Goal: Information Seeking & Learning: Learn about a topic

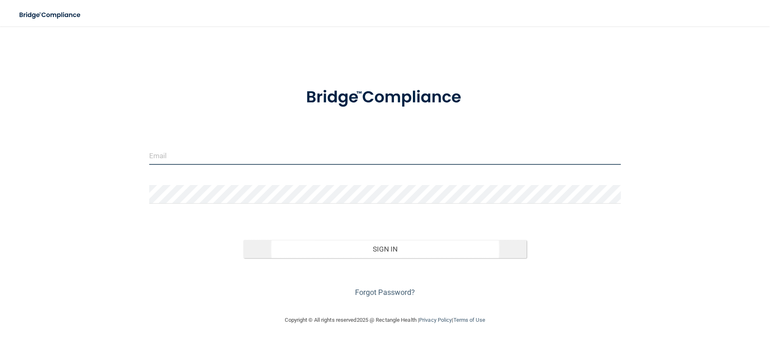
type input "[EMAIL_ADDRESS][DOMAIN_NAME]"
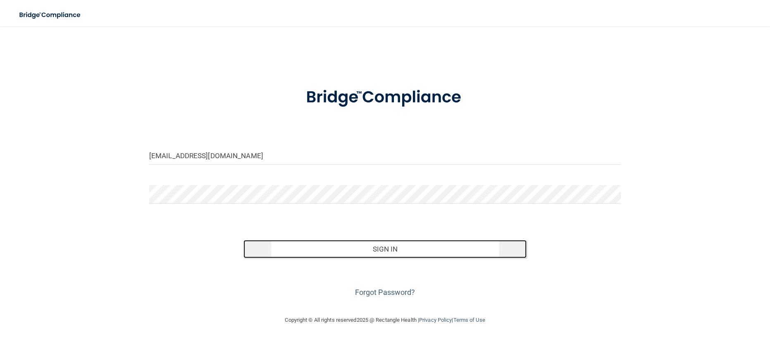
click at [394, 246] on button "Sign In" at bounding box center [384, 249] width 283 height 18
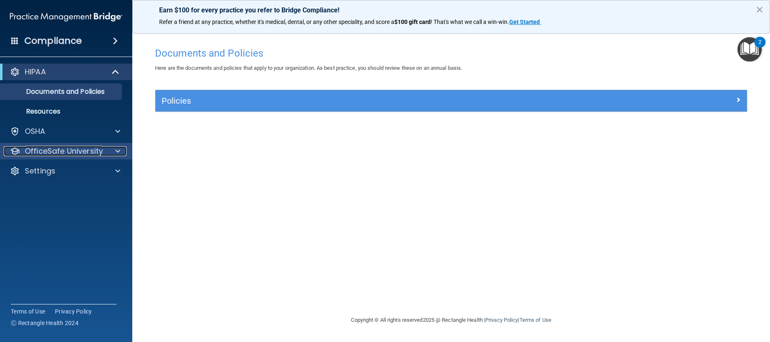
click at [68, 150] on p "OfficeSafe University" at bounding box center [64, 151] width 78 height 10
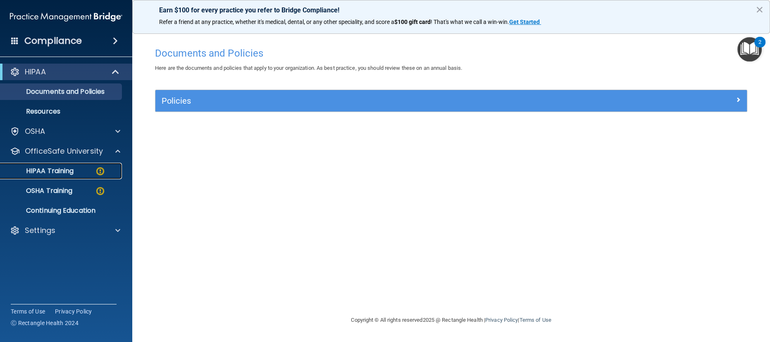
click at [66, 171] on p "HIPAA Training" at bounding box center [39, 171] width 68 height 8
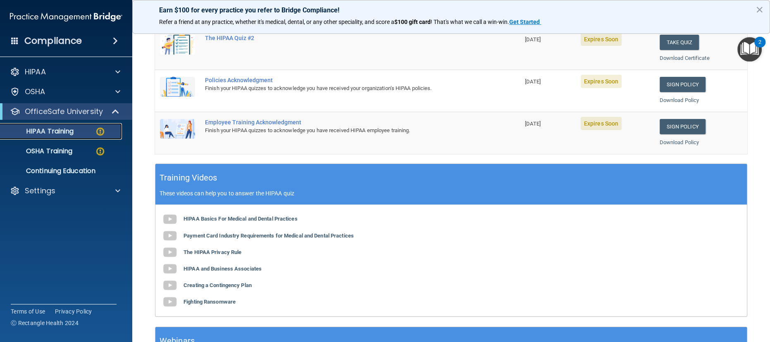
scroll to position [220, 0]
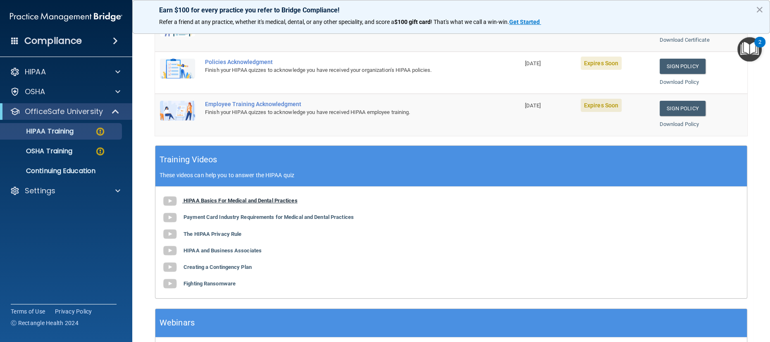
click at [206, 200] on b "HIPAA Basics For Medical and Dental Practices" at bounding box center [240, 201] width 114 height 6
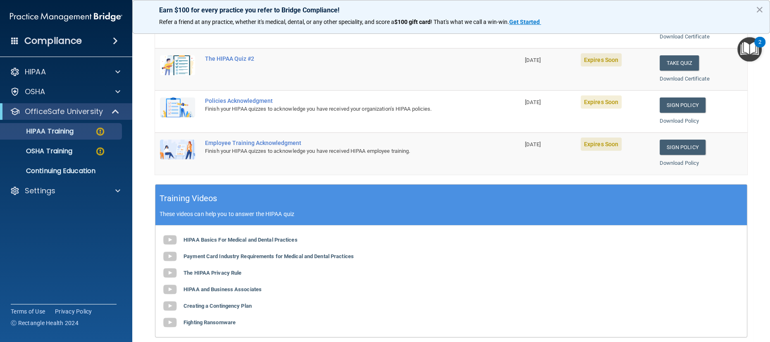
scroll to position [189, 0]
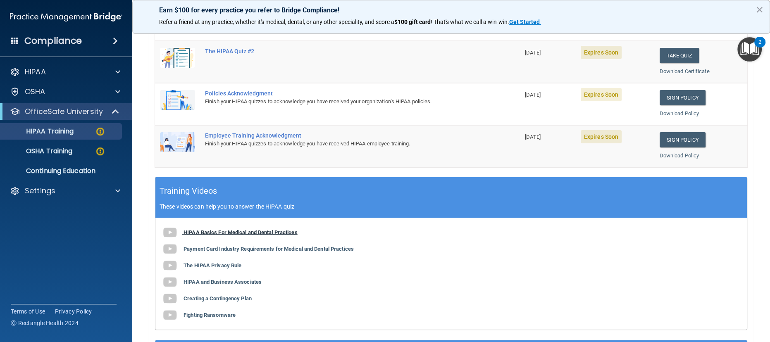
click at [191, 231] on b "HIPAA Basics For Medical and Dental Practices" at bounding box center [240, 232] width 114 height 6
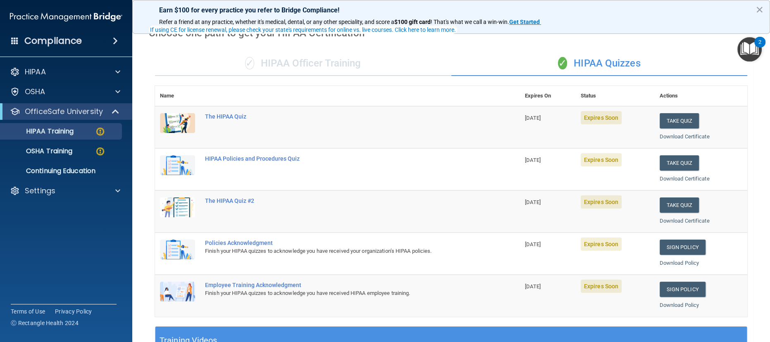
scroll to position [55, 0]
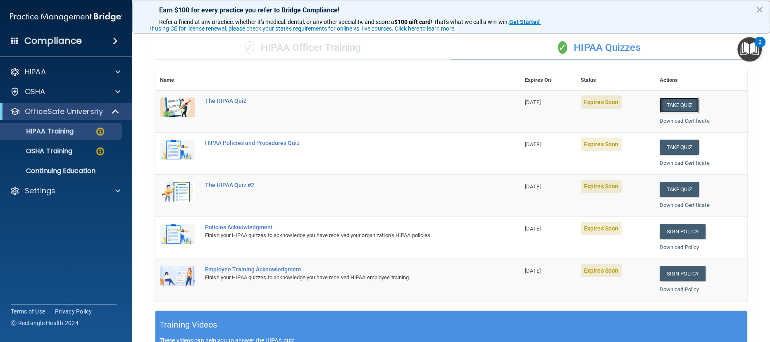
click at [672, 103] on button "Take Quiz" at bounding box center [680, 105] width 40 height 15
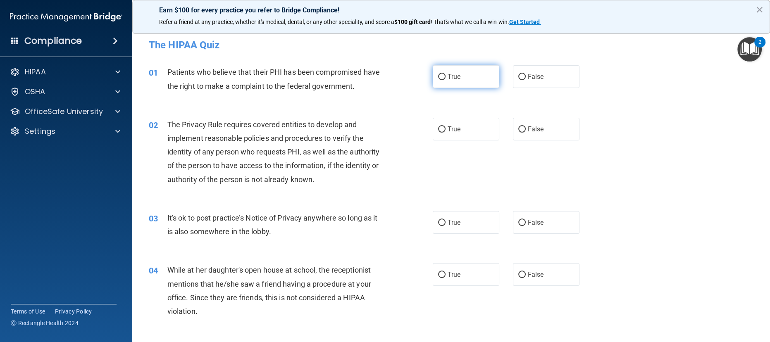
click at [438, 74] on input "True" at bounding box center [441, 77] width 7 height 6
radio input "true"
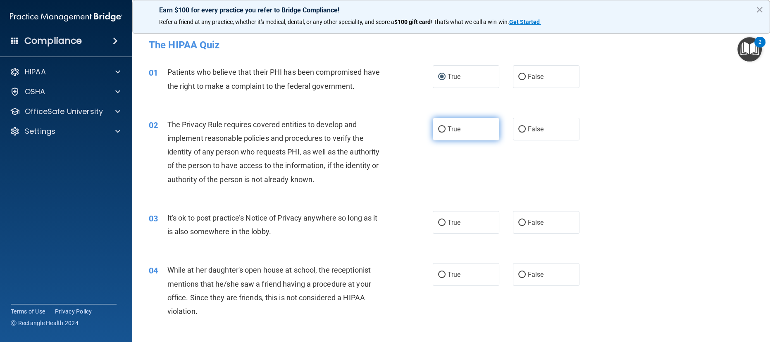
click at [439, 129] on input "True" at bounding box center [441, 129] width 7 height 6
radio input "true"
click at [438, 224] on input "True" at bounding box center [441, 223] width 7 height 6
radio input "true"
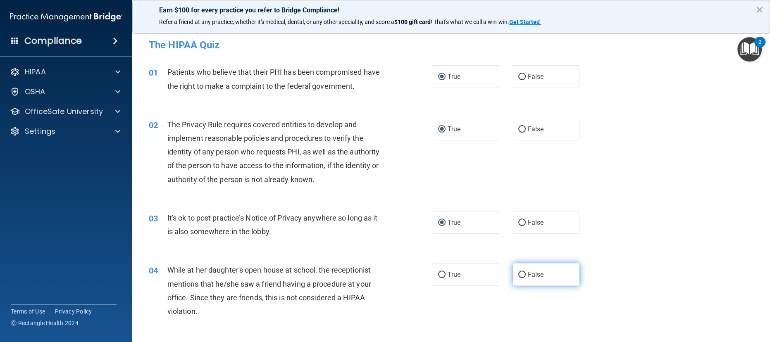
click at [519, 275] on input "False" at bounding box center [521, 275] width 7 height 6
radio input "true"
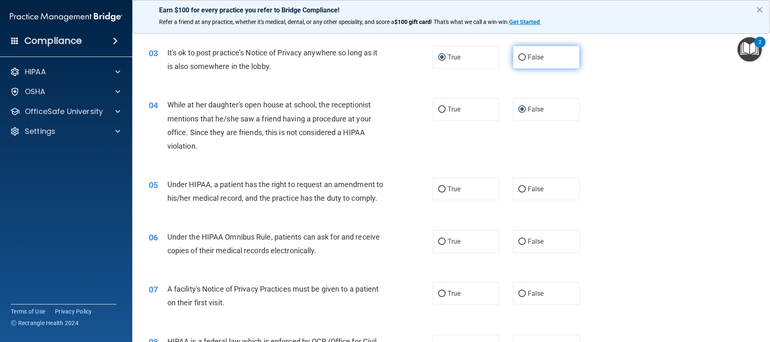
scroll to position [220, 0]
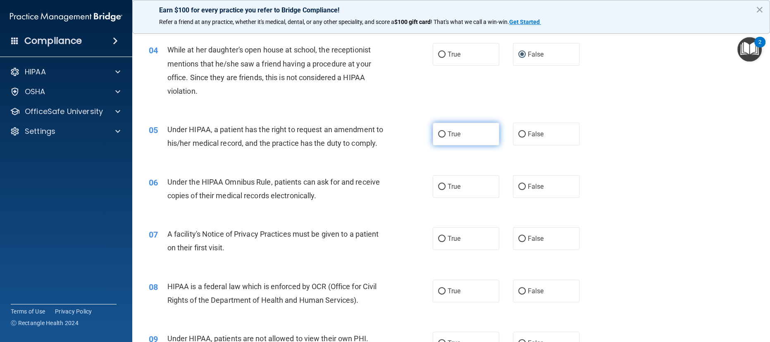
click at [439, 132] on input "True" at bounding box center [441, 134] width 7 height 6
radio input "true"
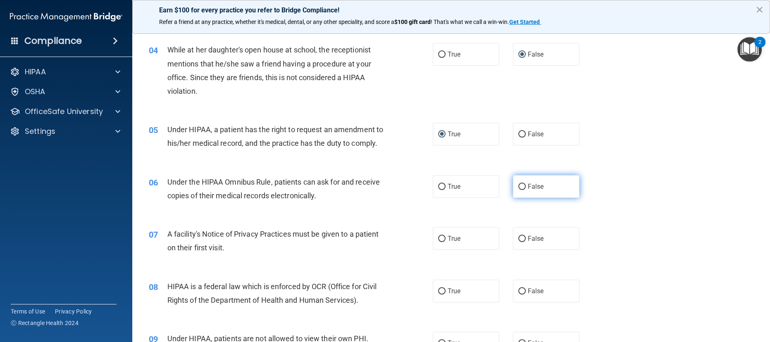
click at [518, 190] on input "False" at bounding box center [521, 187] width 7 height 6
radio input "true"
click at [438, 242] on input "True" at bounding box center [441, 239] width 7 height 6
radio input "true"
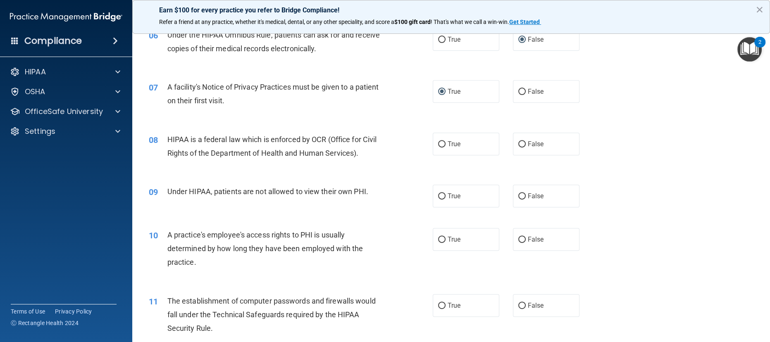
scroll to position [386, 0]
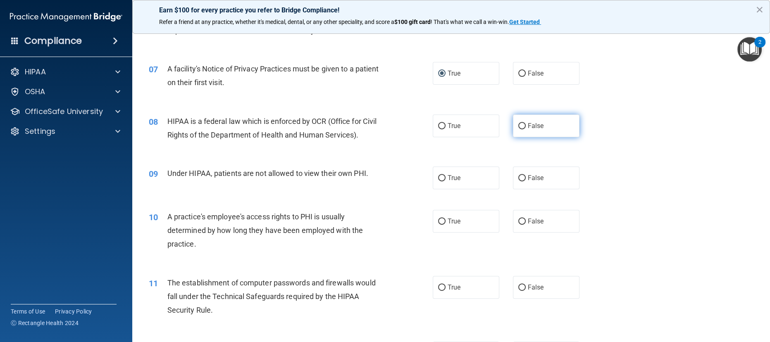
click at [518, 129] on input "False" at bounding box center [521, 126] width 7 height 6
radio input "true"
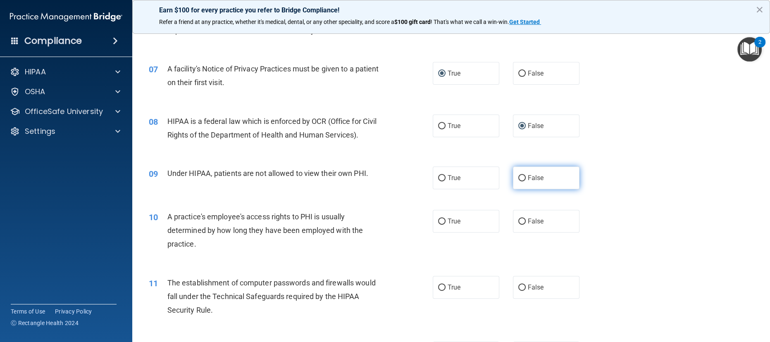
click at [519, 181] on input "False" at bounding box center [521, 178] width 7 height 6
radio input "true"
click at [518, 225] on input "False" at bounding box center [521, 222] width 7 height 6
radio input "true"
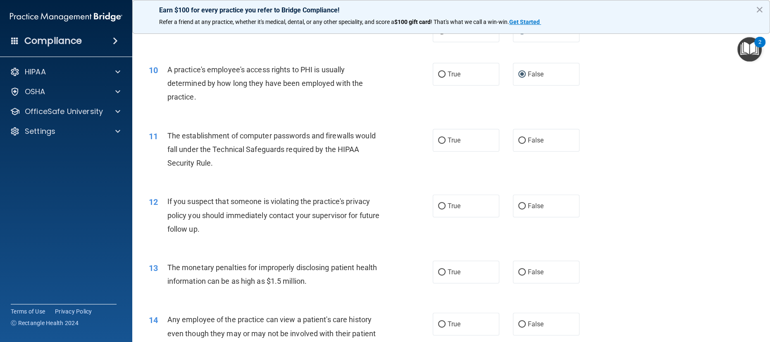
scroll to position [551, 0]
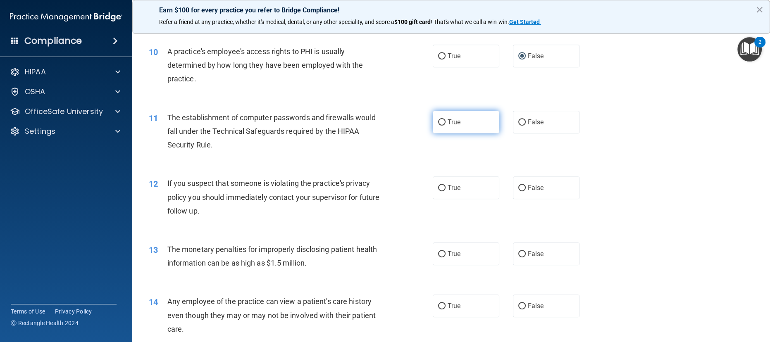
click at [438, 126] on input "True" at bounding box center [441, 122] width 7 height 6
radio input "true"
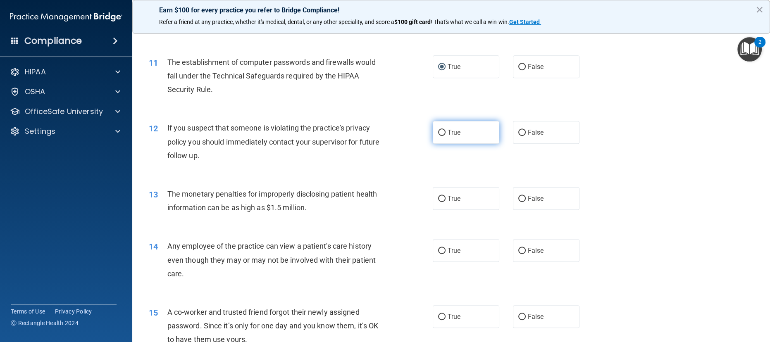
click at [438, 136] on input "True" at bounding box center [441, 133] width 7 height 6
radio input "true"
click at [438, 202] on input "True" at bounding box center [441, 199] width 7 height 6
radio input "true"
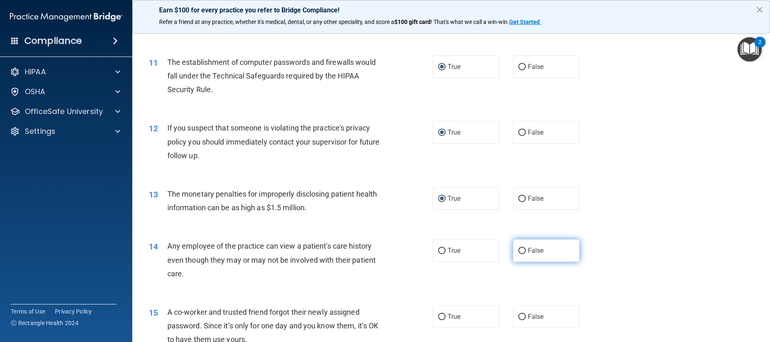
click at [518, 254] on input "False" at bounding box center [521, 251] width 7 height 6
radio input "true"
click at [518, 254] on input "False" at bounding box center [521, 251] width 7 height 6
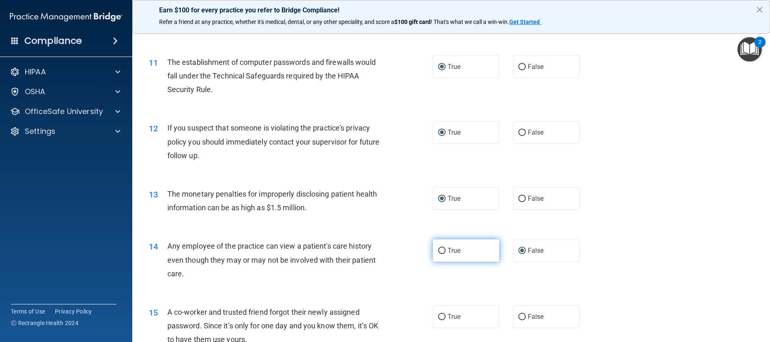
click at [438, 254] on input "True" at bounding box center [441, 251] width 7 height 6
radio input "true"
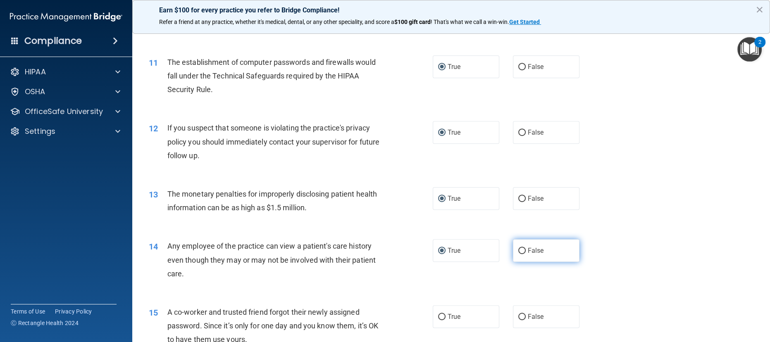
click at [518, 254] on input "False" at bounding box center [521, 251] width 7 height 6
radio input "true"
radio input "false"
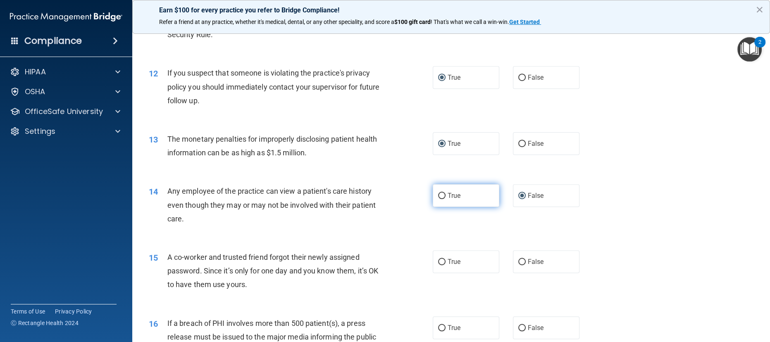
scroll to position [716, 0]
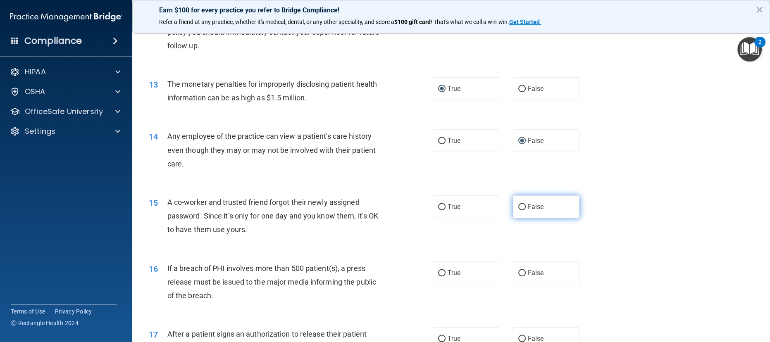
click at [519, 210] on input "False" at bounding box center [521, 207] width 7 height 6
radio input "true"
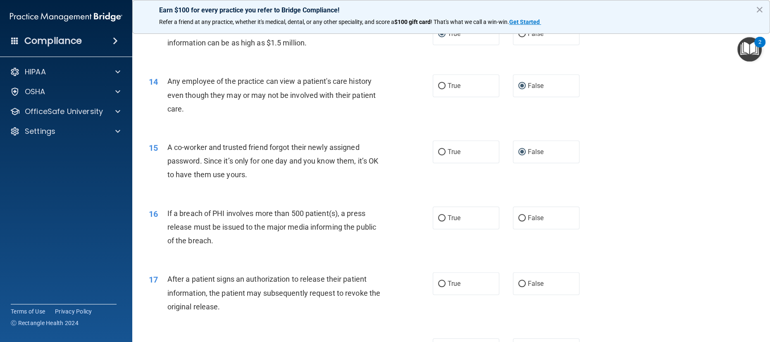
scroll to position [827, 0]
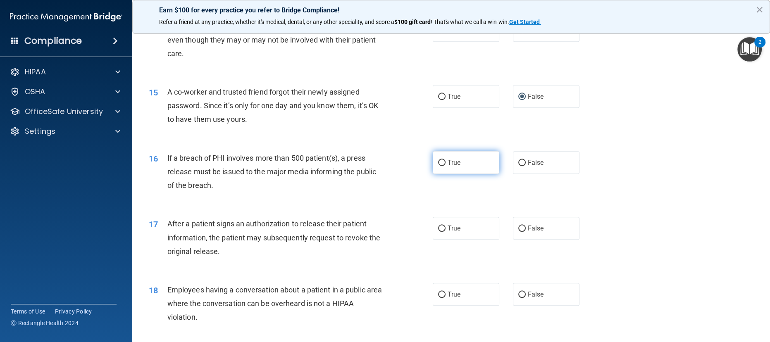
click at [439, 166] on input "True" at bounding box center [441, 163] width 7 height 6
radio input "true"
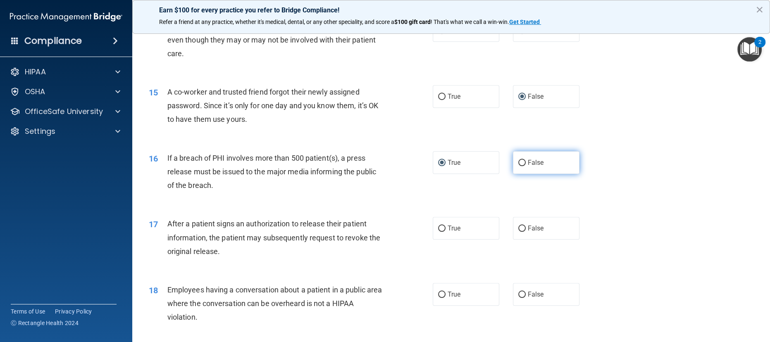
click at [518, 166] on input "False" at bounding box center [521, 163] width 7 height 6
radio input "true"
radio input "false"
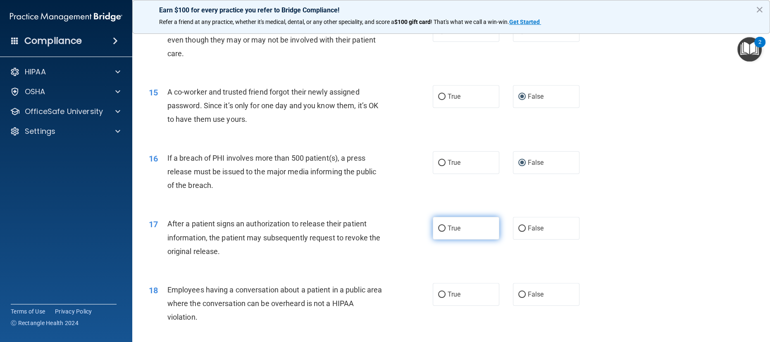
click at [439, 232] on input "True" at bounding box center [441, 229] width 7 height 6
radio input "true"
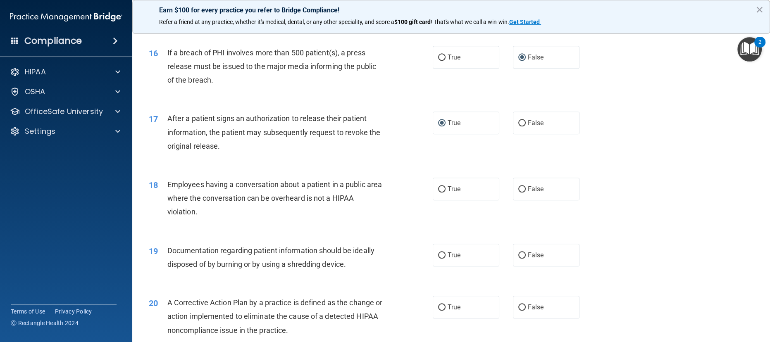
scroll to position [937, 0]
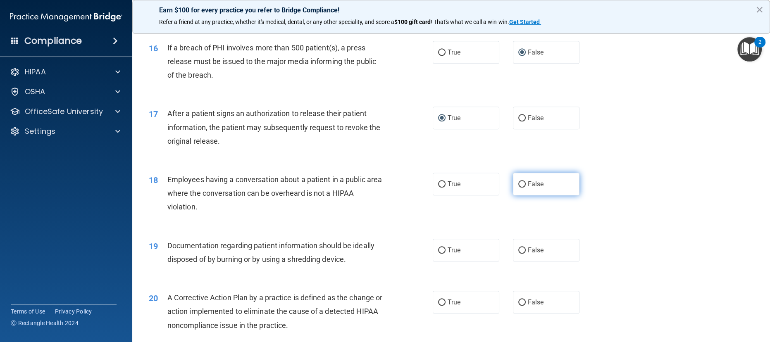
click at [518, 188] on input "False" at bounding box center [521, 184] width 7 height 6
radio input "true"
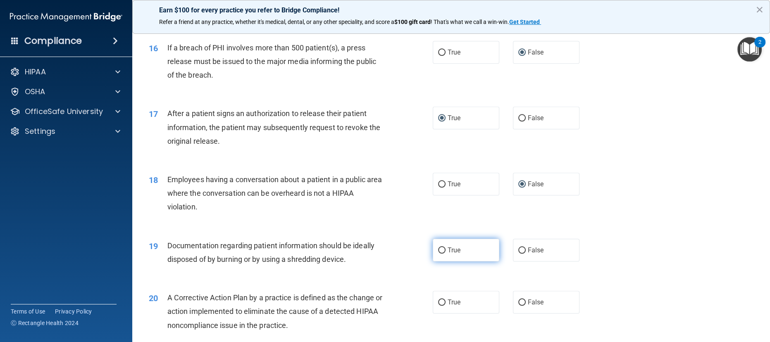
click at [448, 254] on span "True" at bounding box center [454, 250] width 13 height 8
click at [443, 254] on input "True" at bounding box center [441, 251] width 7 height 6
radio input "true"
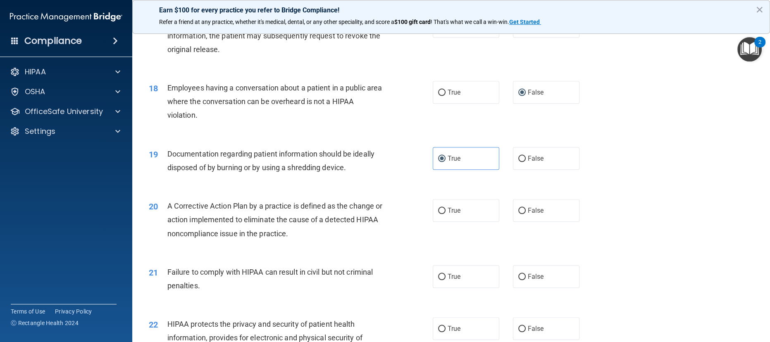
scroll to position [1047, 0]
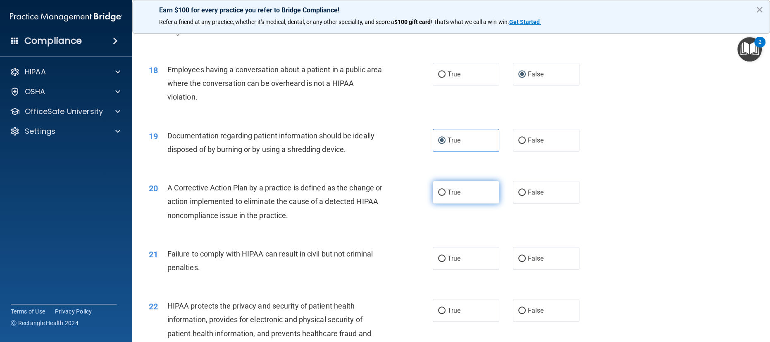
click at [438, 196] on input "True" at bounding box center [441, 193] width 7 height 6
radio input "true"
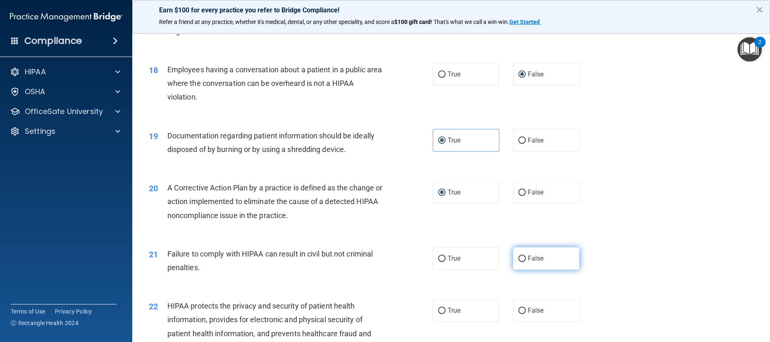
click at [518, 262] on input "False" at bounding box center [521, 259] width 7 height 6
radio input "true"
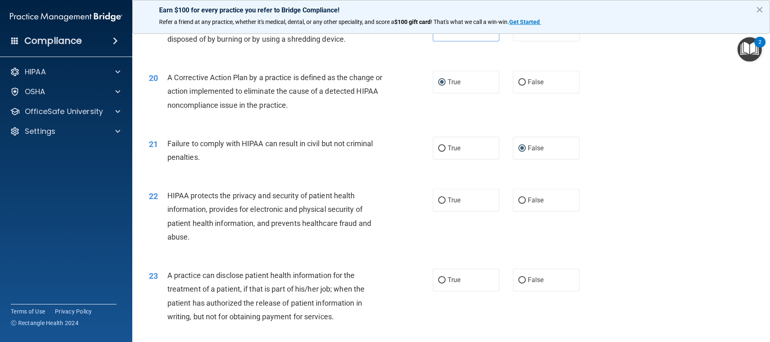
scroll to position [1212, 0]
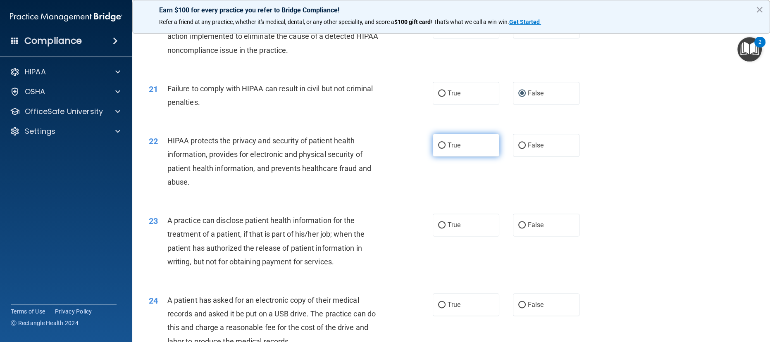
click at [440, 149] on input "True" at bounding box center [441, 146] width 7 height 6
radio input "true"
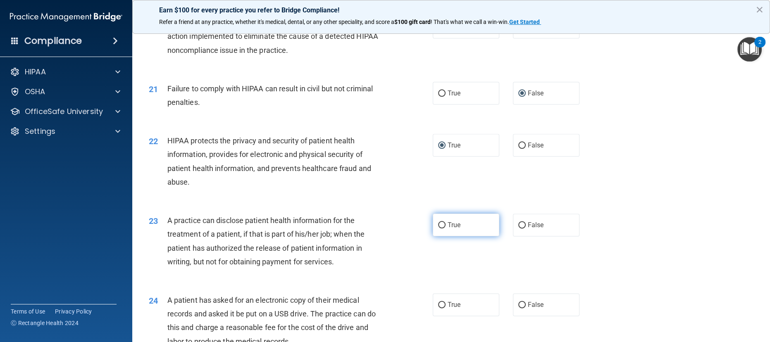
click at [438, 229] on input "True" at bounding box center [441, 225] width 7 height 6
radio input "true"
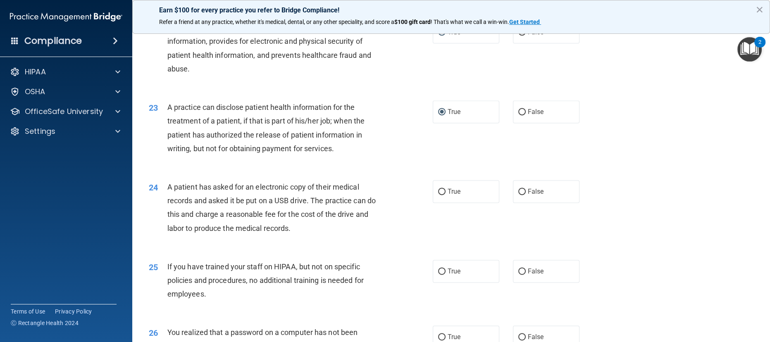
scroll to position [1318, 0]
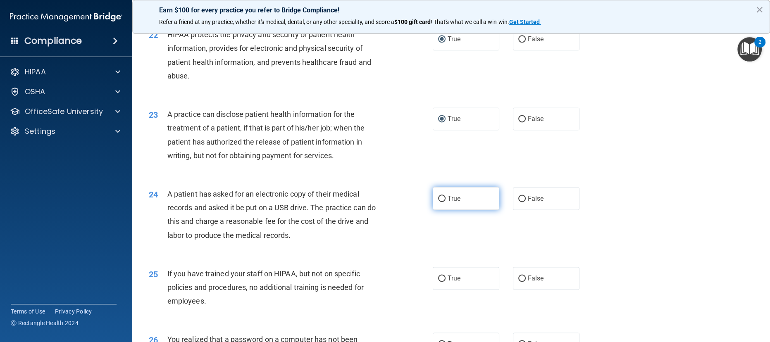
click at [438, 202] on input "True" at bounding box center [441, 199] width 7 height 6
radio input "true"
click at [518, 282] on input "False" at bounding box center [521, 279] width 7 height 6
radio input "true"
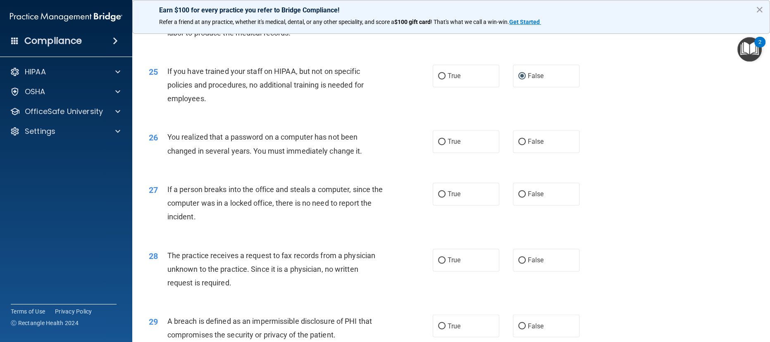
scroll to position [1636, 0]
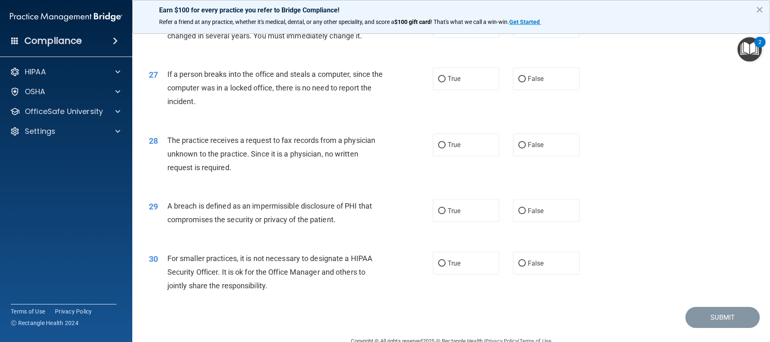
drag, startPoint x: 262, startPoint y: 205, endPoint x: 213, endPoint y: 232, distance: 55.1
click at [70, 232] on accordion "HIPAA Documents and Policies Report an Incident Business Associates Emergency P…" at bounding box center [66, 147] width 133 height 175
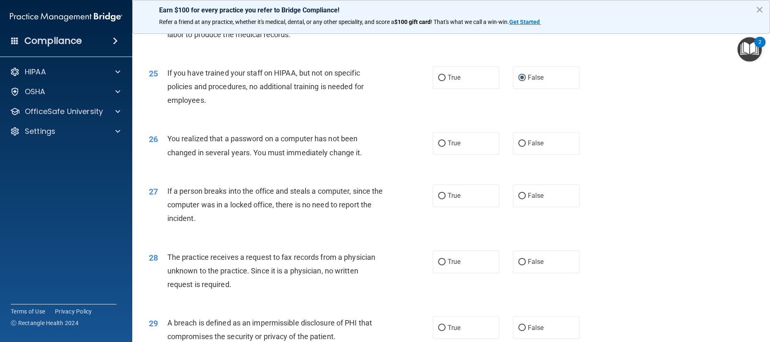
scroll to position [1528, 0]
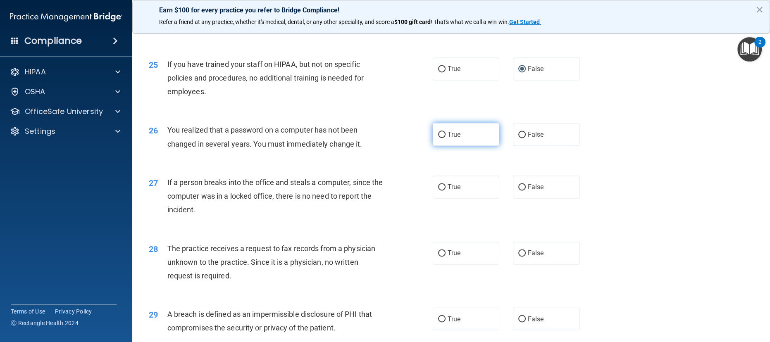
click at [438, 138] on input "True" at bounding box center [441, 135] width 7 height 6
radio input "true"
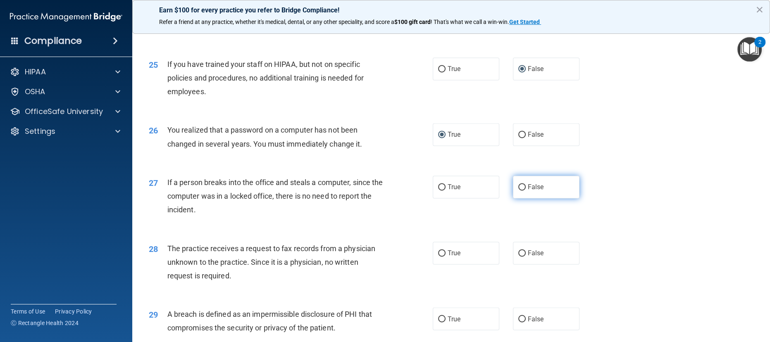
click at [523, 198] on label "False" at bounding box center [546, 187] width 67 height 23
click at [523, 191] on input "False" at bounding box center [521, 187] width 7 height 6
radio input "true"
click at [518, 257] on input "False" at bounding box center [521, 253] width 7 height 6
radio input "true"
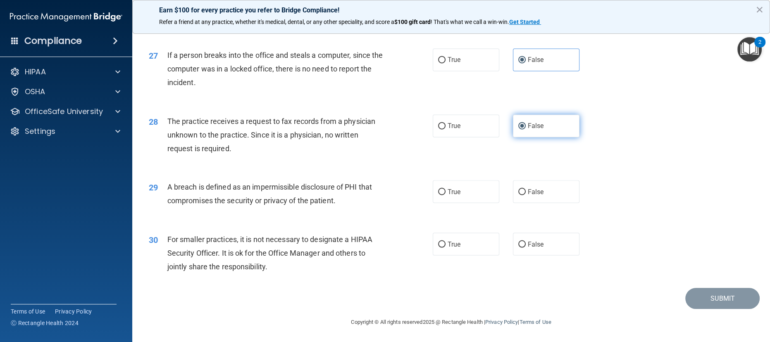
scroll to position [1669, 0]
click at [438, 189] on input "True" at bounding box center [441, 192] width 7 height 6
radio input "true"
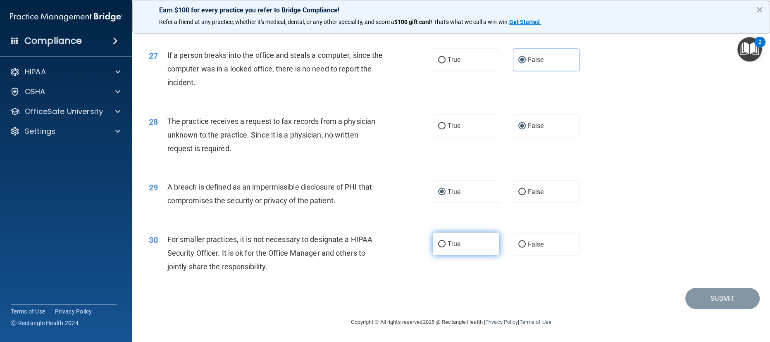
click at [434, 240] on label "True" at bounding box center [466, 244] width 67 height 23
click at [438, 241] on input "True" at bounding box center [441, 244] width 7 height 6
radio input "true"
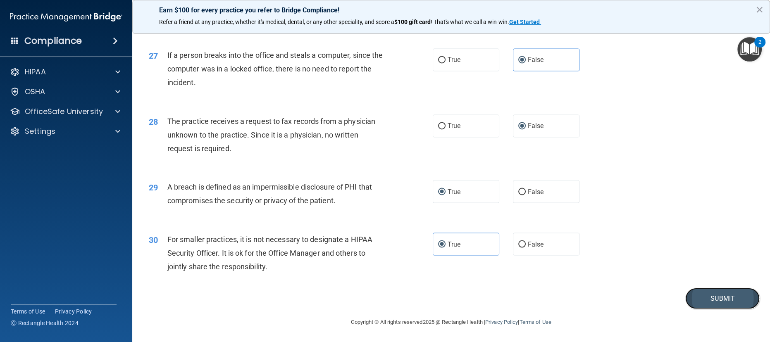
click at [717, 298] on button "Submit" at bounding box center [722, 298] width 74 height 21
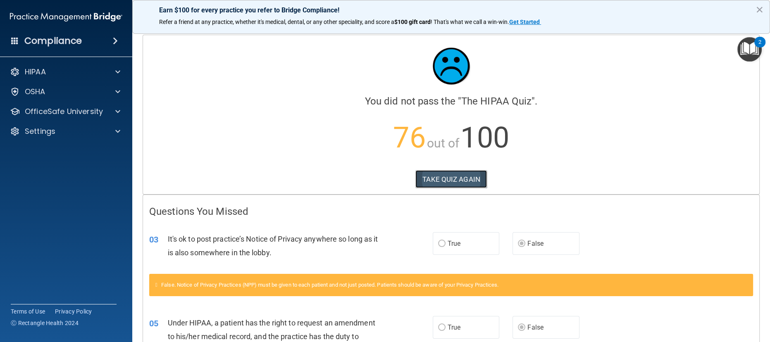
click at [436, 177] on button "TAKE QUIZ AGAIN" at bounding box center [450, 179] width 71 height 18
click at [429, 179] on button "TAKE QUIZ AGAIN" at bounding box center [450, 179] width 71 height 18
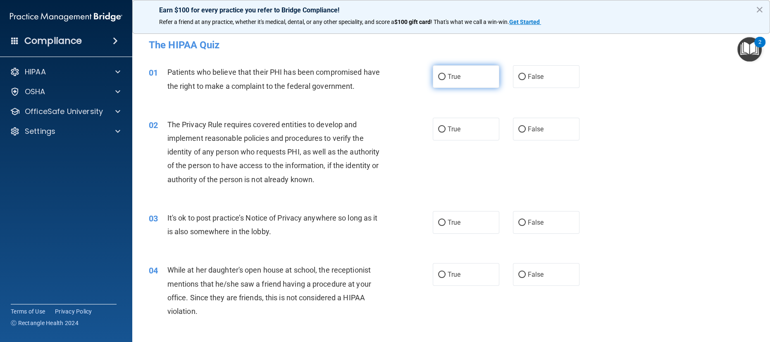
click at [440, 76] on input "True" at bounding box center [441, 77] width 7 height 6
radio input "true"
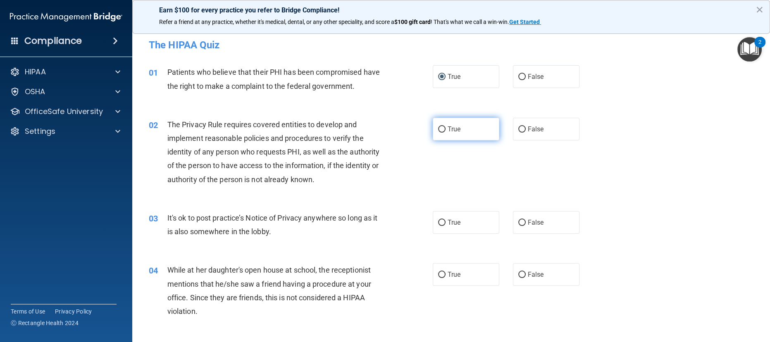
click at [441, 129] on input "True" at bounding box center [441, 129] width 7 height 6
radio input "true"
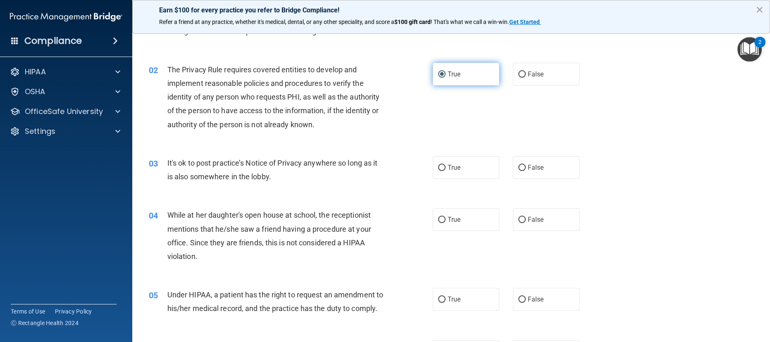
scroll to position [63, 0]
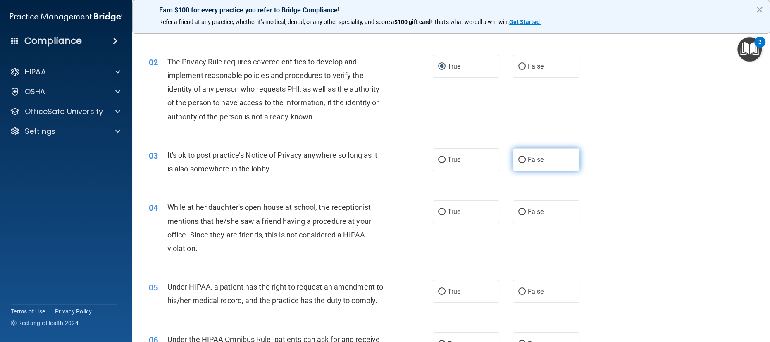
click at [538, 164] on label "False" at bounding box center [546, 159] width 67 height 23
click at [526, 163] on input "False" at bounding box center [521, 160] width 7 height 6
radio input "true"
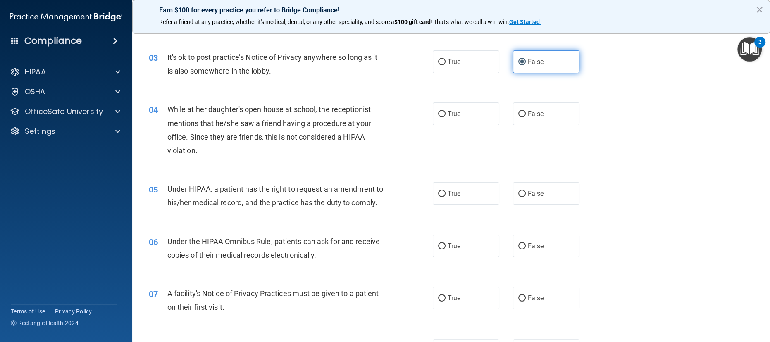
scroll to position [162, 0]
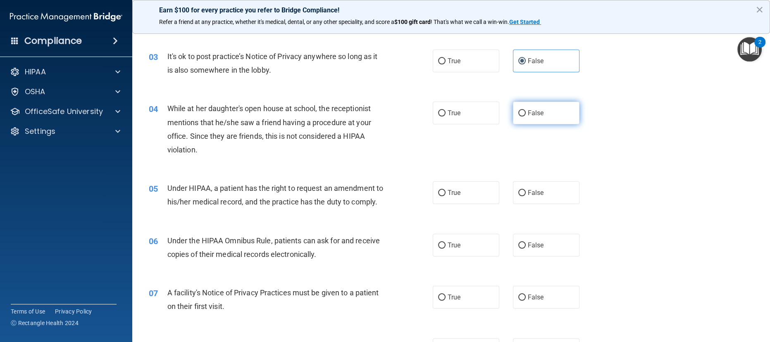
click at [533, 119] on label "False" at bounding box center [546, 113] width 67 height 23
click at [526, 117] on input "False" at bounding box center [521, 113] width 7 height 6
radio input "true"
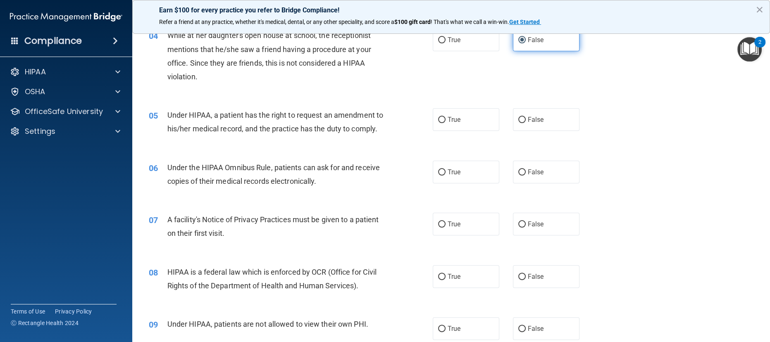
scroll to position [236, 0]
click at [535, 122] on span "False" at bounding box center [536, 119] width 16 height 8
click at [526, 122] on input "False" at bounding box center [521, 119] width 7 height 6
radio input "true"
click at [458, 183] on label "True" at bounding box center [466, 171] width 67 height 23
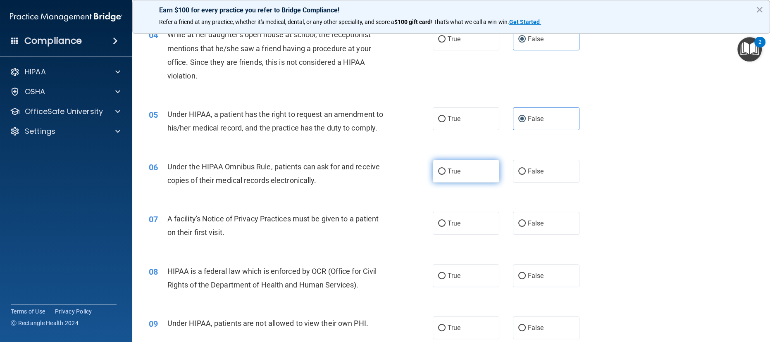
click at [446, 175] on input "True" at bounding box center [441, 172] width 7 height 6
radio input "true"
click at [455, 227] on span "True" at bounding box center [454, 223] width 13 height 8
click at [446, 227] on input "True" at bounding box center [441, 224] width 7 height 6
radio input "true"
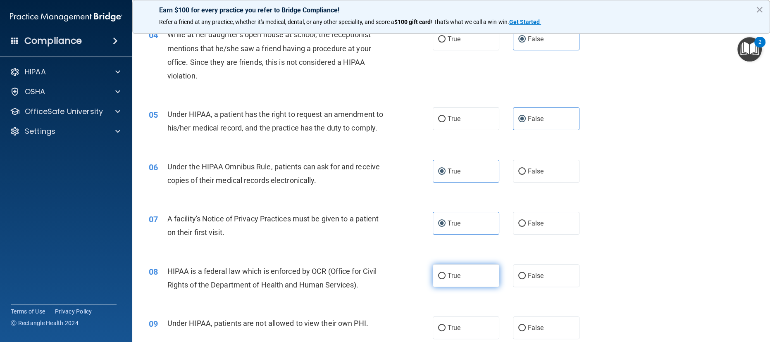
click at [463, 287] on label "True" at bounding box center [466, 275] width 67 height 23
click at [446, 279] on input "True" at bounding box center [441, 276] width 7 height 6
radio input "true"
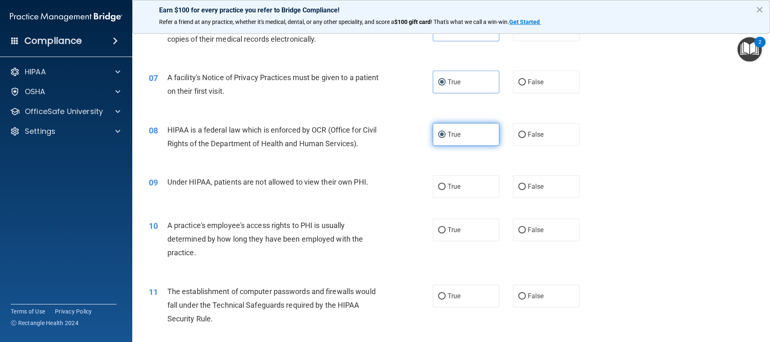
scroll to position [378, 0]
click at [546, 197] on label "False" at bounding box center [546, 185] width 67 height 23
click at [526, 189] on input "False" at bounding box center [521, 186] width 7 height 6
radio input "true"
click at [541, 241] on label "False" at bounding box center [546, 229] width 67 height 23
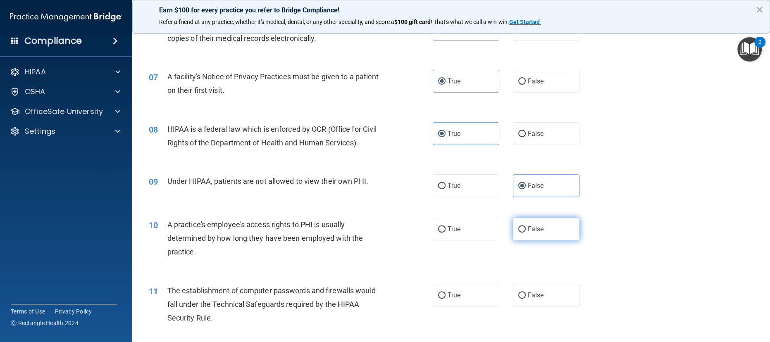
click at [526, 233] on input "False" at bounding box center [521, 229] width 7 height 6
radio input "true"
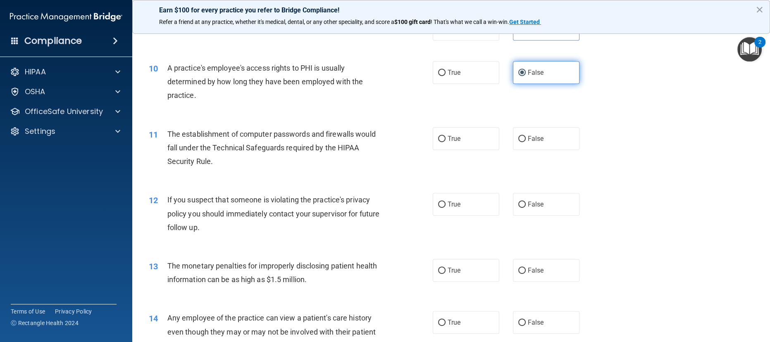
scroll to position [552, 0]
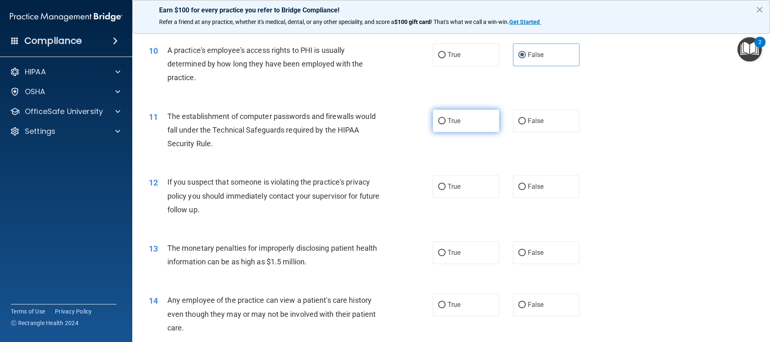
click at [472, 132] on label "True" at bounding box center [466, 121] width 67 height 23
click at [446, 124] on input "True" at bounding box center [441, 121] width 7 height 6
radio input "true"
click at [467, 198] on label "True" at bounding box center [466, 186] width 67 height 23
click at [446, 190] on input "True" at bounding box center [441, 187] width 7 height 6
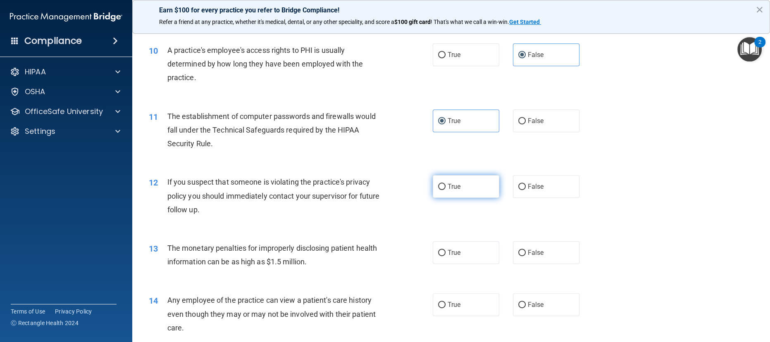
radio input "true"
click at [463, 264] on label "True" at bounding box center [466, 252] width 67 height 23
click at [446, 256] on input "True" at bounding box center [441, 253] width 7 height 6
radio input "true"
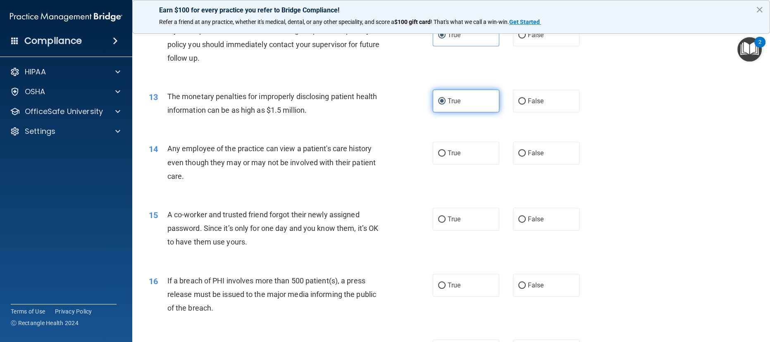
scroll to position [704, 0]
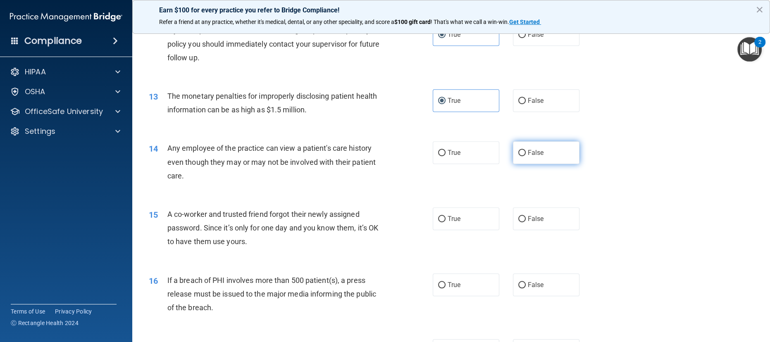
click at [531, 157] on span "False" at bounding box center [536, 153] width 16 height 8
click at [526, 156] on input "False" at bounding box center [521, 153] width 7 height 6
radio input "true"
click at [538, 230] on label "False" at bounding box center [546, 218] width 67 height 23
click at [526, 222] on input "False" at bounding box center [521, 219] width 7 height 6
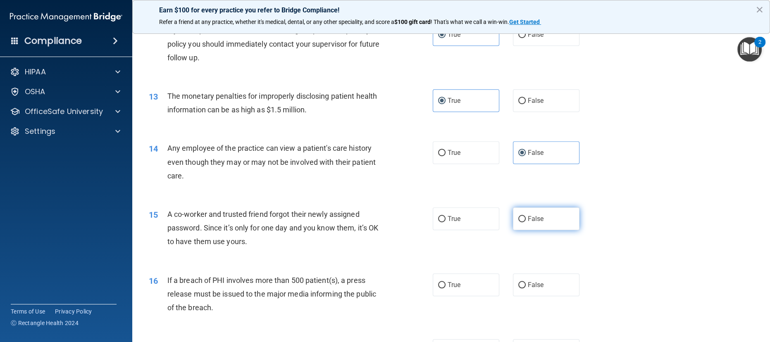
radio input "true"
click at [461, 296] on label "True" at bounding box center [466, 285] width 67 height 23
click at [446, 288] on input "True" at bounding box center [441, 285] width 7 height 6
radio input "true"
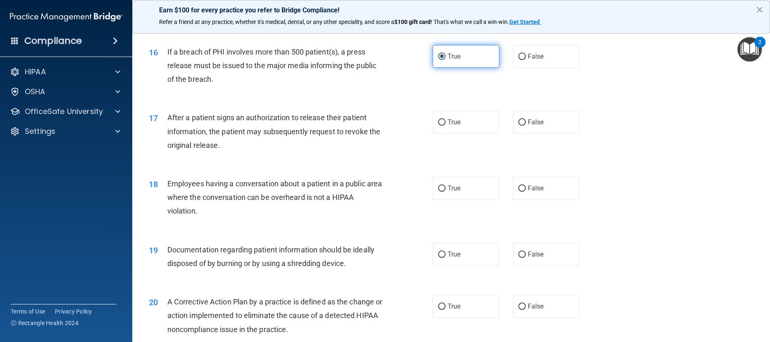
scroll to position [933, 0]
click at [458, 133] on label "True" at bounding box center [466, 121] width 67 height 23
click at [446, 125] on input "True" at bounding box center [441, 122] width 7 height 6
radio input "true"
click at [541, 199] on label "False" at bounding box center [546, 187] width 67 height 23
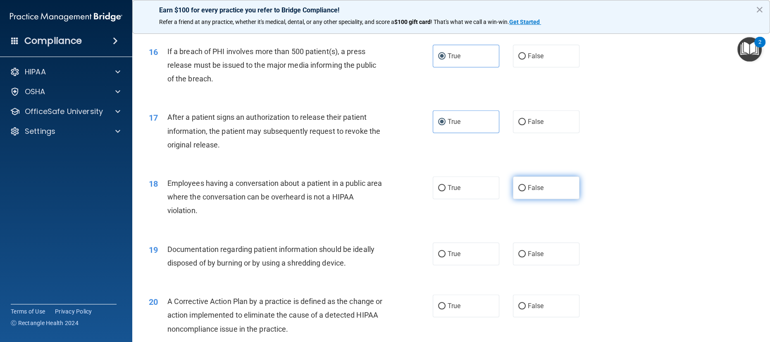
click at [526, 191] on input "False" at bounding box center [521, 188] width 7 height 6
radio input "true"
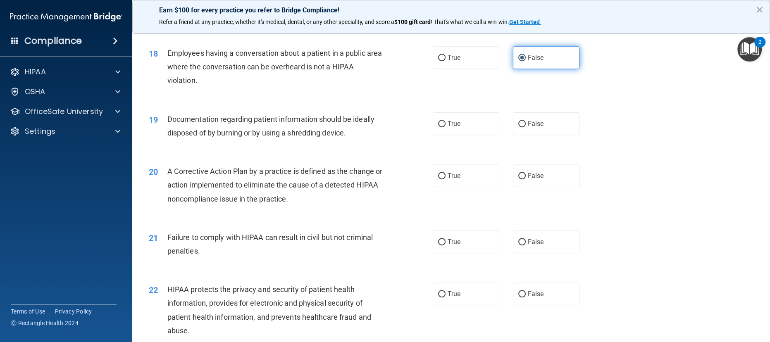
scroll to position [1065, 0]
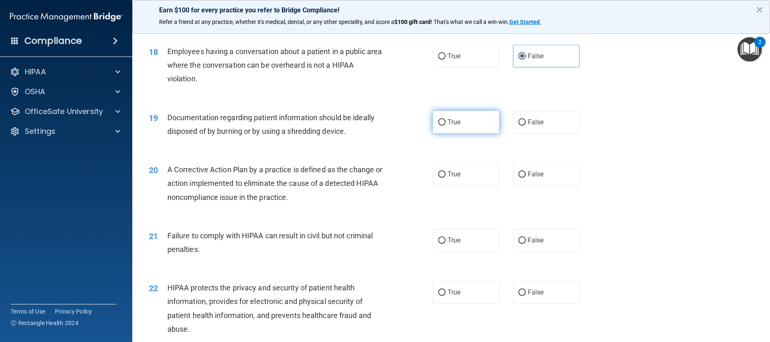
click at [460, 133] on label "True" at bounding box center [466, 122] width 67 height 23
click at [446, 126] on input "True" at bounding box center [441, 122] width 7 height 6
radio input "true"
click at [460, 186] on label "True" at bounding box center [466, 174] width 67 height 23
click at [446, 178] on input "True" at bounding box center [441, 175] width 7 height 6
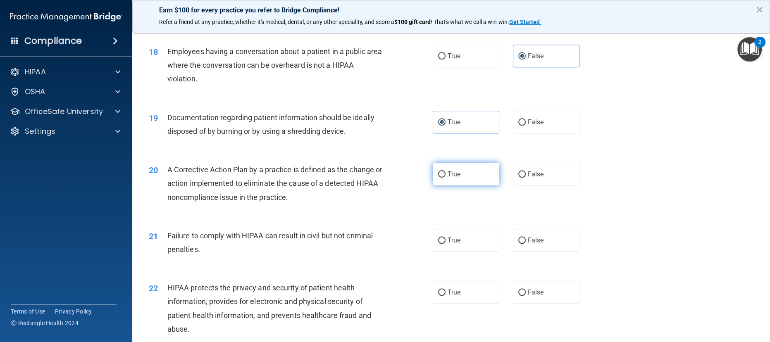
radio input "true"
click at [536, 252] on label "False" at bounding box center [546, 240] width 67 height 23
click at [526, 244] on input "False" at bounding box center [521, 241] width 7 height 6
radio input "true"
click at [457, 304] on label "True" at bounding box center [466, 292] width 67 height 23
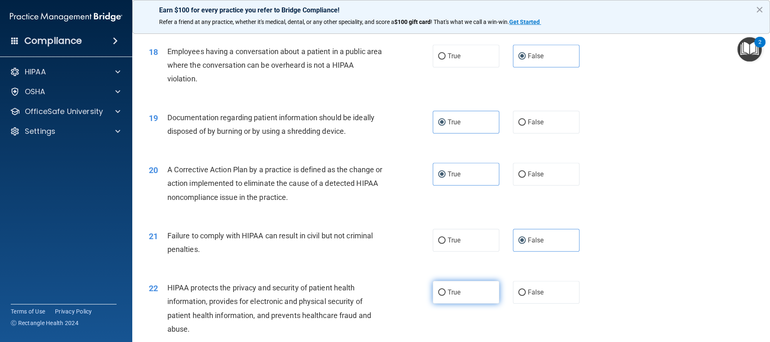
click at [446, 296] on input "True" at bounding box center [441, 293] width 7 height 6
radio input "true"
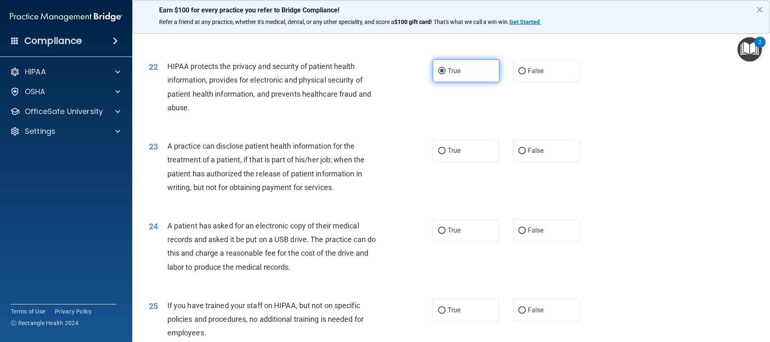
scroll to position [1291, 0]
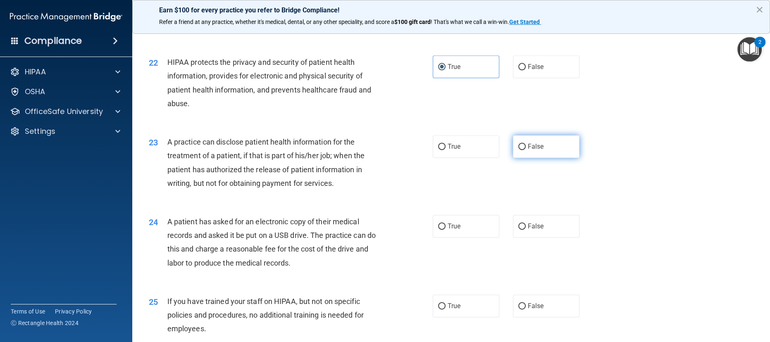
click at [541, 158] on label "False" at bounding box center [546, 146] width 67 height 23
click at [526, 150] on input "False" at bounding box center [521, 147] width 7 height 6
radio input "true"
click at [460, 238] on label "True" at bounding box center [466, 226] width 67 height 23
click at [446, 230] on input "True" at bounding box center [441, 227] width 7 height 6
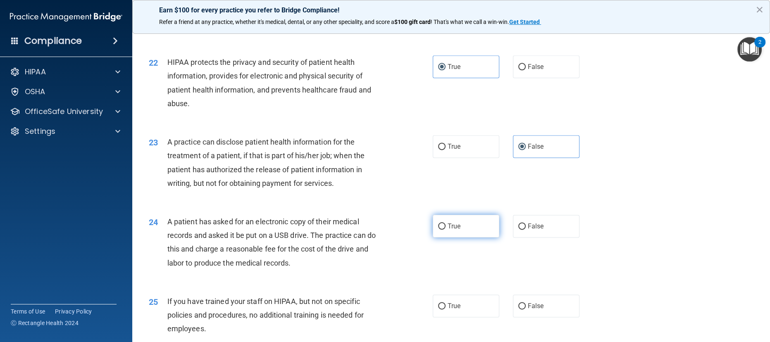
radio input "true"
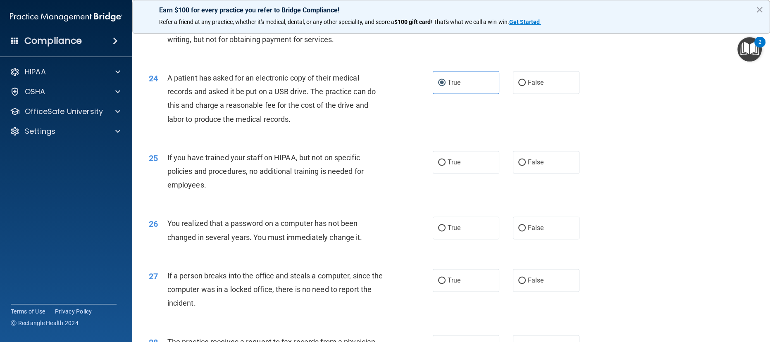
scroll to position [1437, 0]
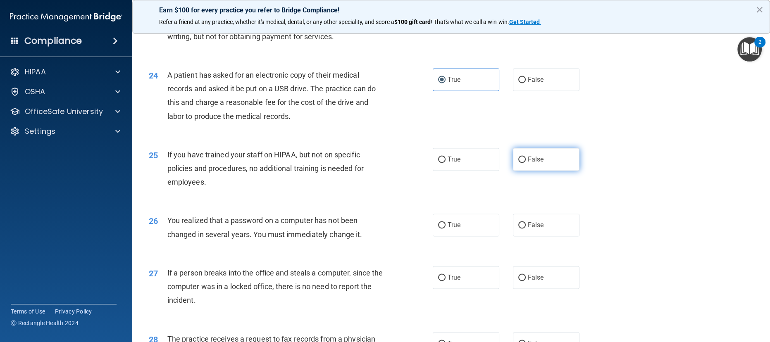
click at [539, 171] on label "False" at bounding box center [546, 159] width 67 height 23
click at [526, 163] on input "False" at bounding box center [521, 160] width 7 height 6
radio input "true"
click at [454, 236] on label "True" at bounding box center [466, 225] width 67 height 23
click at [446, 229] on input "True" at bounding box center [441, 225] width 7 height 6
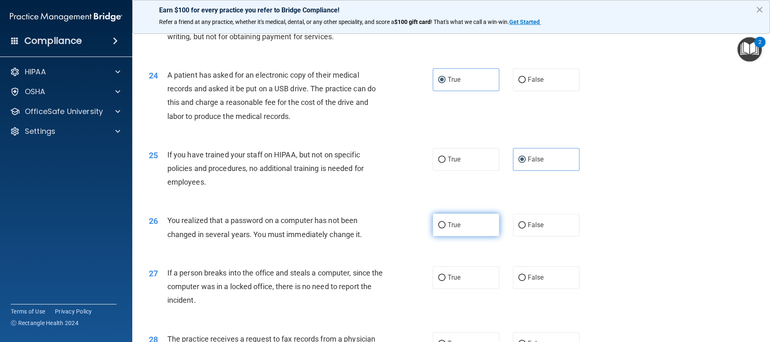
radio input "true"
click at [548, 289] on label "False" at bounding box center [546, 277] width 67 height 23
click at [526, 281] on input "False" at bounding box center [521, 278] width 7 height 6
radio input "true"
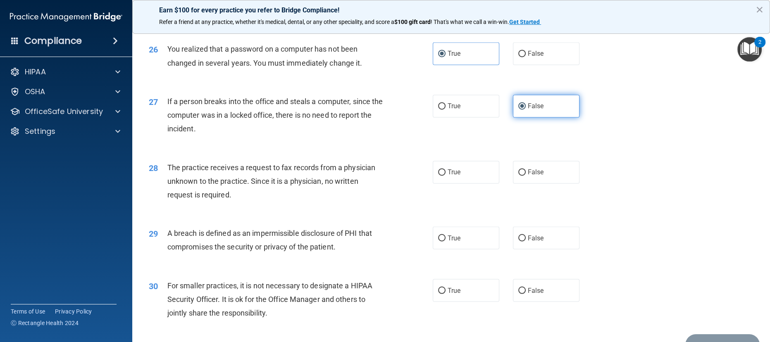
scroll to position [1611, 0]
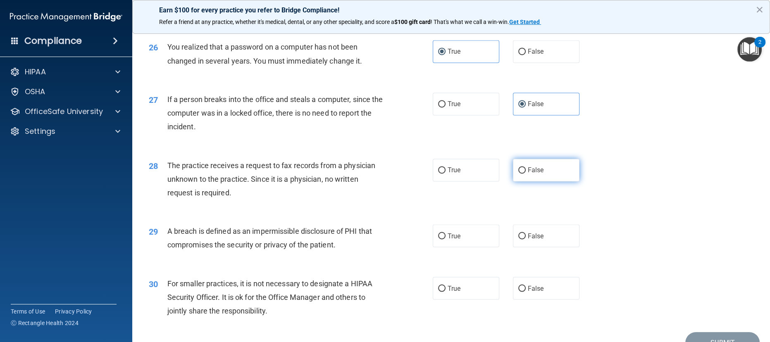
click at [546, 181] on label "False" at bounding box center [546, 170] width 67 height 23
click at [526, 174] on input "False" at bounding box center [521, 170] width 7 height 6
radio input "true"
click at [463, 247] on label "True" at bounding box center [466, 235] width 67 height 23
click at [446, 239] on input "True" at bounding box center [441, 236] width 7 height 6
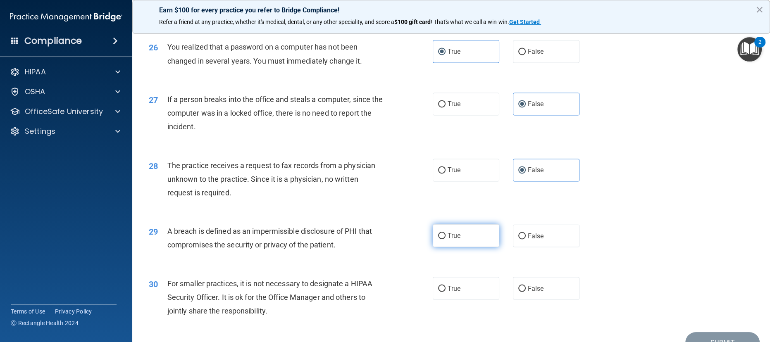
radio input "true"
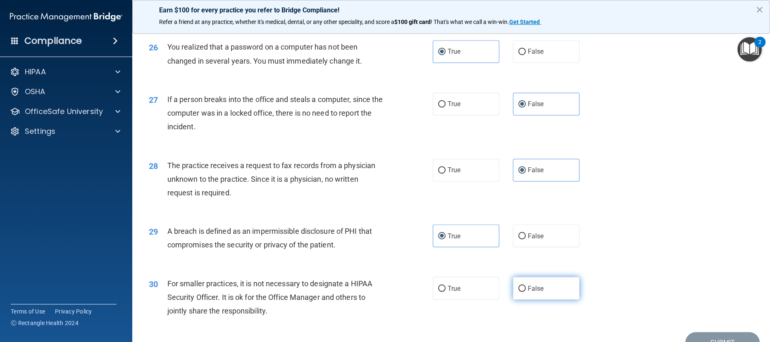
click at [540, 300] on label "False" at bounding box center [546, 288] width 67 height 23
click at [526, 292] on input "False" at bounding box center [521, 289] width 7 height 6
radio input "true"
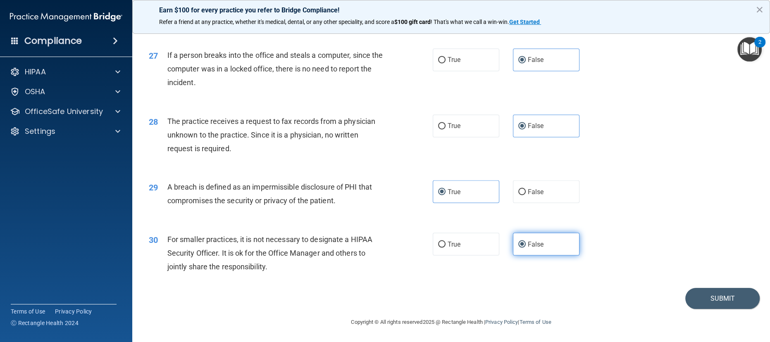
scroll to position [1666, 0]
click at [724, 301] on button "Submit" at bounding box center [722, 298] width 74 height 21
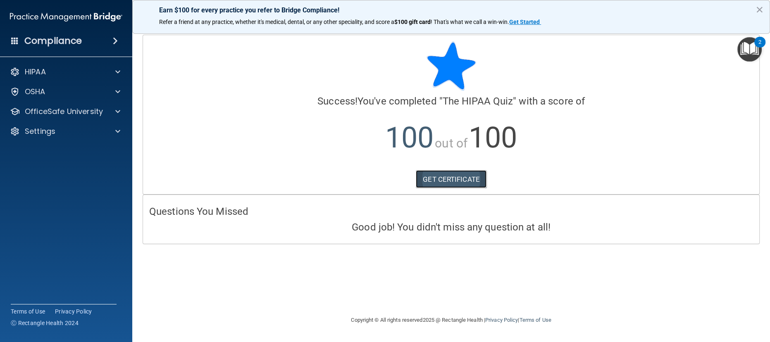
click at [443, 179] on link "GET CERTIFICATE" at bounding box center [451, 179] width 71 height 18
click at [43, 72] on p "HIPAA" at bounding box center [35, 72] width 21 height 10
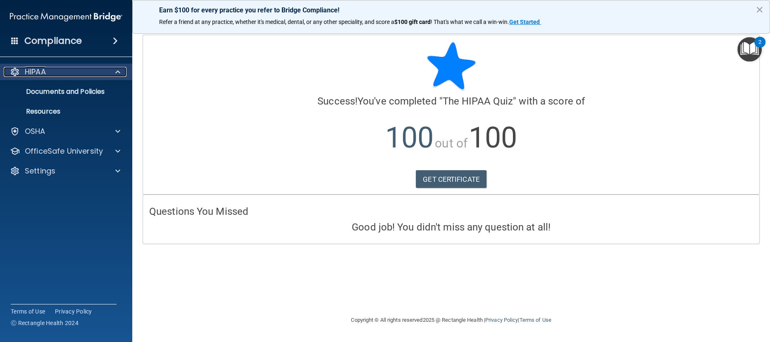
click at [27, 73] on p "HIPAA" at bounding box center [35, 72] width 21 height 10
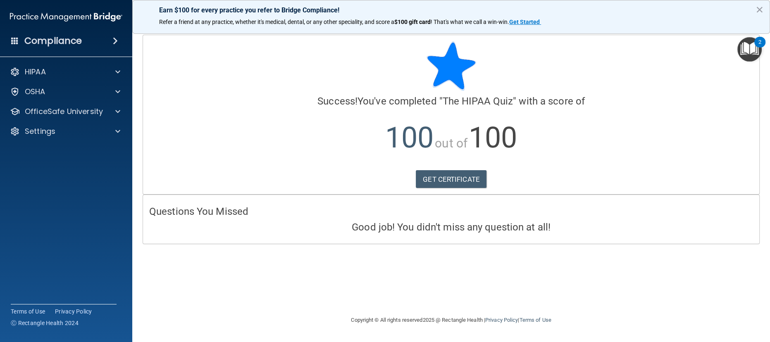
click at [746, 50] on img "Open Resource Center, 2 new notifications" at bounding box center [749, 49] width 24 height 24
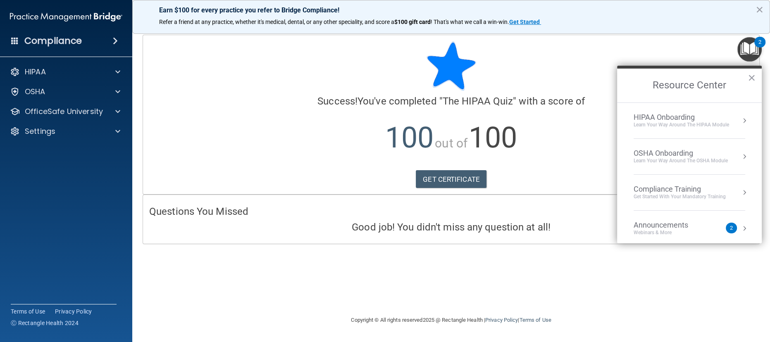
click at [691, 122] on div "Learn Your Way around the HIPAA module" at bounding box center [681, 125] width 95 height 7
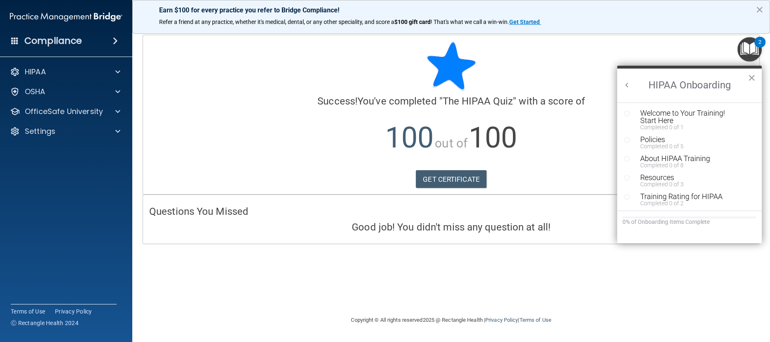
scroll to position [1, 0]
click at [754, 82] on button "×" at bounding box center [752, 77] width 8 height 13
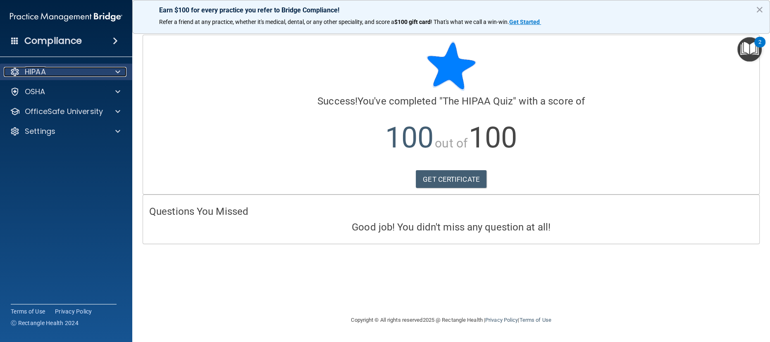
click at [37, 72] on p "HIPAA" at bounding box center [35, 72] width 21 height 10
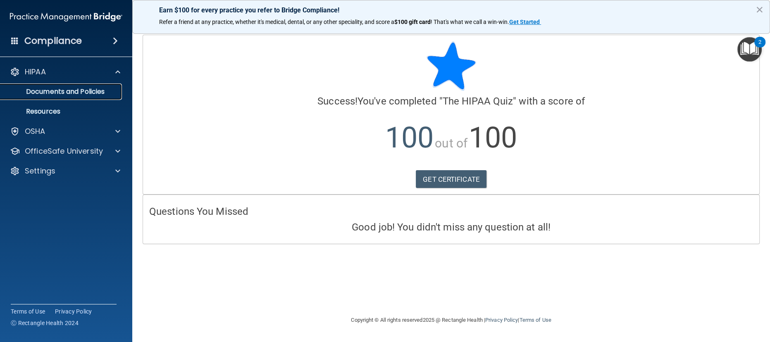
click at [32, 92] on p "Documents and Policies" at bounding box center [61, 92] width 113 height 8
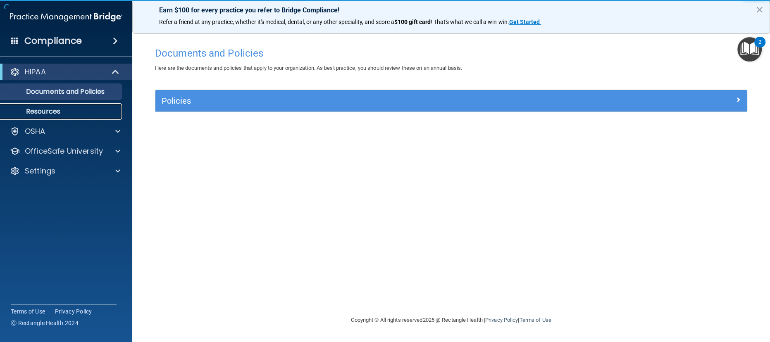
click at [33, 112] on p "Resources" at bounding box center [61, 111] width 113 height 8
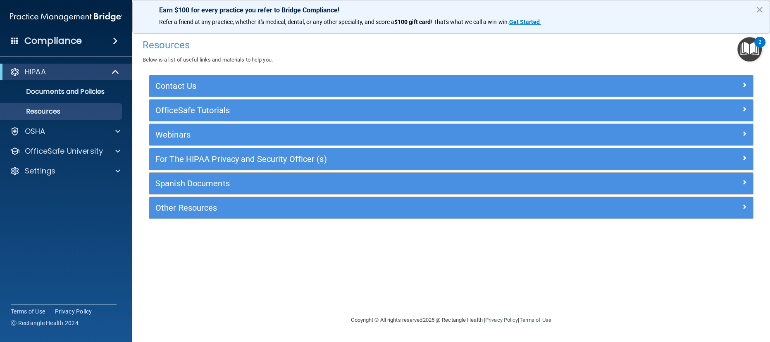
click at [23, 46] on div "Compliance" at bounding box center [66, 41] width 132 height 18
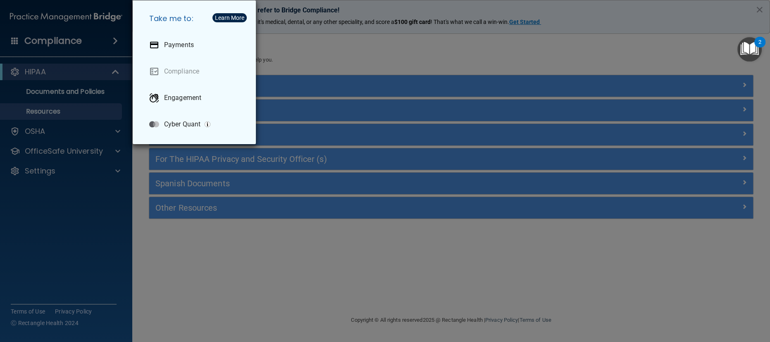
click at [15, 50] on div "Take me to: Payments Compliance Engagement Cyber Quant" at bounding box center [385, 171] width 770 height 342
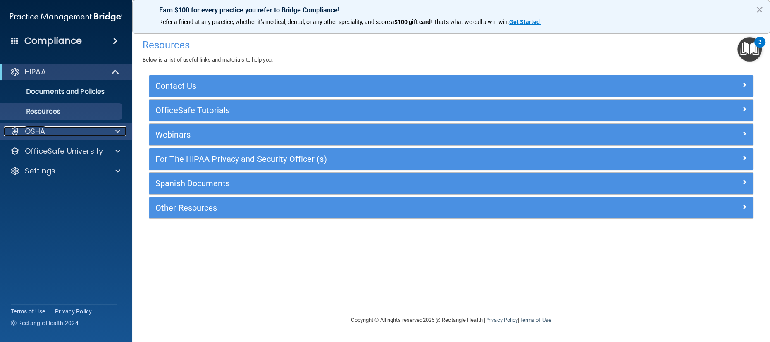
click at [14, 131] on div at bounding box center [15, 131] width 10 height 10
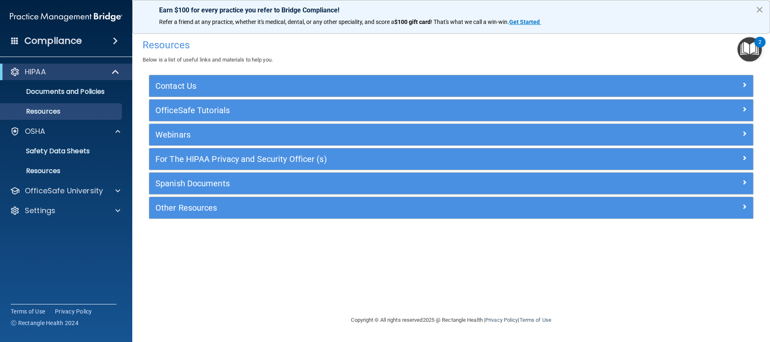
click at [758, 10] on button "×" at bounding box center [759, 9] width 8 height 13
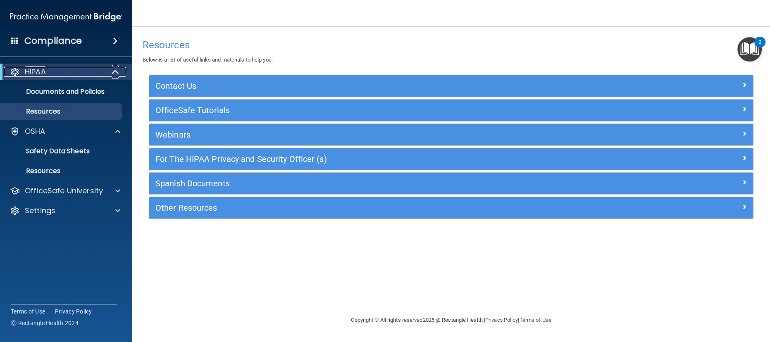
click at [28, 76] on p "HIPAA" at bounding box center [35, 72] width 21 height 10
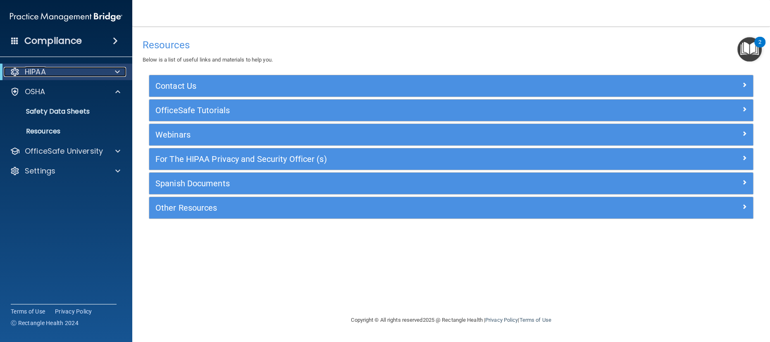
click at [33, 73] on p "HIPAA" at bounding box center [35, 72] width 21 height 10
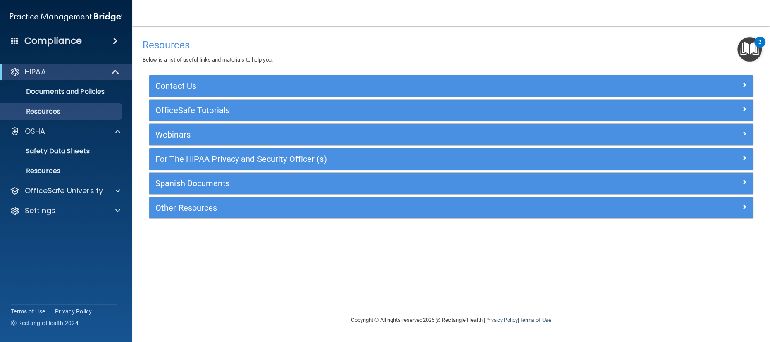
click at [38, 46] on h4 "Compliance" at bounding box center [52, 41] width 57 height 12
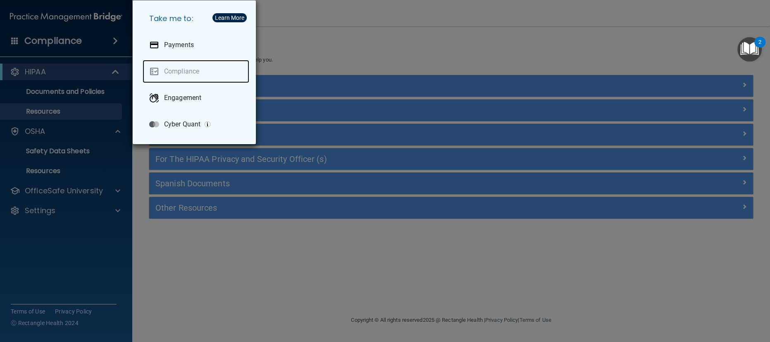
click at [168, 70] on link "Compliance" at bounding box center [196, 71] width 107 height 23
click at [22, 40] on div "Take me to: Payments Compliance Engagement Cyber Quant" at bounding box center [385, 171] width 770 height 342
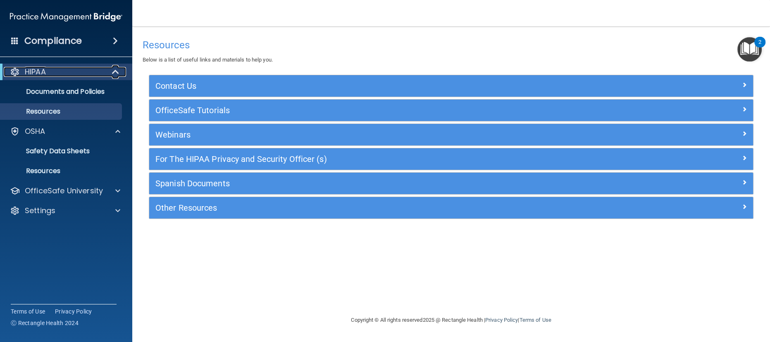
click at [30, 72] on p "HIPAA" at bounding box center [35, 72] width 21 height 10
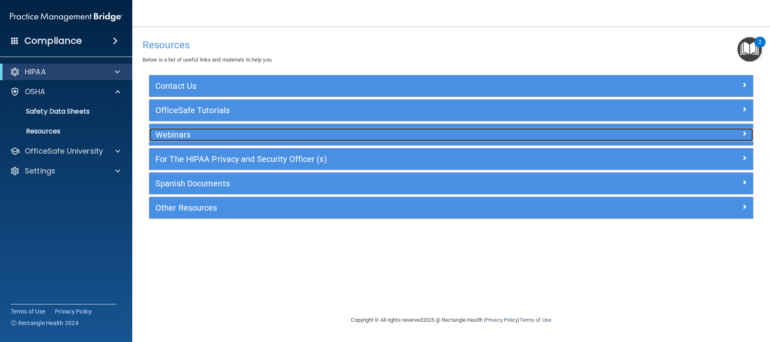
click at [161, 138] on h5 "Webinars" at bounding box center [375, 134] width 441 height 9
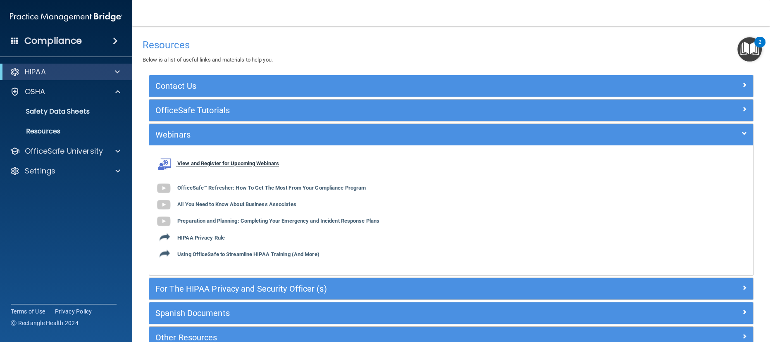
click at [167, 164] on img at bounding box center [163, 164] width 17 height 12
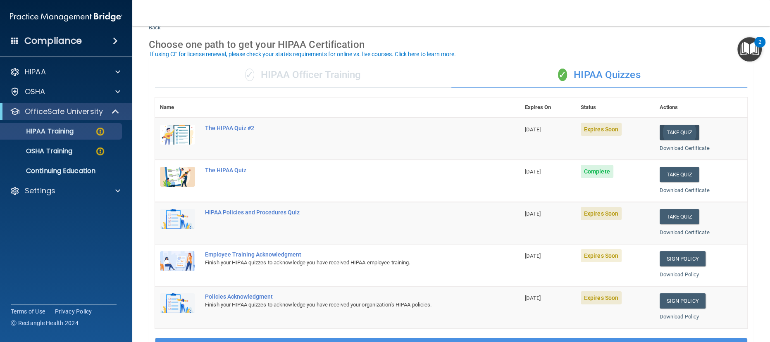
scroll to position [27, 0]
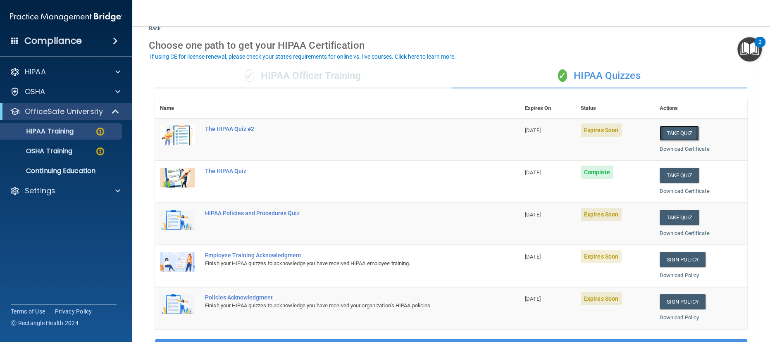
click at [678, 135] on button "Take Quiz" at bounding box center [680, 133] width 40 height 15
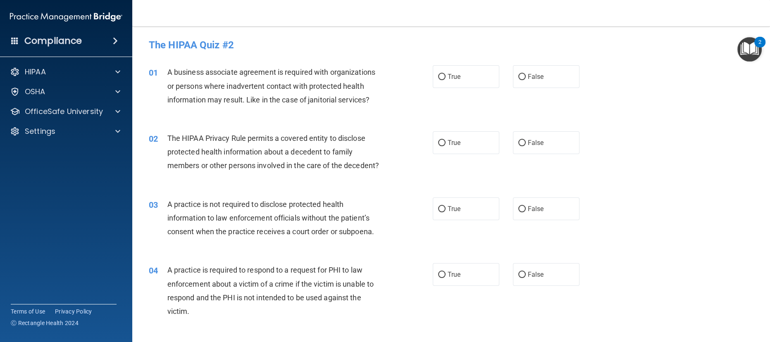
click at [665, 158] on div "02 The HIPAA Privacy Rule permits a covered entity to disclose protected health…" at bounding box center [451, 154] width 617 height 66
click at [541, 79] on label "False" at bounding box center [546, 76] width 67 height 23
click at [526, 79] on input "False" at bounding box center [521, 77] width 7 height 6
radio input "true"
click at [459, 145] on label "True" at bounding box center [466, 142] width 67 height 23
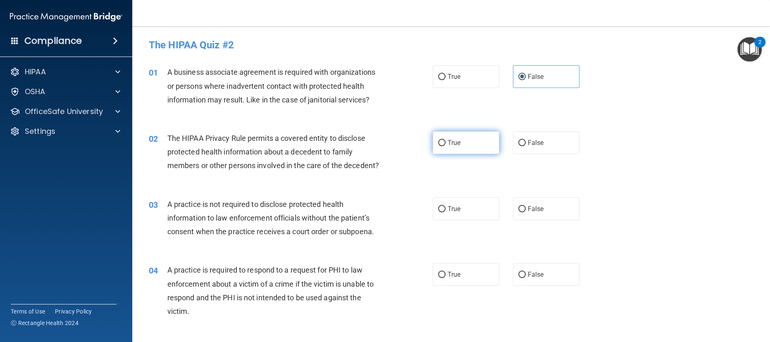
click at [446, 145] on input "True" at bounding box center [441, 143] width 7 height 6
radio input "true"
click at [518, 209] on input "False" at bounding box center [521, 209] width 7 height 6
radio input "true"
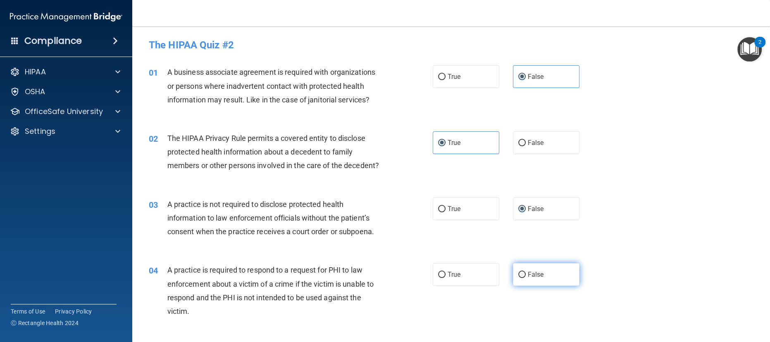
click at [518, 274] on input "False" at bounding box center [521, 275] width 7 height 6
radio input "true"
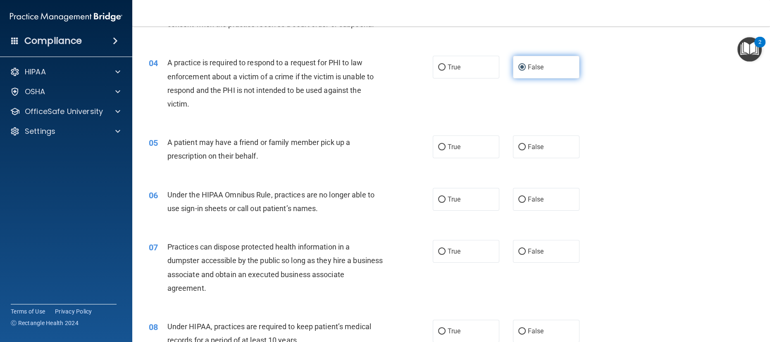
scroll to position [210, 0]
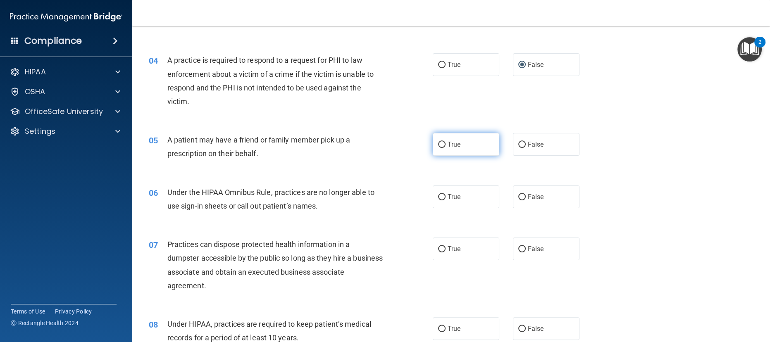
click at [453, 144] on span "True" at bounding box center [454, 145] width 13 height 8
click at [446, 144] on input "True" at bounding box center [441, 145] width 7 height 6
radio input "true"
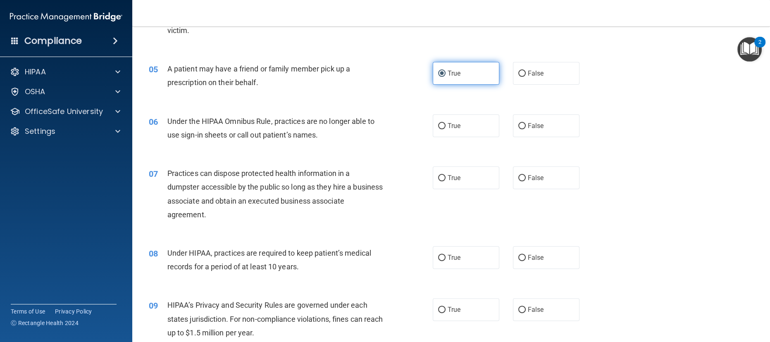
scroll to position [281, 0]
click at [454, 131] on label "True" at bounding box center [466, 125] width 67 height 23
click at [446, 129] on input "True" at bounding box center [441, 126] width 7 height 6
radio input "true"
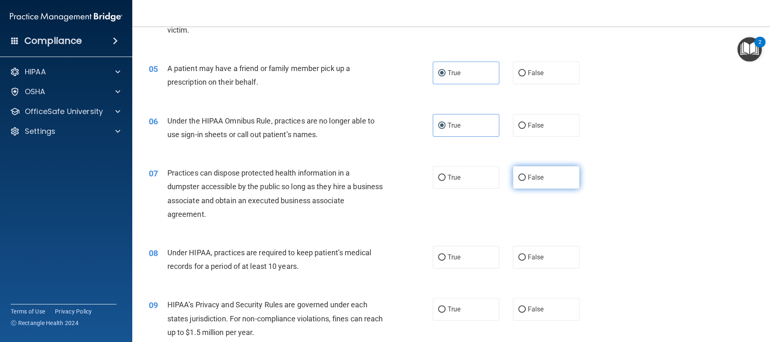
click at [518, 177] on input "False" at bounding box center [521, 178] width 7 height 6
radio input "true"
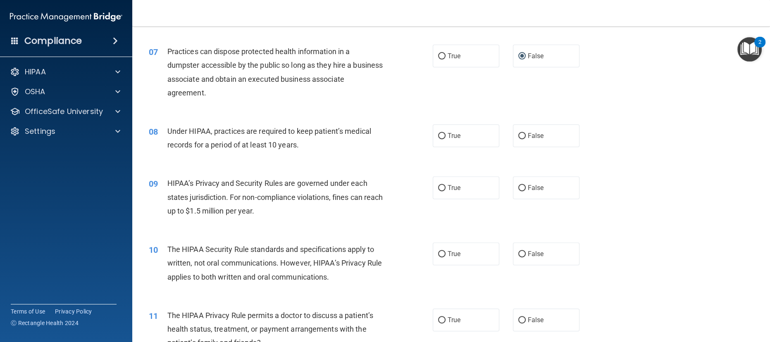
scroll to position [403, 0]
click at [438, 135] on input "True" at bounding box center [441, 136] width 7 height 6
radio input "true"
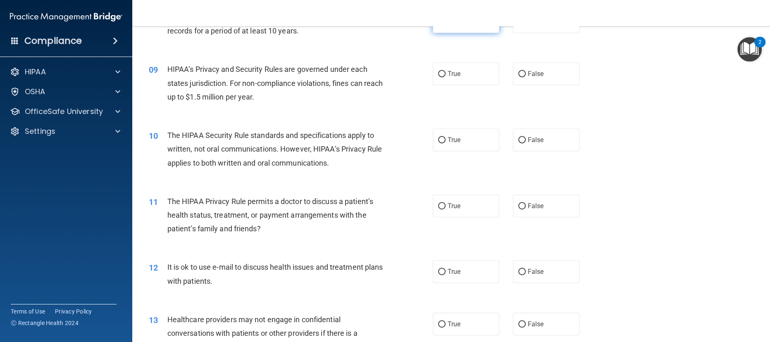
scroll to position [517, 0]
click at [438, 73] on input "True" at bounding box center [441, 74] width 7 height 6
radio input "true"
click at [453, 138] on span "True" at bounding box center [454, 140] width 13 height 8
click at [446, 138] on input "True" at bounding box center [441, 140] width 7 height 6
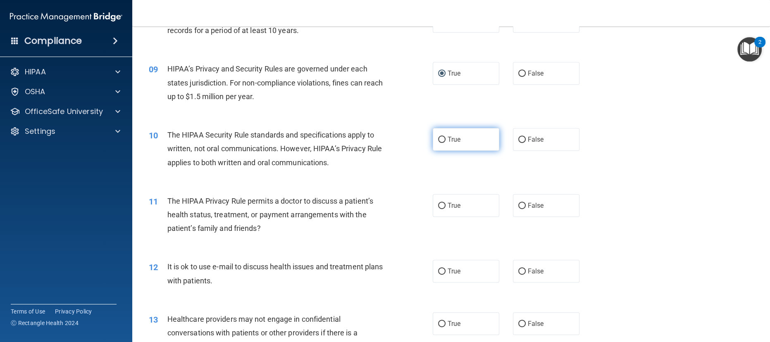
radio input "true"
click at [531, 203] on span "False" at bounding box center [536, 206] width 16 height 8
click at [526, 203] on input "False" at bounding box center [521, 206] width 7 height 6
radio input "true"
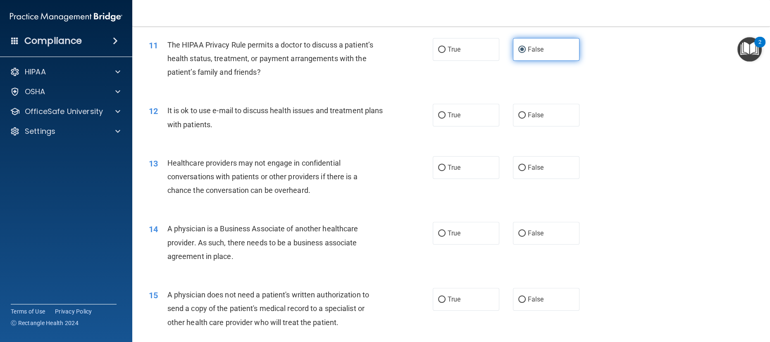
scroll to position [679, 0]
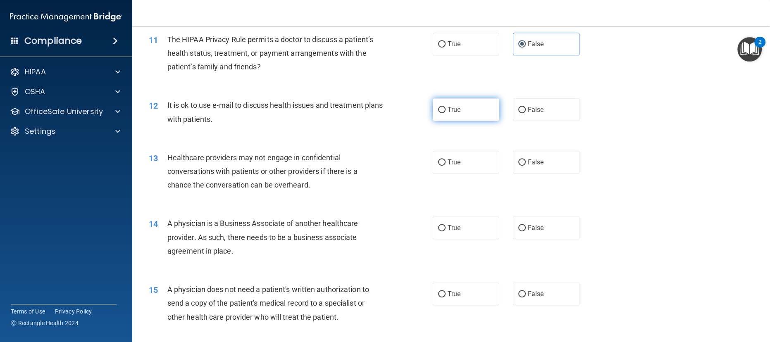
click at [438, 109] on input "True" at bounding box center [441, 110] width 7 height 6
radio input "true"
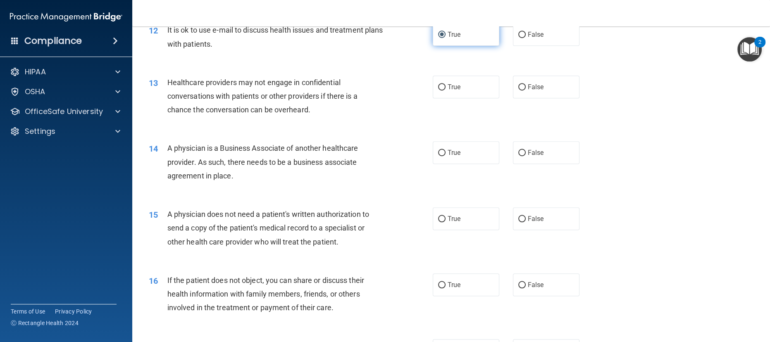
scroll to position [758, 0]
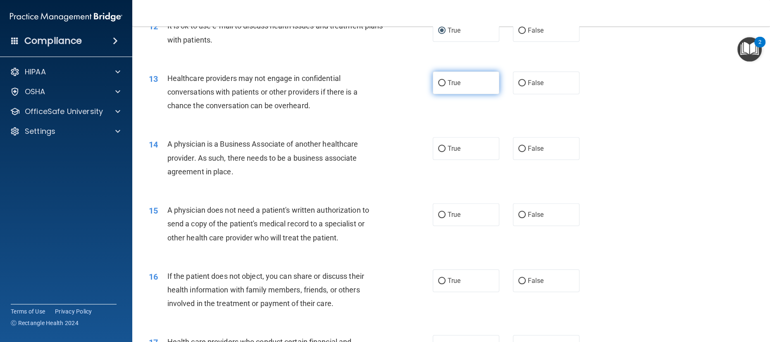
click at [450, 82] on span "True" at bounding box center [454, 83] width 13 height 8
click at [446, 82] on input "True" at bounding box center [441, 83] width 7 height 6
radio input "true"
click at [518, 150] on input "False" at bounding box center [521, 149] width 7 height 6
radio input "true"
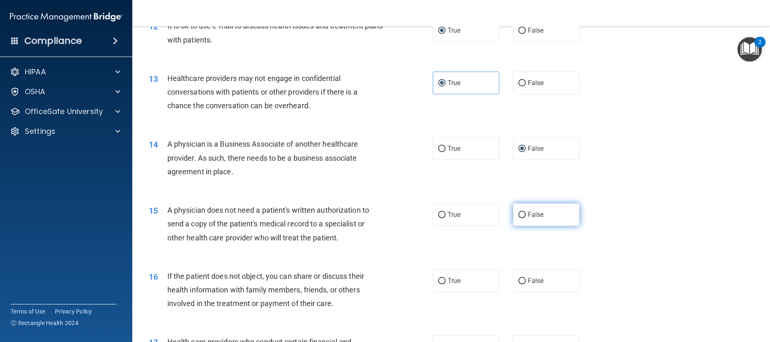
click at [518, 214] on input "False" at bounding box center [521, 215] width 7 height 6
radio input "true"
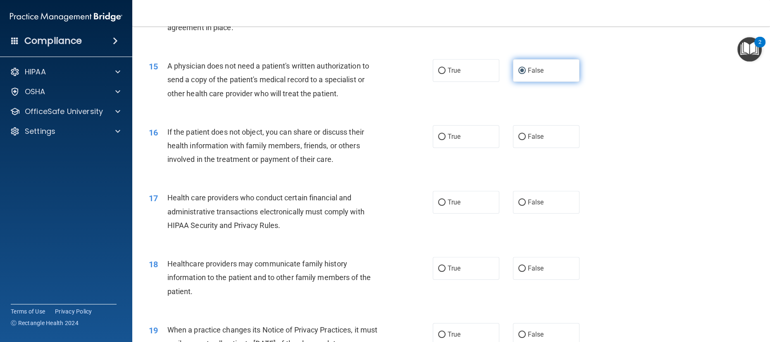
scroll to position [900, 0]
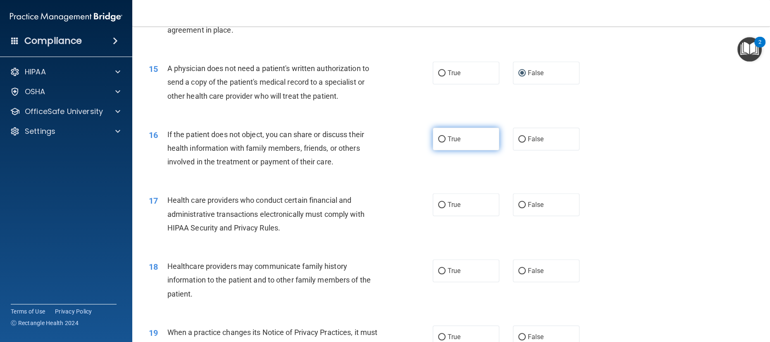
click at [438, 138] on input "True" at bounding box center [441, 139] width 7 height 6
radio input "true"
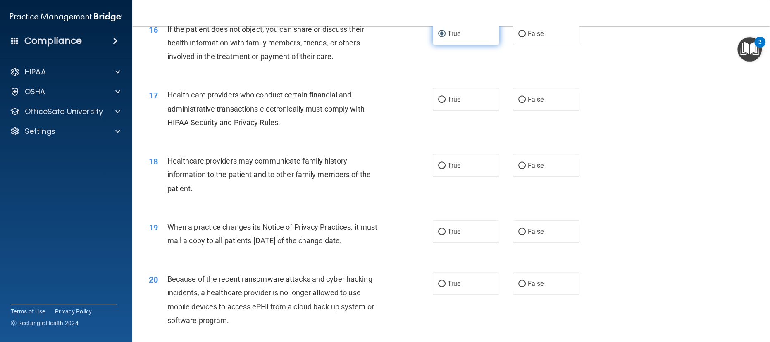
scroll to position [1006, 0]
click at [439, 99] on input "True" at bounding box center [441, 99] width 7 height 6
radio input "true"
click at [450, 172] on label "True" at bounding box center [466, 165] width 67 height 23
click at [446, 169] on input "True" at bounding box center [441, 165] width 7 height 6
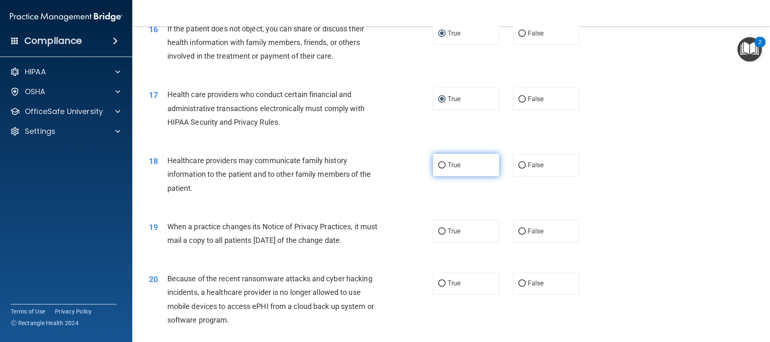
radio input "true"
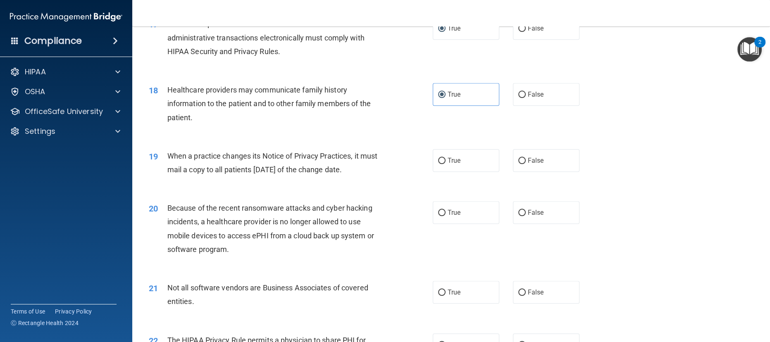
scroll to position [1080, 0]
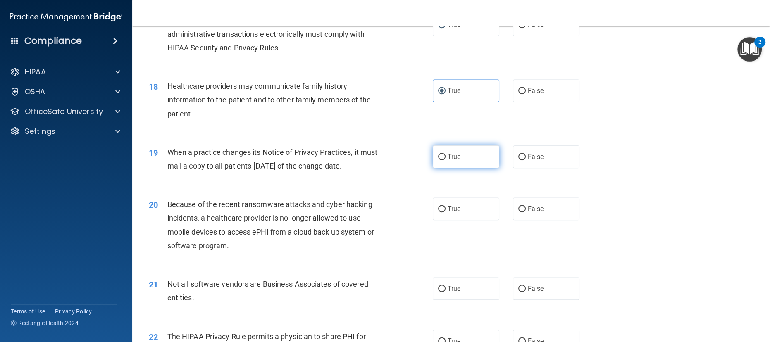
click at [440, 156] on input "True" at bounding box center [441, 157] width 7 height 6
radio input "true"
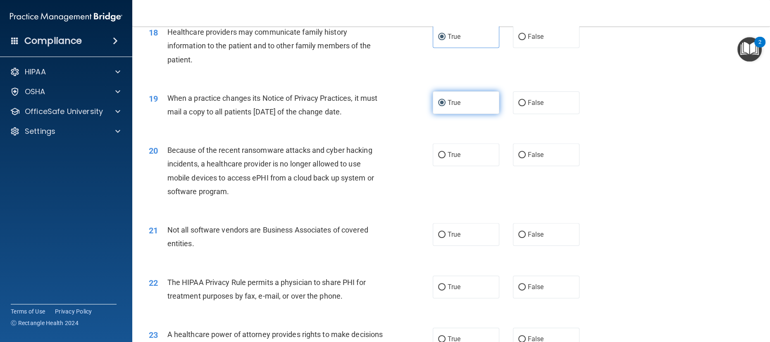
scroll to position [1135, 0]
click at [543, 161] on label "False" at bounding box center [546, 154] width 67 height 23
click at [526, 158] on input "False" at bounding box center [521, 155] width 7 height 6
radio input "true"
click at [456, 240] on label "True" at bounding box center [466, 234] width 67 height 23
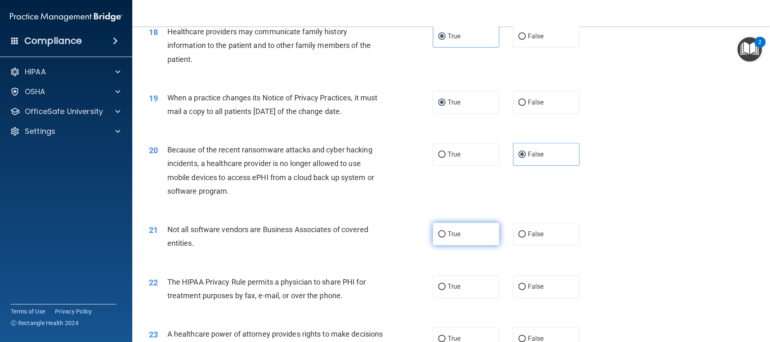
click at [446, 238] on input "True" at bounding box center [441, 234] width 7 height 6
radio input "true"
click at [465, 290] on label "True" at bounding box center [466, 286] width 67 height 23
click at [446, 290] on input "True" at bounding box center [441, 287] width 7 height 6
radio input "true"
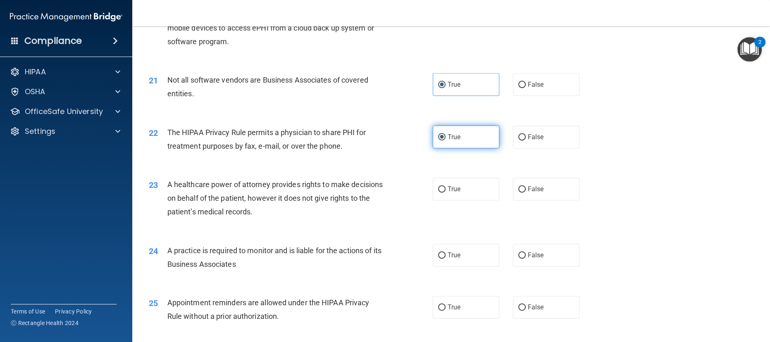
scroll to position [1287, 0]
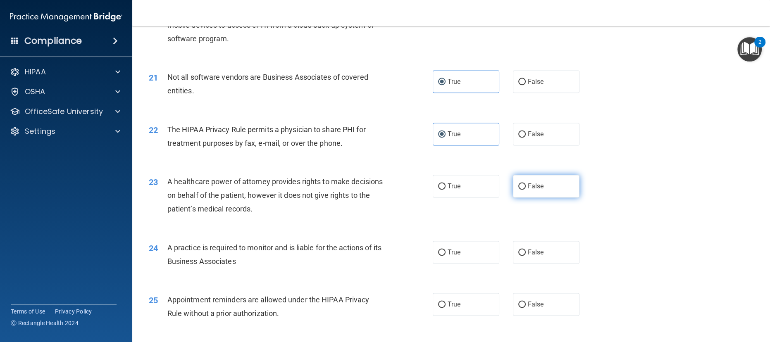
click at [518, 186] on input "False" at bounding box center [521, 186] width 7 height 6
radio input "true"
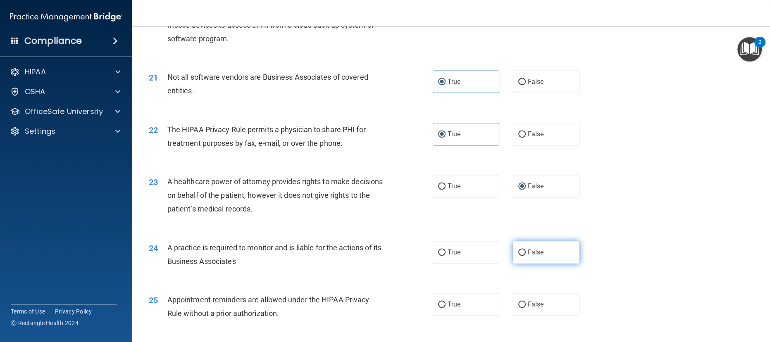
click at [533, 260] on label "False" at bounding box center [546, 252] width 67 height 23
click at [526, 256] on input "False" at bounding box center [521, 253] width 7 height 6
radio input "true"
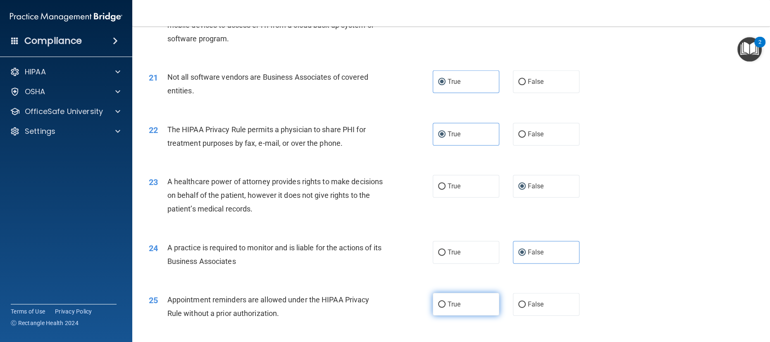
click at [456, 306] on span "True" at bounding box center [454, 304] width 13 height 8
click at [446, 306] on input "True" at bounding box center [441, 305] width 7 height 6
radio input "true"
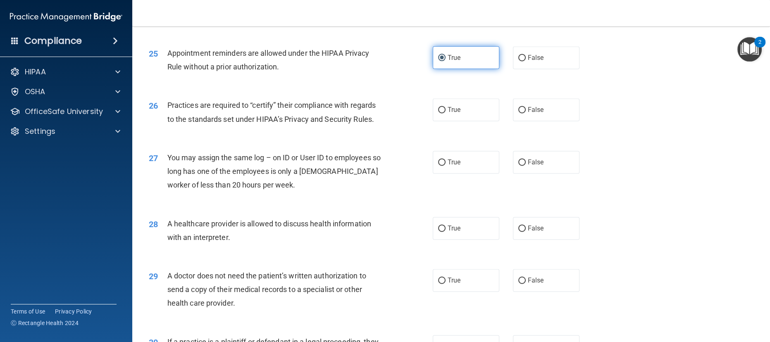
scroll to position [1538, 0]
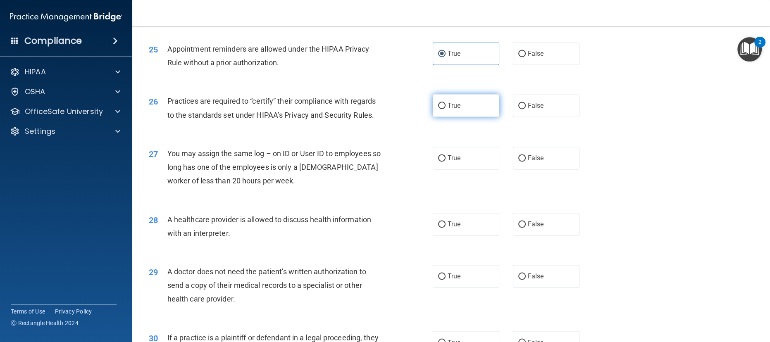
click at [440, 106] on input "True" at bounding box center [441, 106] width 7 height 6
radio input "true"
click at [518, 158] on input "False" at bounding box center [521, 158] width 7 height 6
radio input "true"
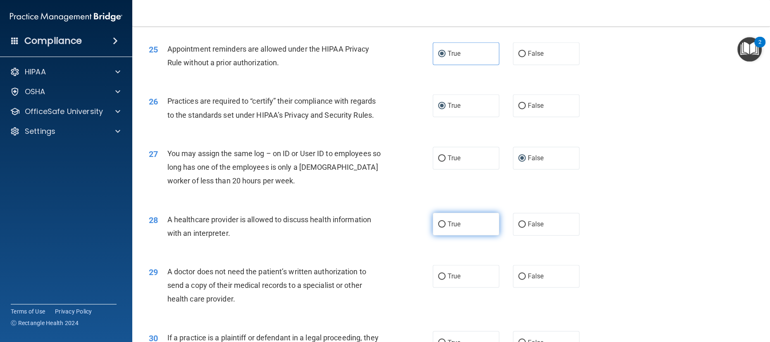
click at [438, 225] on input "True" at bounding box center [441, 225] width 7 height 6
radio input "true"
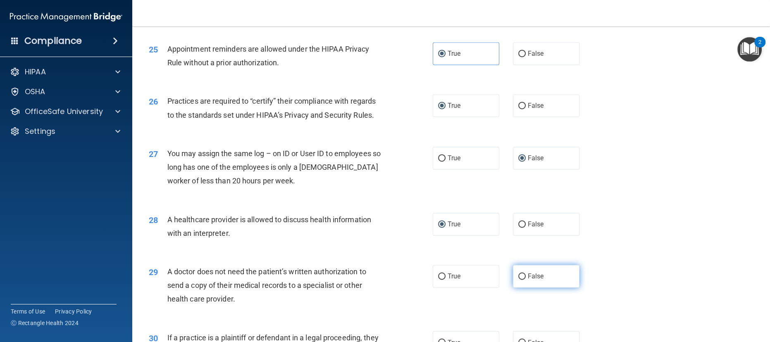
click at [536, 279] on span "False" at bounding box center [536, 276] width 16 height 8
click at [526, 279] on input "False" at bounding box center [521, 277] width 7 height 6
radio input "true"
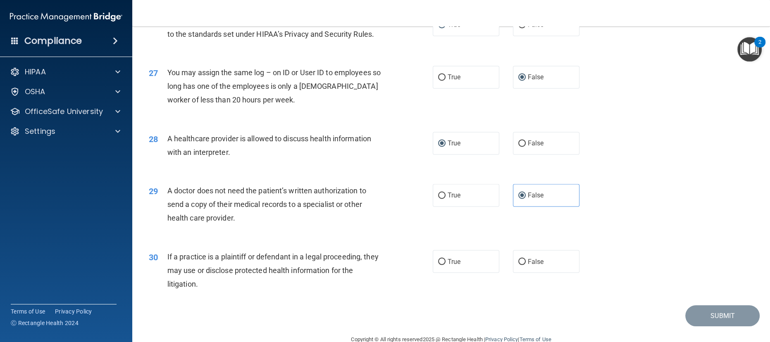
scroll to position [1637, 0]
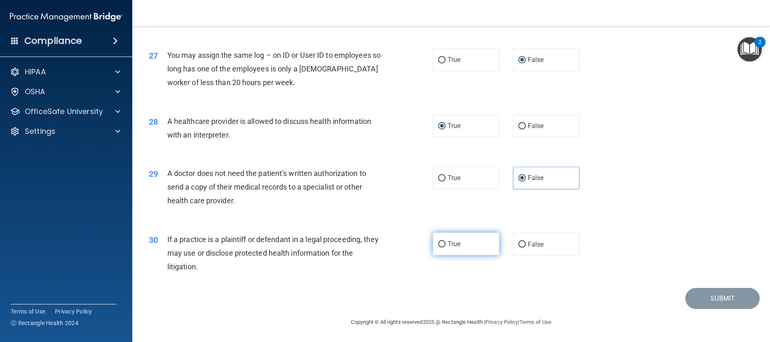
click at [438, 246] on input "True" at bounding box center [441, 244] width 7 height 6
radio input "true"
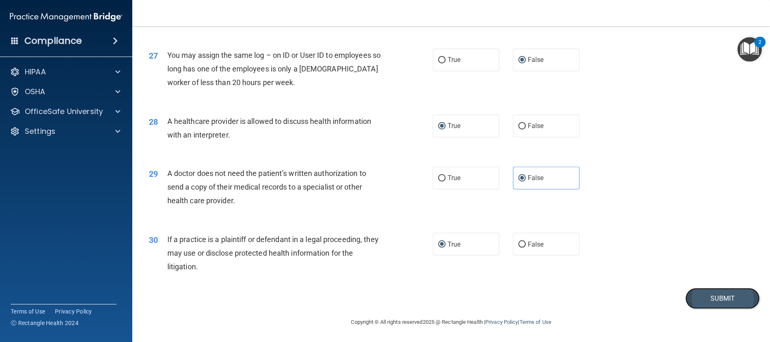
click at [728, 297] on button "Submit" at bounding box center [722, 298] width 74 height 21
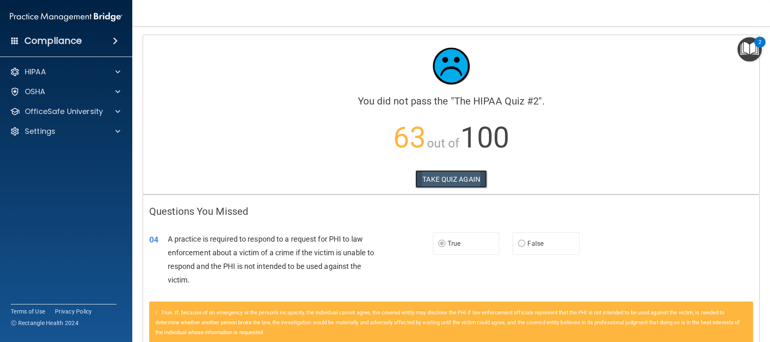
click at [443, 180] on button "TAKE QUIZ AGAIN" at bounding box center [450, 179] width 71 height 18
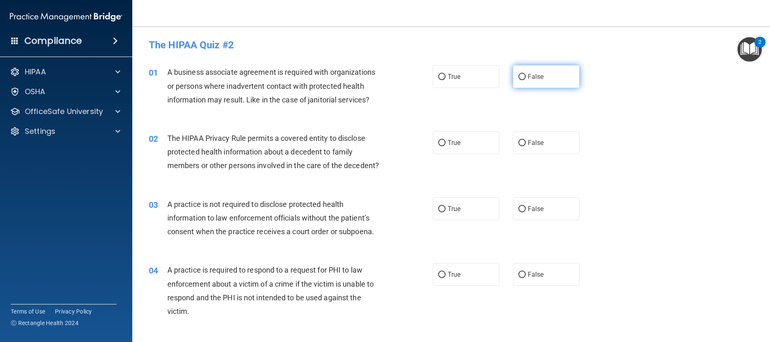
click at [518, 77] on input "False" at bounding box center [521, 77] width 7 height 6
radio input "true"
click at [441, 143] on input "True" at bounding box center [441, 143] width 7 height 6
radio input "true"
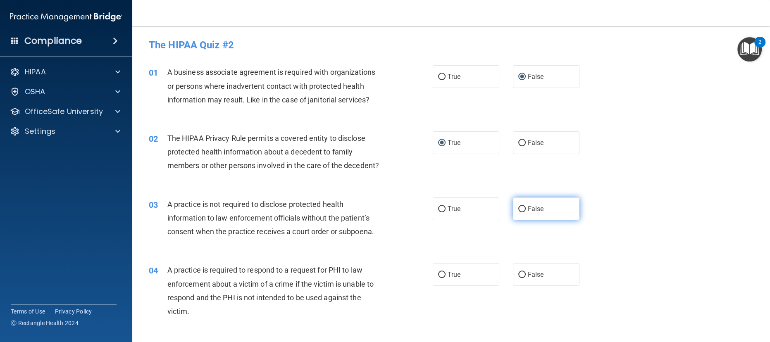
click at [533, 216] on label "False" at bounding box center [546, 209] width 67 height 23
click at [526, 212] on input "False" at bounding box center [521, 209] width 7 height 6
radio input "true"
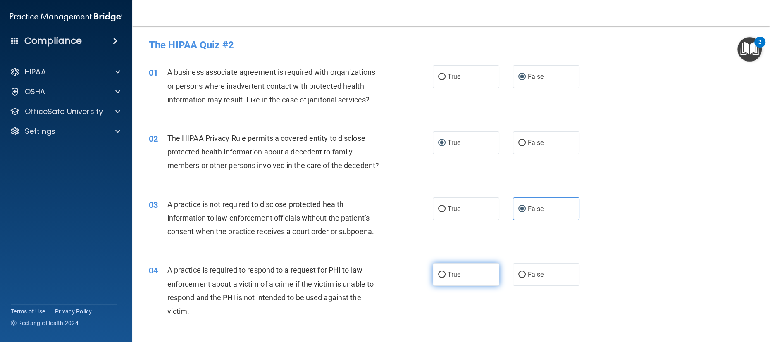
click at [438, 275] on input "True" at bounding box center [441, 275] width 7 height 6
radio input "true"
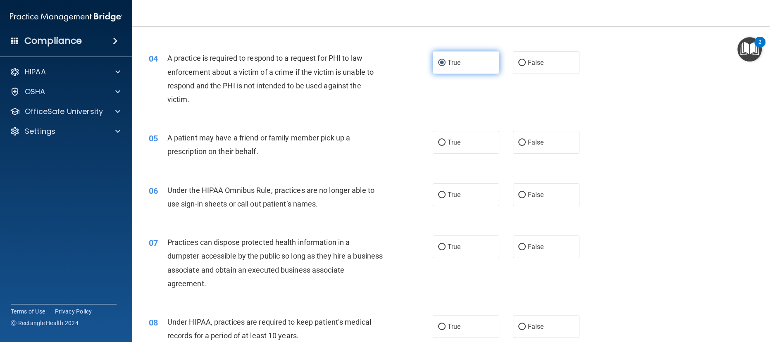
scroll to position [212, 0]
click at [438, 140] on input "True" at bounding box center [441, 142] width 7 height 6
radio input "true"
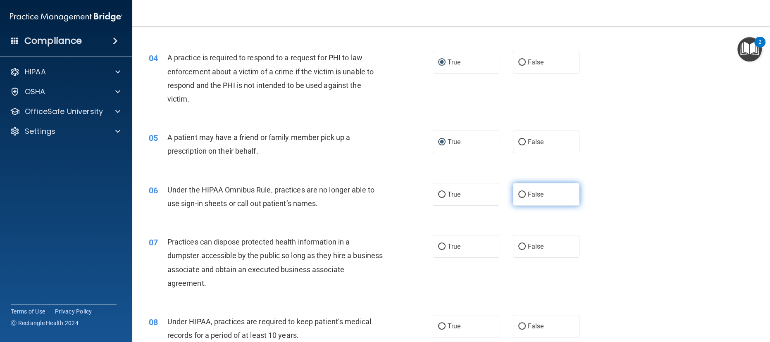
click at [518, 194] on input "False" at bounding box center [521, 195] width 7 height 6
radio input "true"
click at [518, 246] on input "False" at bounding box center [521, 247] width 7 height 6
radio input "true"
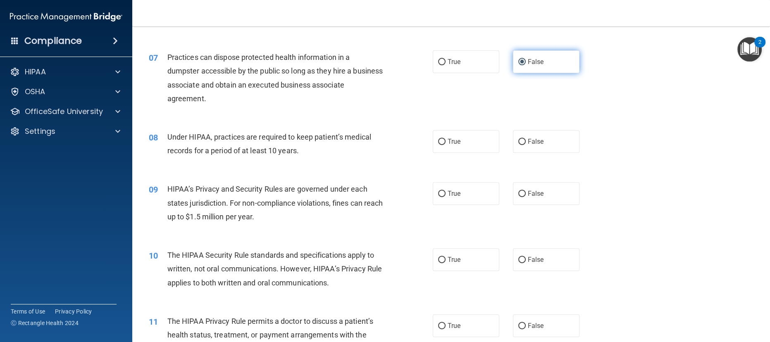
scroll to position [396, 0]
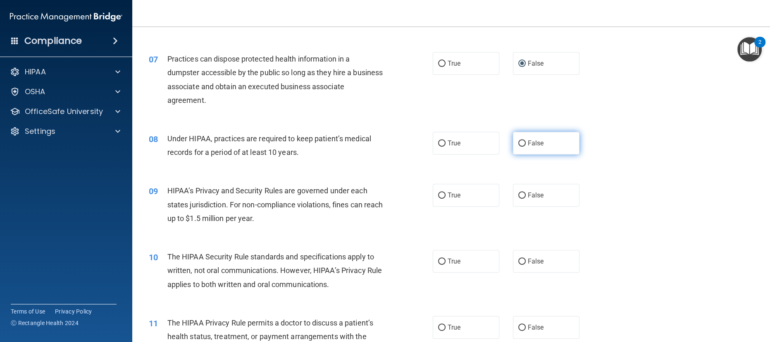
click at [518, 143] on input "False" at bounding box center [521, 144] width 7 height 6
radio input "true"
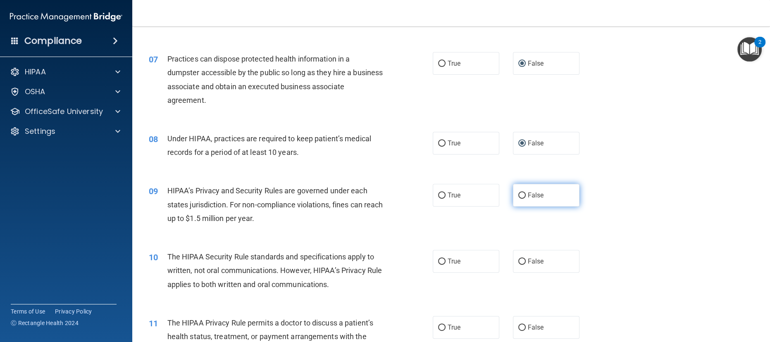
click at [517, 203] on label "False" at bounding box center [546, 195] width 67 height 23
click at [518, 199] on input "False" at bounding box center [521, 196] width 7 height 6
radio input "true"
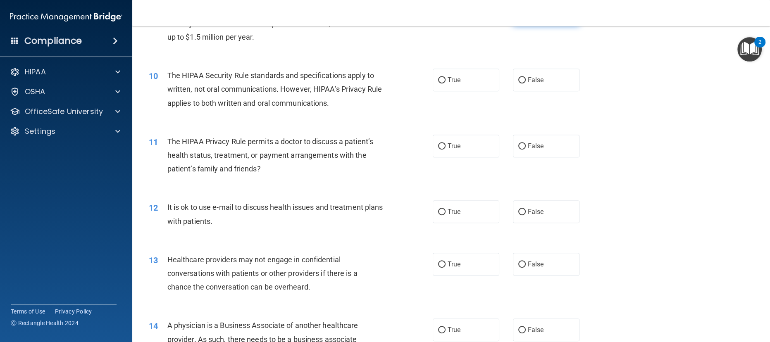
scroll to position [578, 0]
click at [438, 79] on input "True" at bounding box center [441, 79] width 7 height 6
radio input "true"
click at [438, 145] on input "True" at bounding box center [441, 146] width 7 height 6
radio input "true"
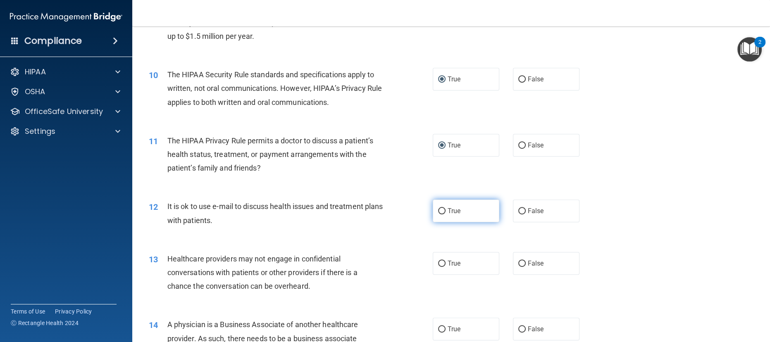
click at [438, 212] on input "True" at bounding box center [441, 211] width 7 height 6
radio input "true"
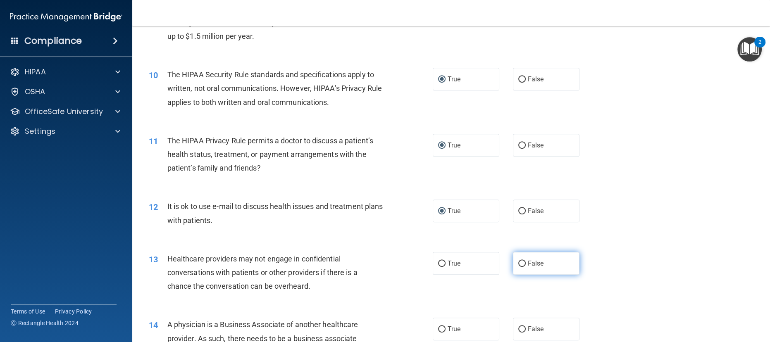
click at [530, 263] on span "False" at bounding box center [536, 264] width 16 height 8
click at [526, 263] on input "False" at bounding box center [521, 264] width 7 height 6
radio input "true"
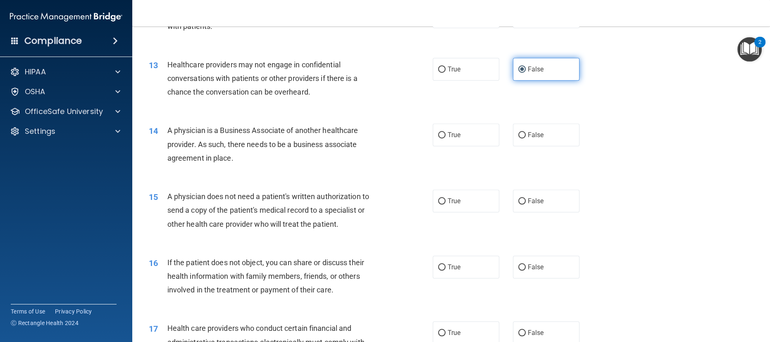
scroll to position [774, 0]
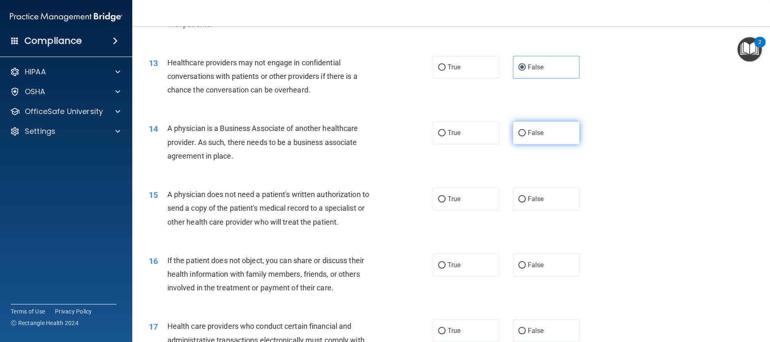
click at [519, 133] on input "False" at bounding box center [521, 133] width 7 height 6
radio input "true"
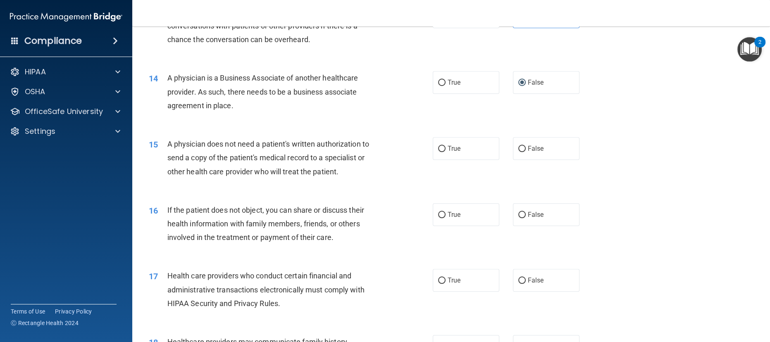
scroll to position [825, 0]
click at [436, 158] on label "True" at bounding box center [466, 148] width 67 height 23
click at [438, 152] on input "True" at bounding box center [441, 148] width 7 height 6
radio input "true"
click at [438, 212] on input "True" at bounding box center [441, 215] width 7 height 6
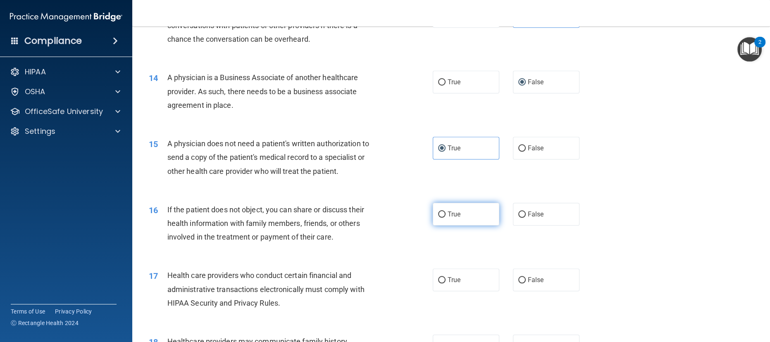
radio input "true"
click at [438, 280] on input "True" at bounding box center [441, 280] width 7 height 6
radio input "true"
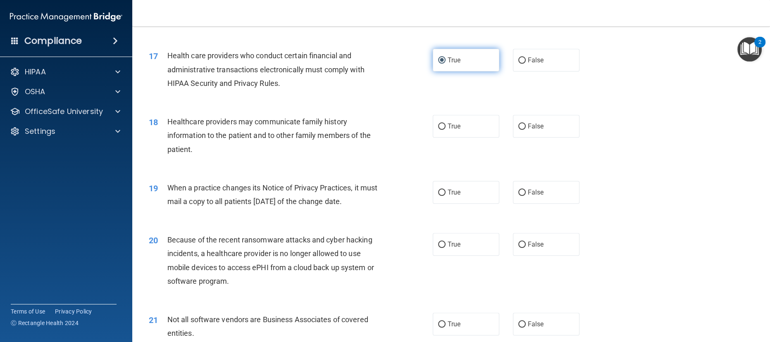
scroll to position [1046, 0]
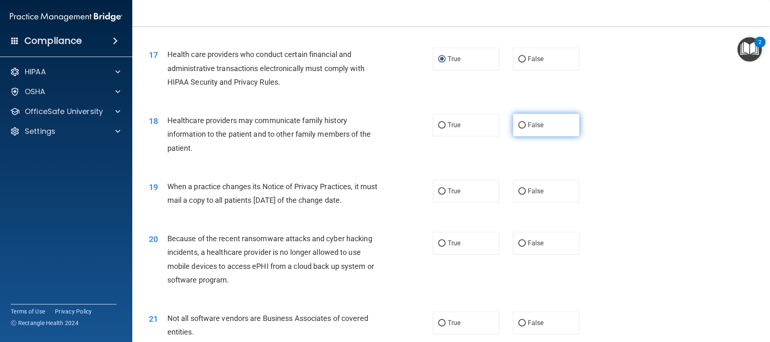
click at [518, 126] on input "False" at bounding box center [521, 125] width 7 height 6
radio input "true"
click at [518, 191] on input "False" at bounding box center [521, 191] width 7 height 6
radio input "true"
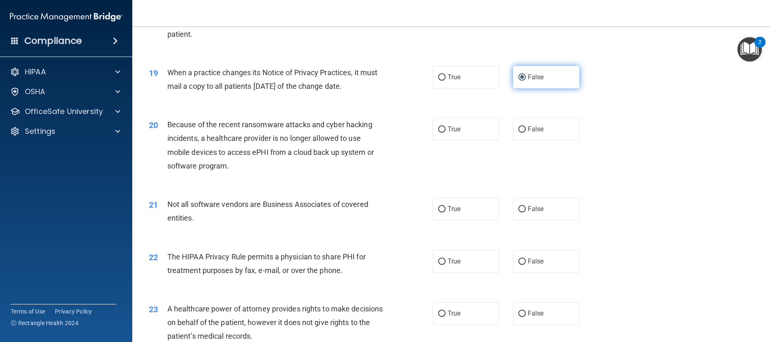
scroll to position [1161, 0]
click at [518, 128] on input "False" at bounding box center [521, 129] width 7 height 6
radio input "true"
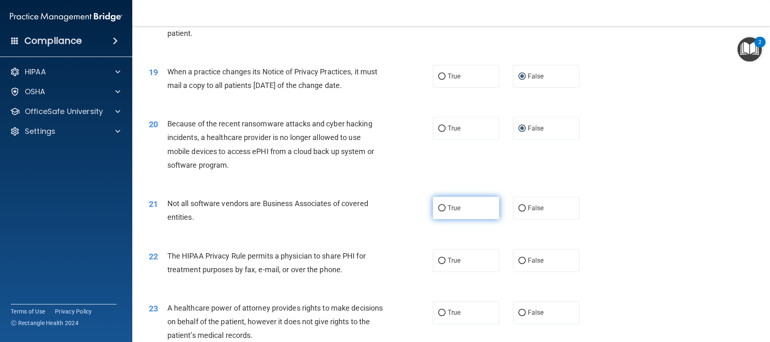
click at [438, 208] on input "True" at bounding box center [441, 208] width 7 height 6
radio input "true"
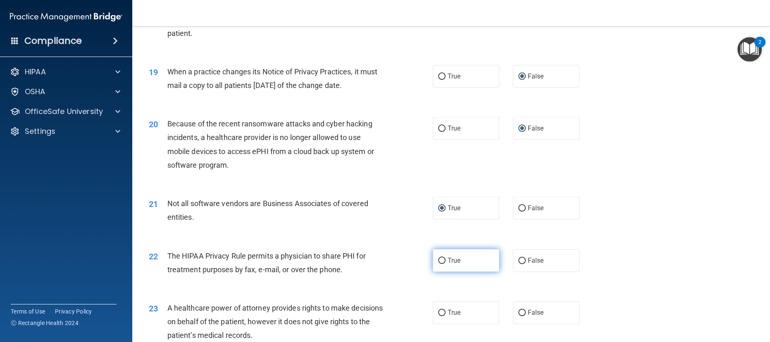
click at [439, 258] on input "True" at bounding box center [441, 261] width 7 height 6
radio input "true"
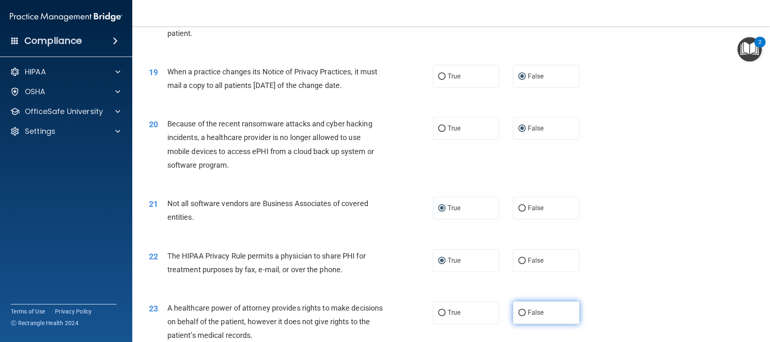
click at [518, 313] on input "False" at bounding box center [521, 313] width 7 height 6
radio input "true"
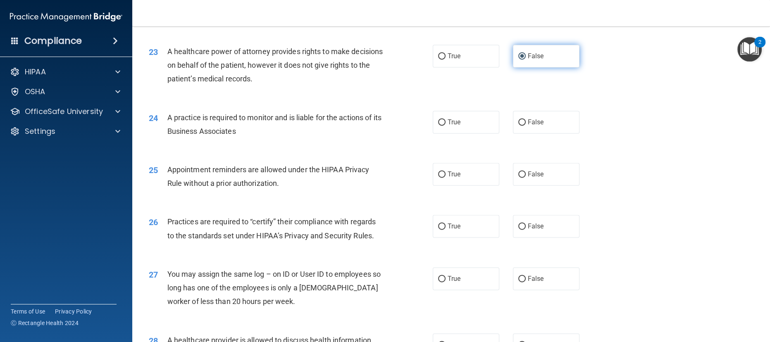
scroll to position [1426, 0]
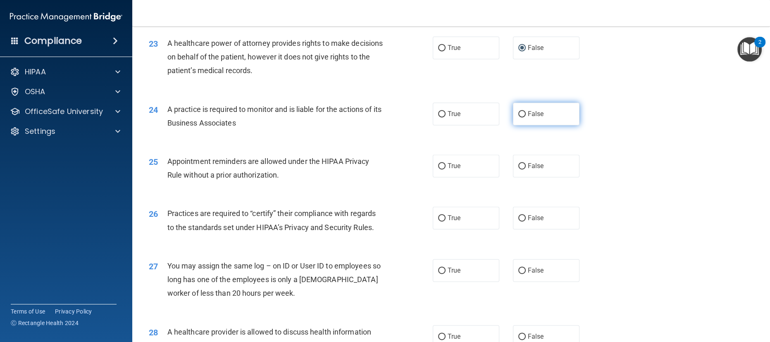
click at [530, 117] on span "False" at bounding box center [536, 114] width 16 height 8
click at [526, 117] on input "False" at bounding box center [521, 114] width 7 height 6
radio input "true"
click at [438, 168] on input "True" at bounding box center [441, 166] width 7 height 6
radio input "true"
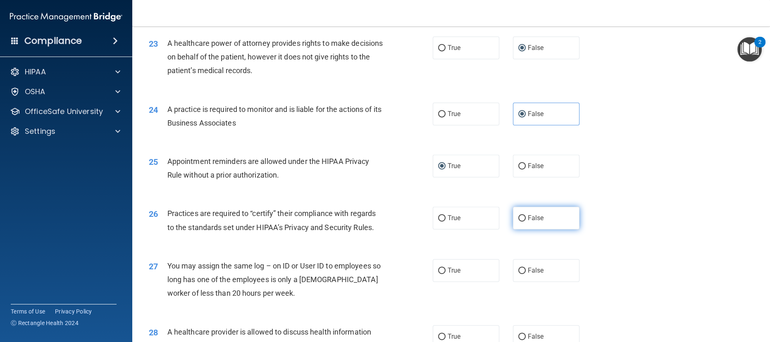
click at [518, 218] on input "False" at bounding box center [521, 218] width 7 height 6
radio input "true"
click at [518, 271] on input "False" at bounding box center [521, 271] width 7 height 6
radio input "true"
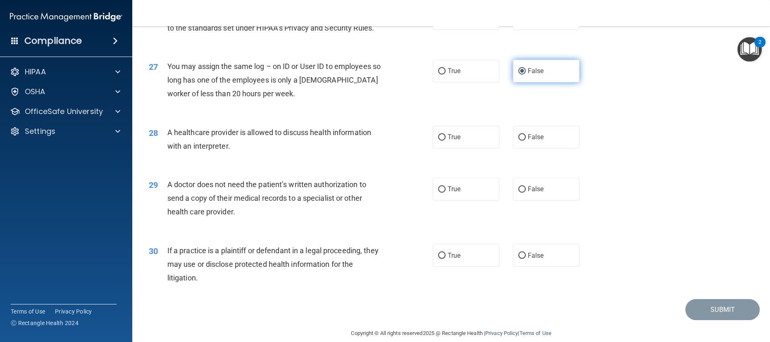
scroll to position [1637, 0]
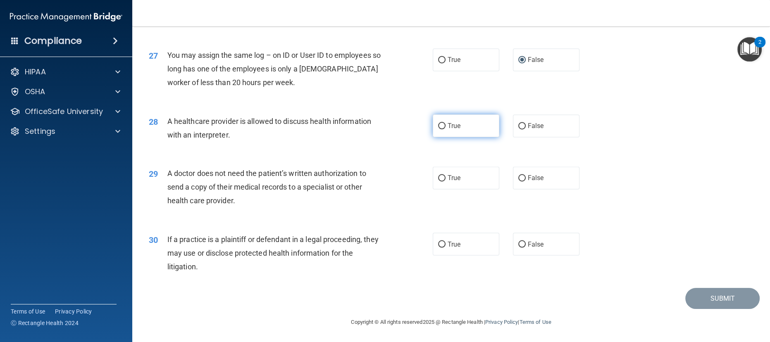
click at [438, 128] on input "True" at bounding box center [441, 126] width 7 height 6
radio input "true"
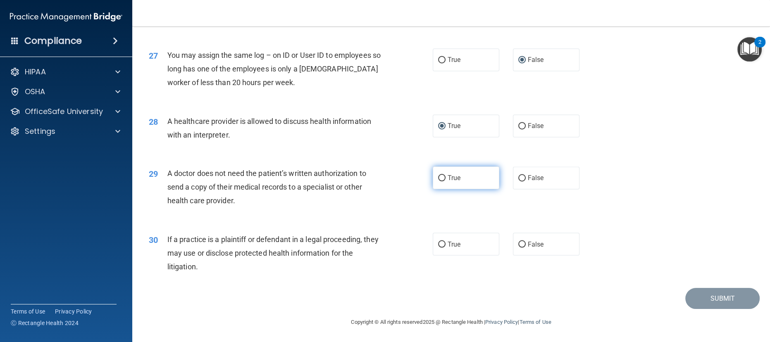
click at [439, 186] on label "True" at bounding box center [466, 178] width 67 height 23
click at [439, 181] on input "True" at bounding box center [441, 178] width 7 height 6
radio input "true"
click at [439, 246] on input "True" at bounding box center [441, 244] width 7 height 6
radio input "true"
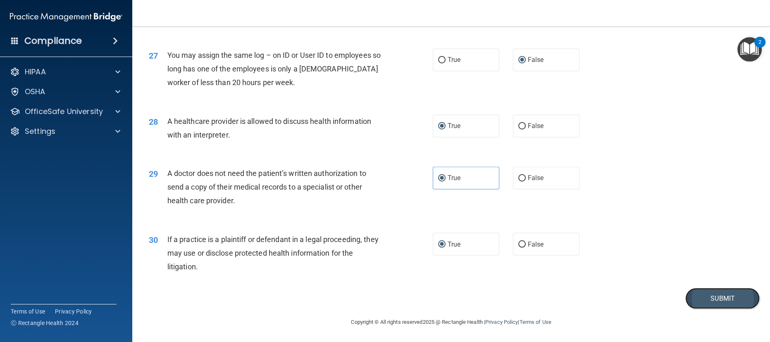
click at [700, 295] on button "Submit" at bounding box center [722, 298] width 74 height 21
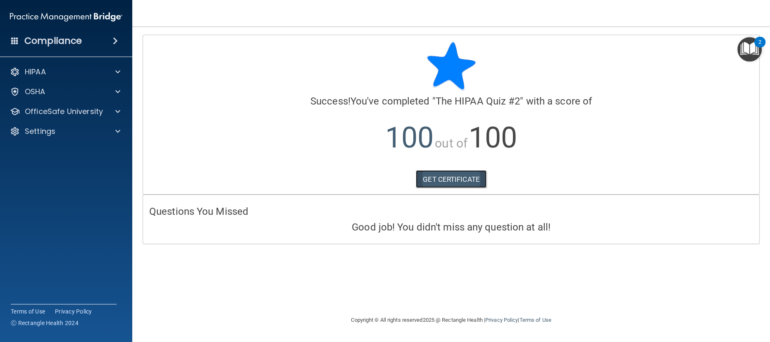
click at [457, 172] on link "GET CERTIFICATE" at bounding box center [451, 179] width 71 height 18
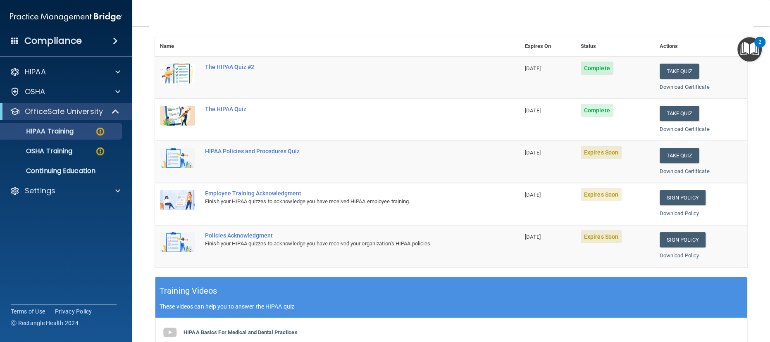
scroll to position [91, 0]
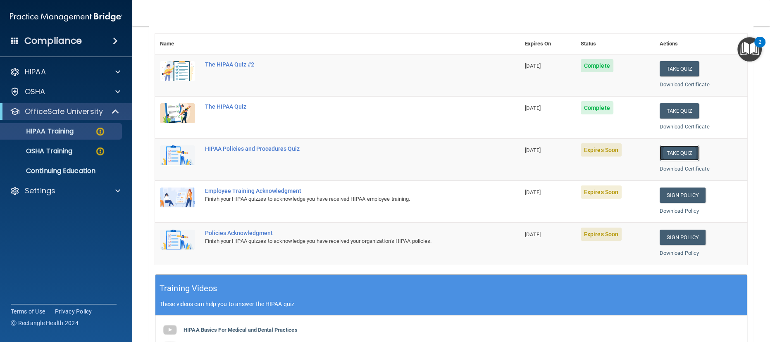
click at [675, 152] on button "Take Quiz" at bounding box center [680, 152] width 40 height 15
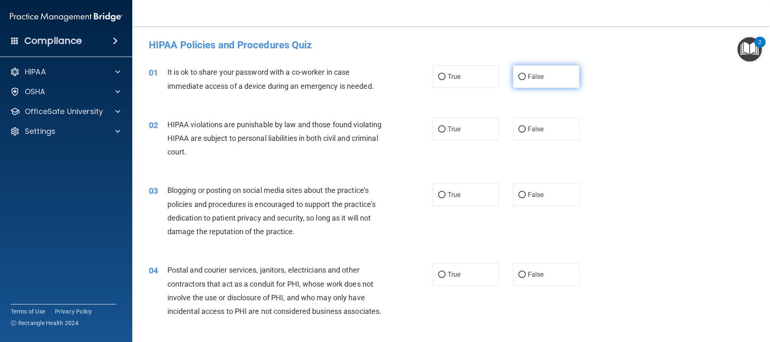
click at [533, 83] on label "False" at bounding box center [546, 76] width 67 height 23
click at [526, 80] on input "False" at bounding box center [521, 77] width 7 height 6
radio input "true"
click at [440, 129] on input "True" at bounding box center [441, 129] width 7 height 6
radio input "true"
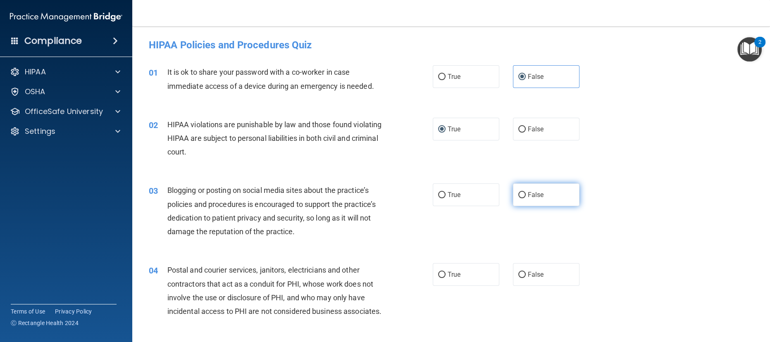
click at [518, 195] on input "False" at bounding box center [521, 195] width 7 height 6
radio input "true"
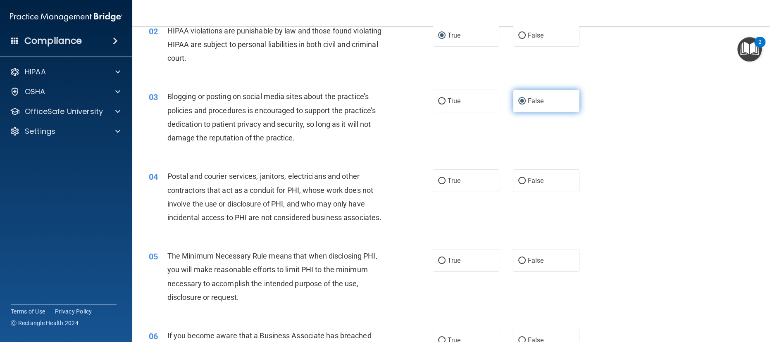
scroll to position [96, 0]
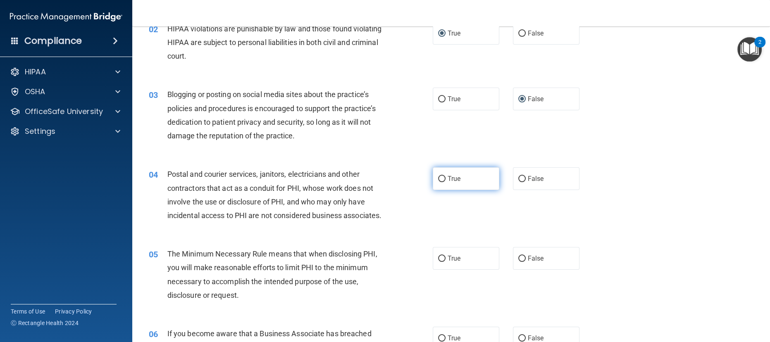
click at [438, 178] on input "True" at bounding box center [441, 179] width 7 height 6
radio input "true"
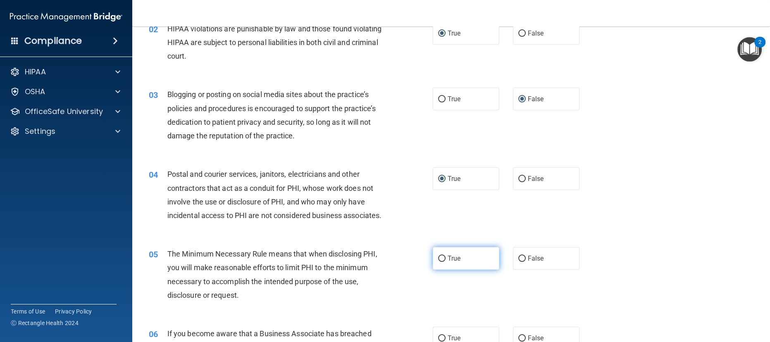
click at [453, 270] on label "True" at bounding box center [466, 258] width 67 height 23
click at [446, 262] on input "True" at bounding box center [441, 259] width 7 height 6
radio input "true"
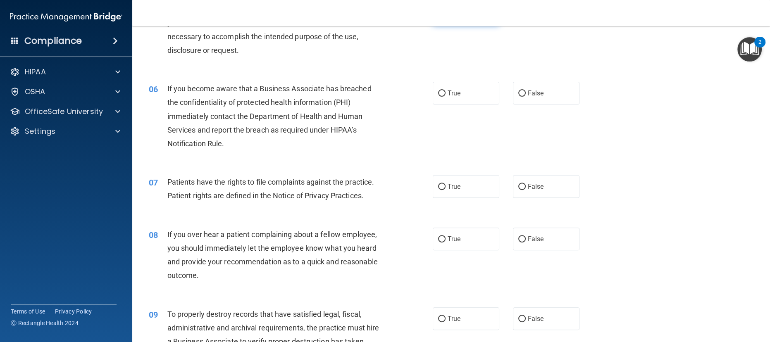
scroll to position [356, 0]
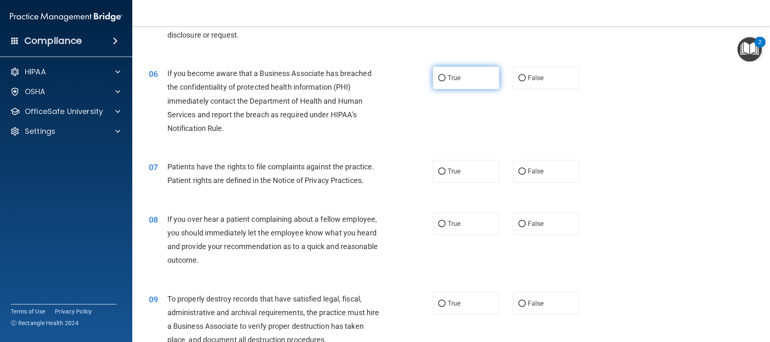
click at [439, 81] on input "True" at bounding box center [441, 78] width 7 height 6
radio input "true"
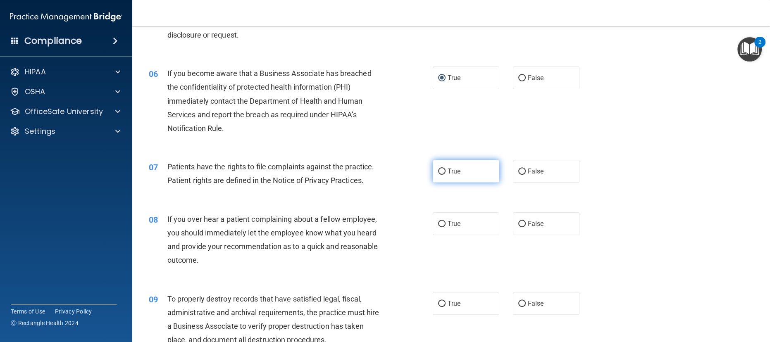
click at [440, 175] on input "True" at bounding box center [441, 172] width 7 height 6
radio input "true"
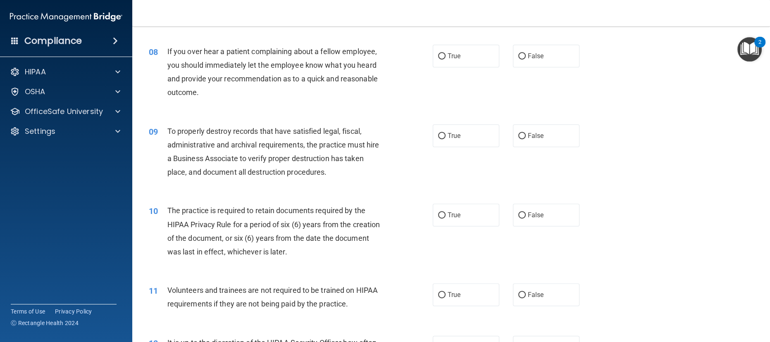
scroll to position [524, 0]
click at [455, 68] on label "True" at bounding box center [466, 56] width 67 height 23
click at [446, 60] on input "True" at bounding box center [441, 57] width 7 height 6
radio input "true"
click at [519, 140] on input "False" at bounding box center [521, 136] width 7 height 6
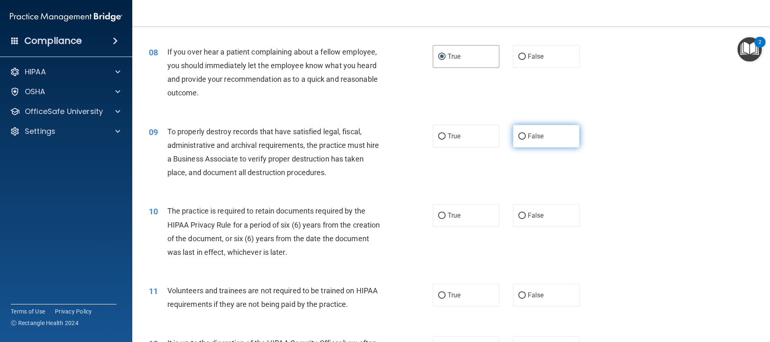
radio input "true"
click at [531, 219] on span "False" at bounding box center [536, 216] width 16 height 8
click at [526, 219] on input "False" at bounding box center [521, 216] width 7 height 6
radio input "true"
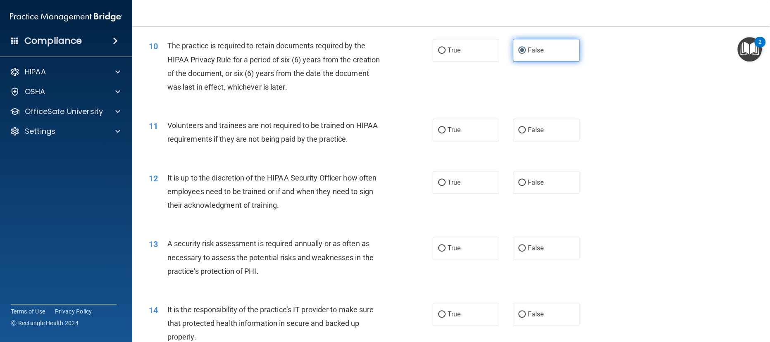
scroll to position [689, 0]
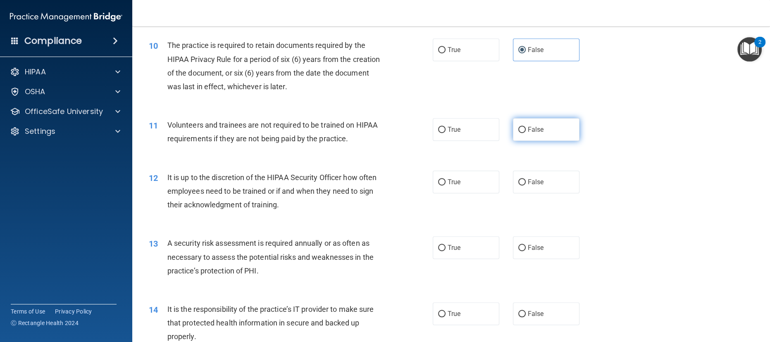
click at [552, 141] on label "False" at bounding box center [546, 129] width 67 height 23
click at [526, 133] on input "False" at bounding box center [521, 130] width 7 height 6
radio input "true"
click at [519, 186] on input "False" at bounding box center [521, 182] width 7 height 6
radio input "true"
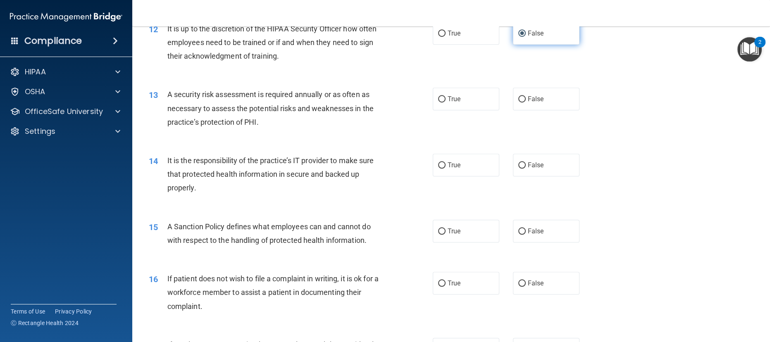
scroll to position [840, 0]
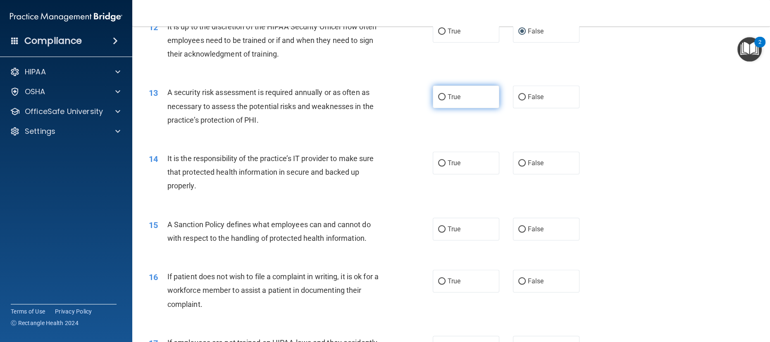
click at [438, 100] on input "True" at bounding box center [441, 97] width 7 height 6
radio input "true"
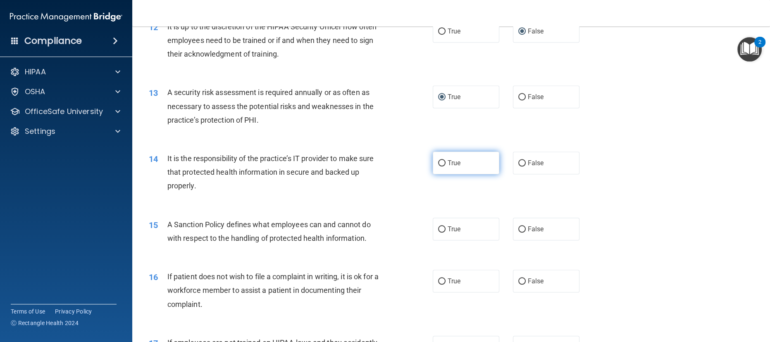
click at [439, 167] on input "True" at bounding box center [441, 163] width 7 height 6
radio input "true"
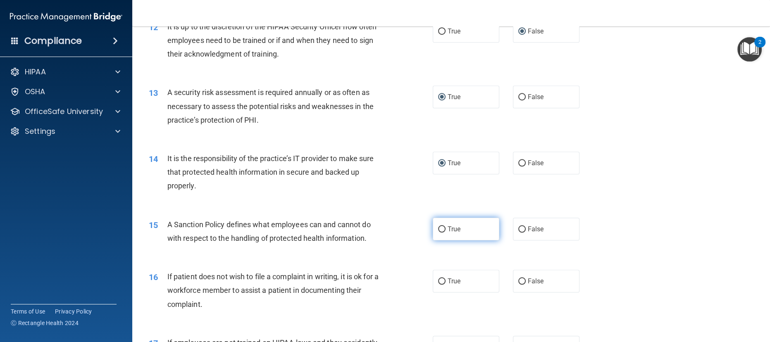
click at [450, 241] on label "True" at bounding box center [466, 229] width 67 height 23
click at [446, 233] on input "True" at bounding box center [441, 229] width 7 height 6
radio input "true"
click at [462, 293] on label "True" at bounding box center [466, 281] width 67 height 23
click at [446, 285] on input "True" at bounding box center [441, 282] width 7 height 6
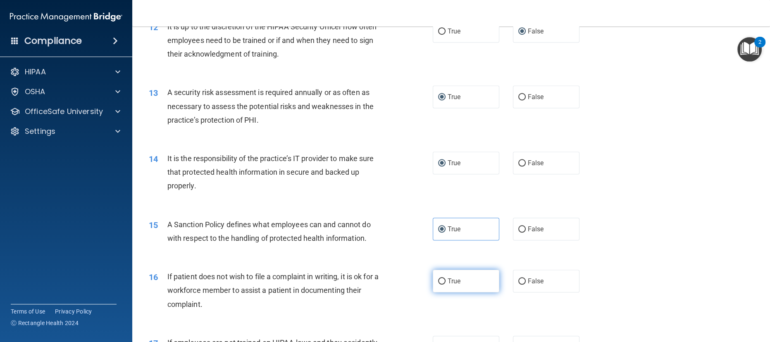
radio input "true"
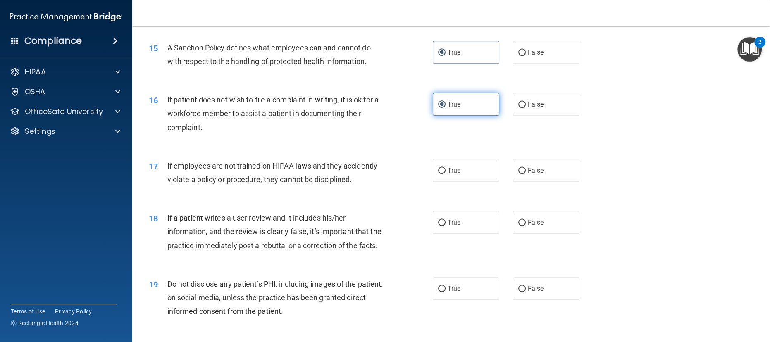
scroll to position [1017, 0]
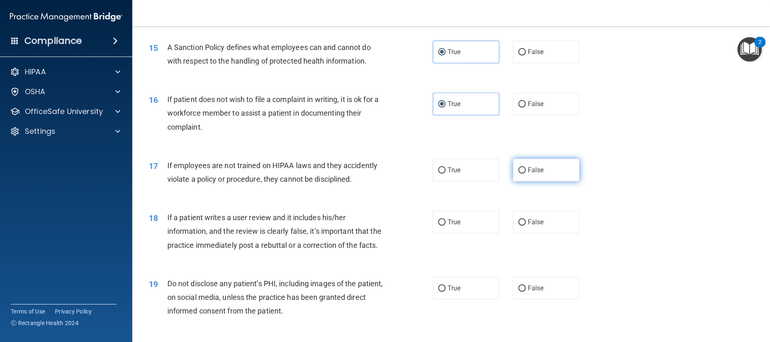
click at [548, 181] on label "False" at bounding box center [546, 170] width 67 height 23
click at [526, 174] on input "False" at bounding box center [521, 170] width 7 height 6
radio input "true"
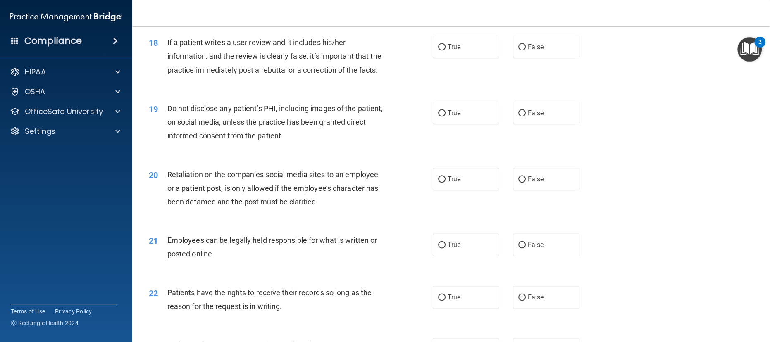
scroll to position [1193, 0]
click at [450, 58] on label "True" at bounding box center [466, 46] width 67 height 23
click at [446, 50] on input "True" at bounding box center [441, 47] width 7 height 6
radio input "true"
click at [438, 116] on input "True" at bounding box center [441, 113] width 7 height 6
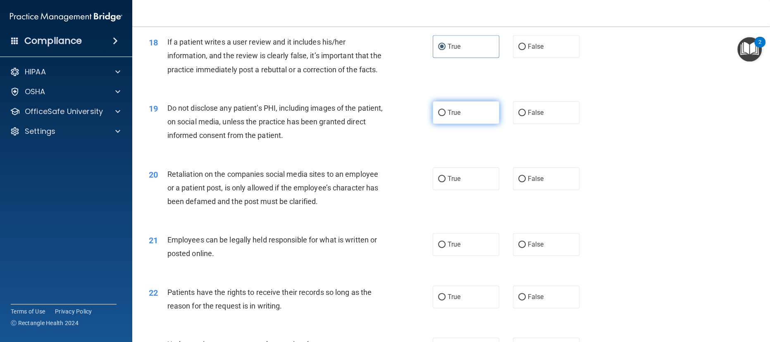
radio input "true"
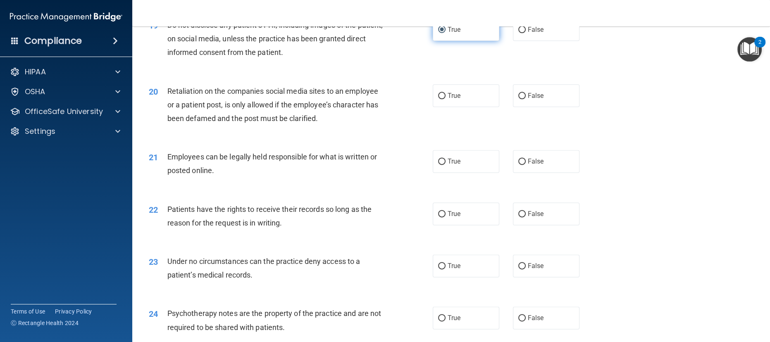
scroll to position [1279, 0]
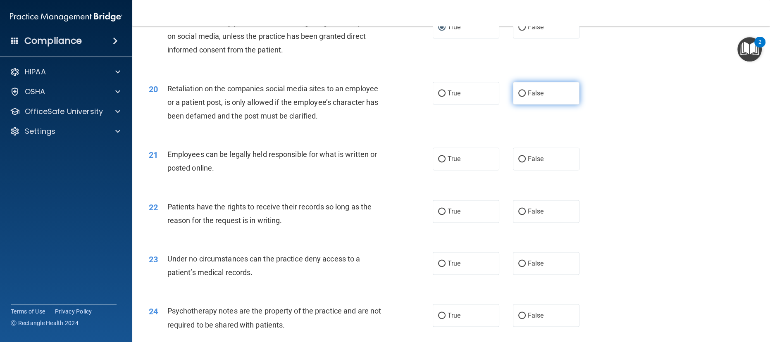
click at [535, 105] on label "False" at bounding box center [546, 93] width 67 height 23
click at [526, 97] on input "False" at bounding box center [521, 94] width 7 height 6
radio input "true"
click at [450, 163] on span "True" at bounding box center [454, 159] width 13 height 8
click at [446, 162] on input "True" at bounding box center [441, 159] width 7 height 6
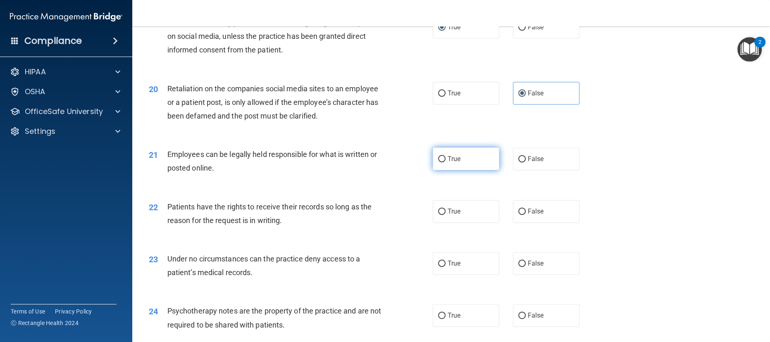
radio input "true"
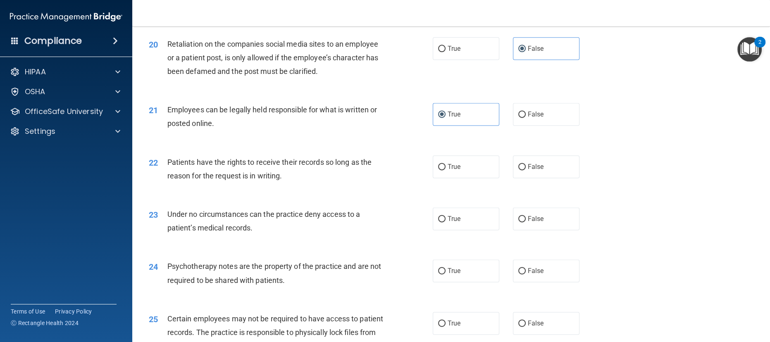
scroll to position [1334, 0]
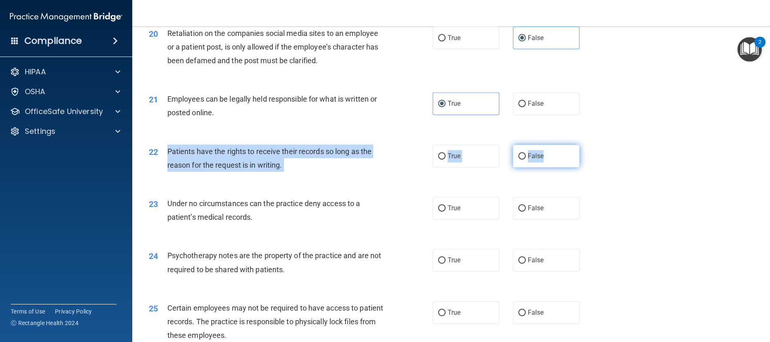
drag, startPoint x: 162, startPoint y: 176, endPoint x: 559, endPoint y: 183, distance: 396.4
click at [593, 145] on ng-form "22 Patients have the rights to receive their records so long as the reason for …" at bounding box center [593, 145] width 0 height 0
copy ng-form "Patients have the rights to receive their records so long as the reason for the…"
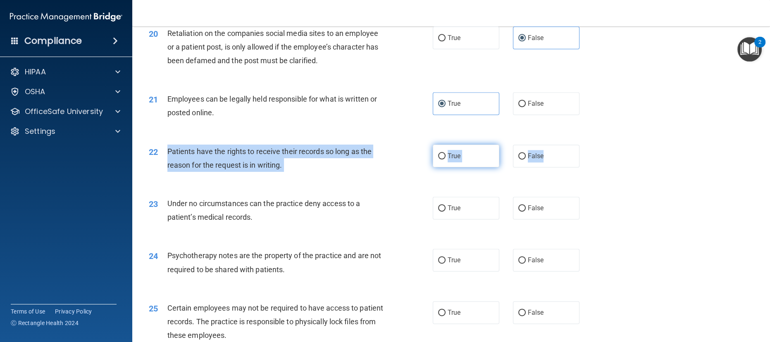
click at [438, 160] on input "True" at bounding box center [441, 156] width 7 height 6
radio input "true"
click at [410, 176] on div "22 Patients have the rights to receive their records so long as the reason for …" at bounding box center [290, 160] width 309 height 31
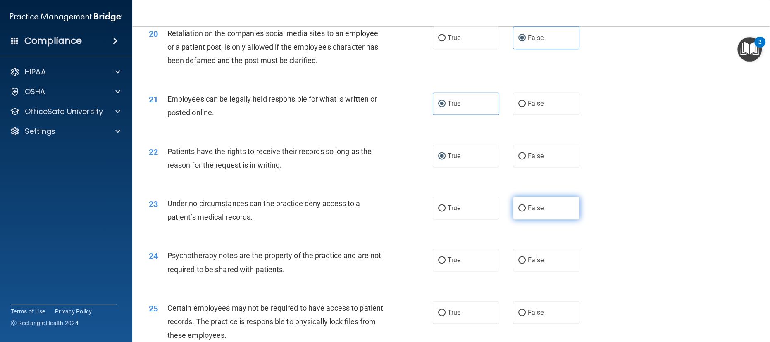
click at [518, 212] on input "False" at bounding box center [521, 208] width 7 height 6
radio input "true"
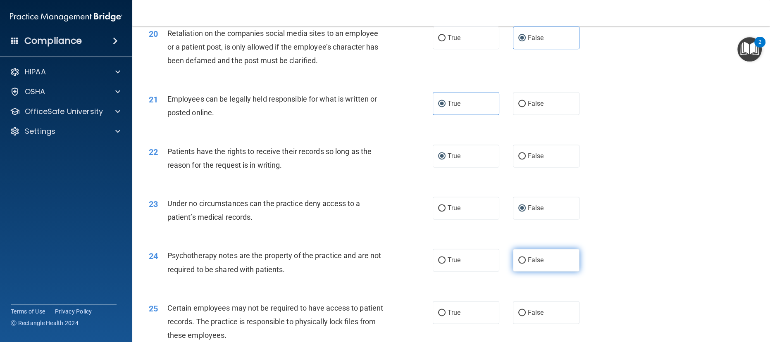
click at [518, 264] on input "False" at bounding box center [521, 260] width 7 height 6
radio input "true"
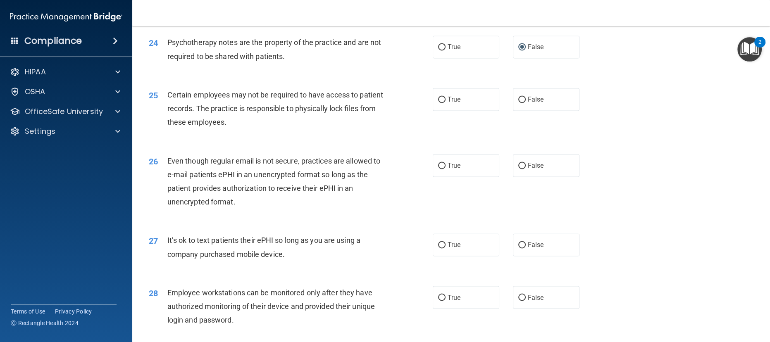
scroll to position [1551, 0]
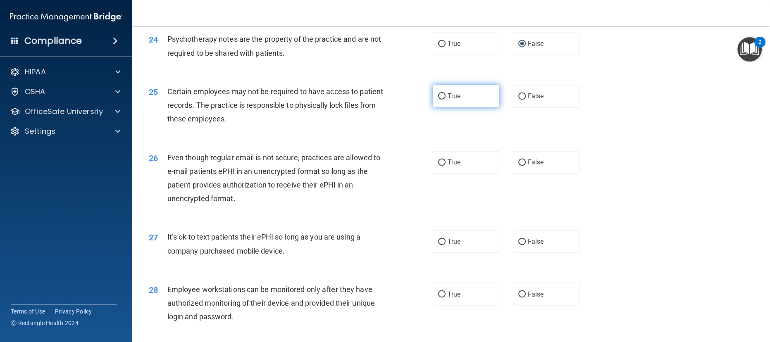
click at [441, 107] on label "True" at bounding box center [466, 96] width 67 height 23
click at [441, 100] on input "True" at bounding box center [441, 96] width 7 height 6
radio input "true"
click at [438, 166] on input "True" at bounding box center [441, 163] width 7 height 6
radio input "true"
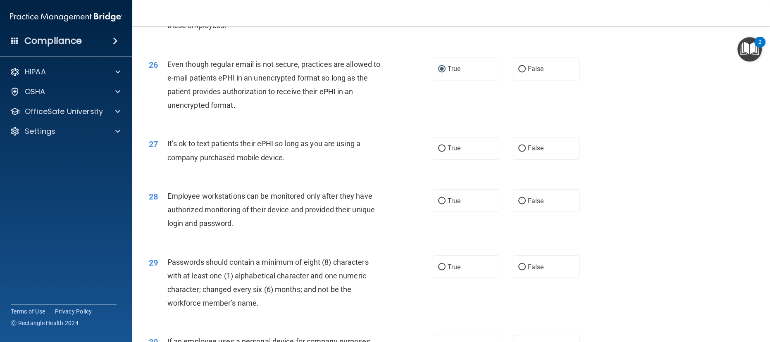
scroll to position [1661, 0]
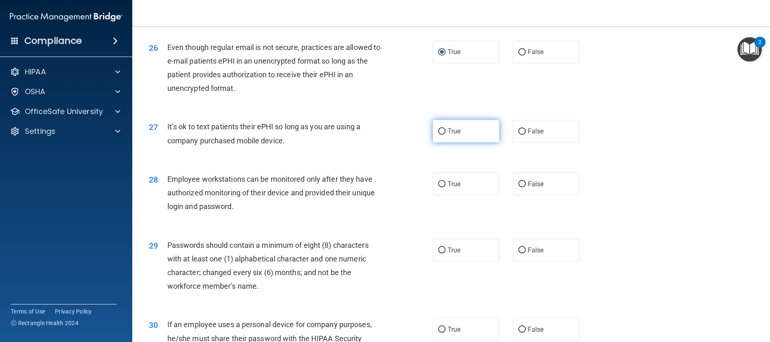
click at [438, 135] on input "True" at bounding box center [441, 132] width 7 height 6
radio input "true"
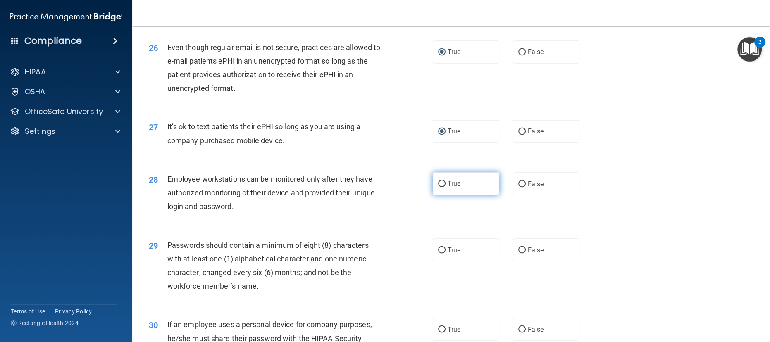
click at [442, 195] on label "True" at bounding box center [466, 183] width 67 height 23
click at [442, 187] on input "True" at bounding box center [441, 184] width 7 height 6
radio input "true"
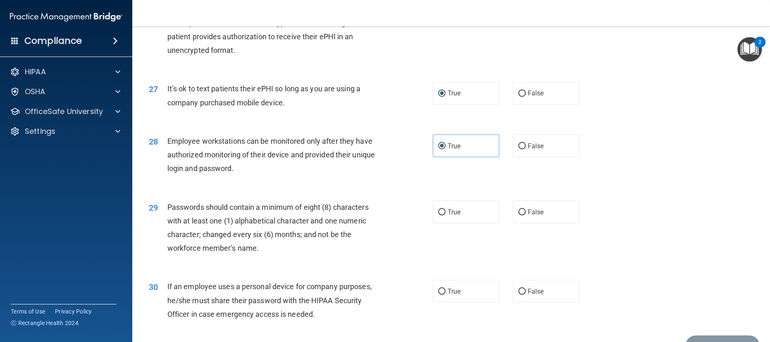
scroll to position [1716, 0]
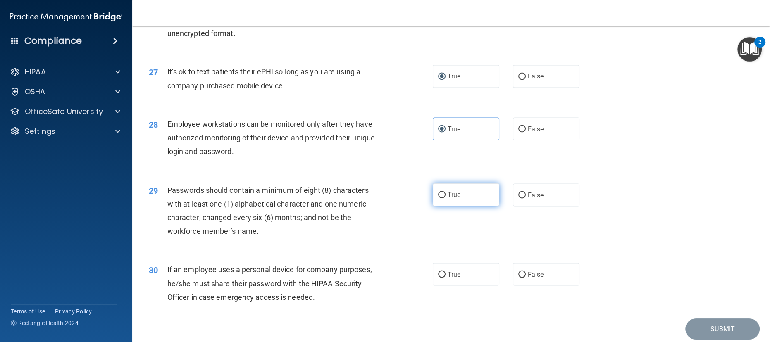
click at [439, 198] on input "True" at bounding box center [441, 195] width 7 height 6
radio input "true"
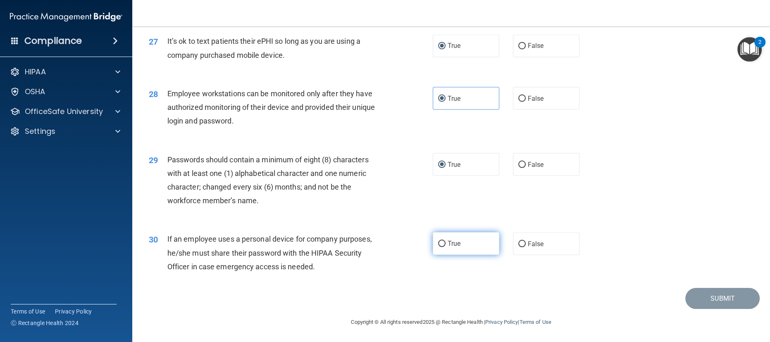
click at [438, 247] on input "True" at bounding box center [441, 244] width 7 height 6
radio input "true"
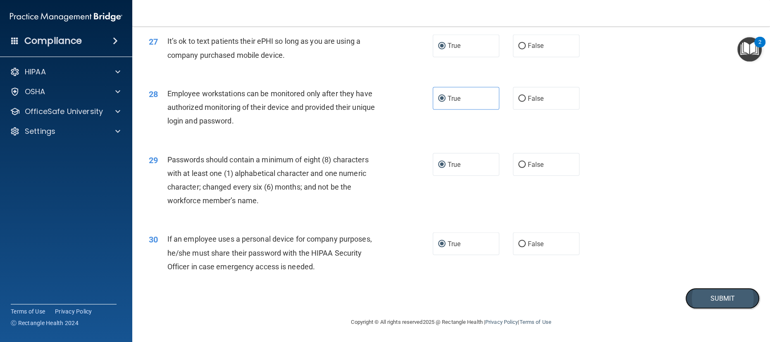
click at [732, 298] on button "Submit" at bounding box center [722, 298] width 74 height 21
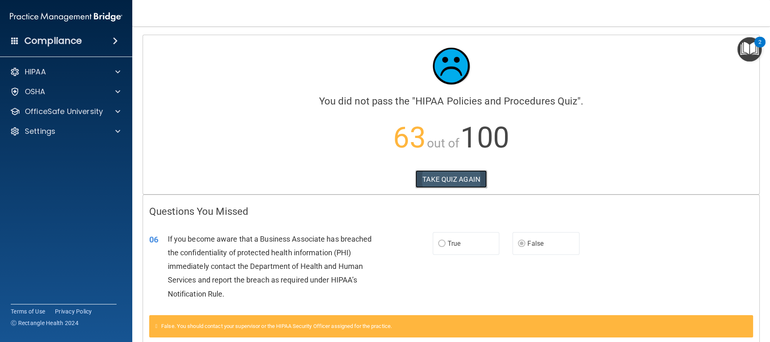
click at [450, 179] on button "TAKE QUIZ AGAIN" at bounding box center [450, 179] width 71 height 18
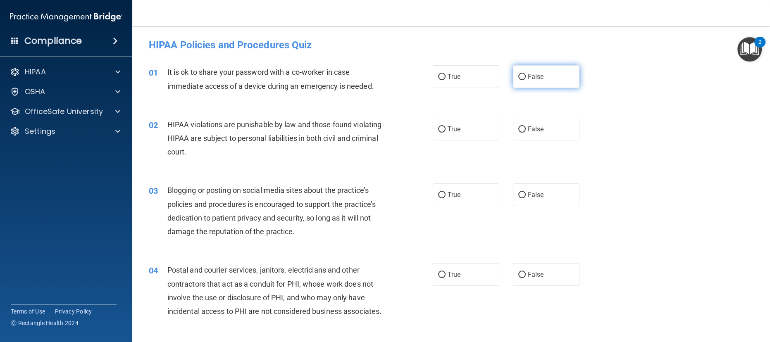
click at [521, 75] on label "False" at bounding box center [546, 76] width 67 height 23
click at [521, 75] on input "False" at bounding box center [521, 77] width 7 height 6
radio input "true"
click at [444, 133] on label "True" at bounding box center [466, 129] width 67 height 23
click at [444, 133] on input "True" at bounding box center [441, 129] width 7 height 6
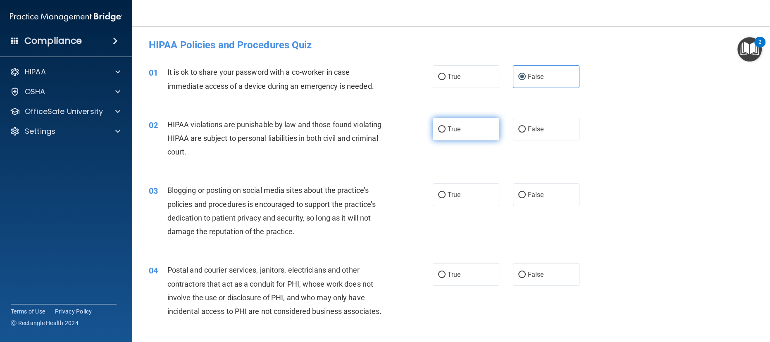
radio input "true"
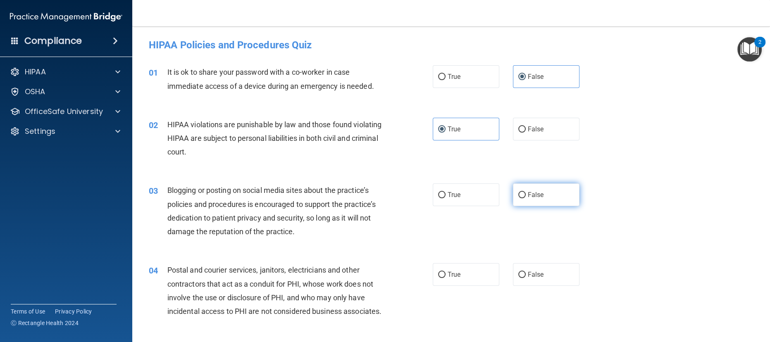
click at [528, 195] on span "False" at bounding box center [536, 195] width 16 height 8
click at [522, 195] on input "False" at bounding box center [521, 195] width 7 height 6
radio input "true"
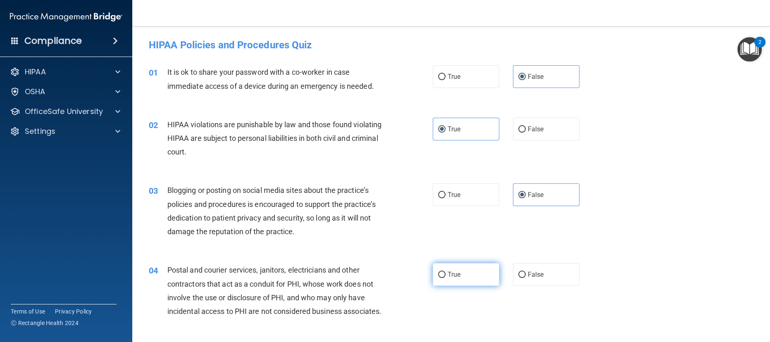
click at [462, 276] on label "True" at bounding box center [466, 274] width 67 height 23
click at [446, 276] on input "True" at bounding box center [441, 275] width 7 height 6
radio input "true"
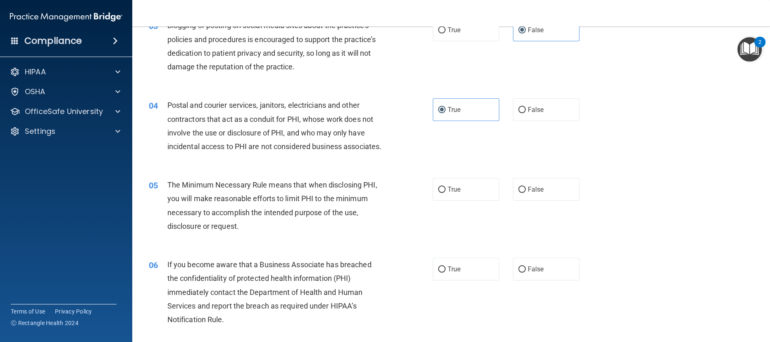
scroll to position [165, 0]
click at [461, 200] on label "True" at bounding box center [466, 189] width 67 height 23
click at [446, 193] on input "True" at bounding box center [441, 189] width 7 height 6
radio input "true"
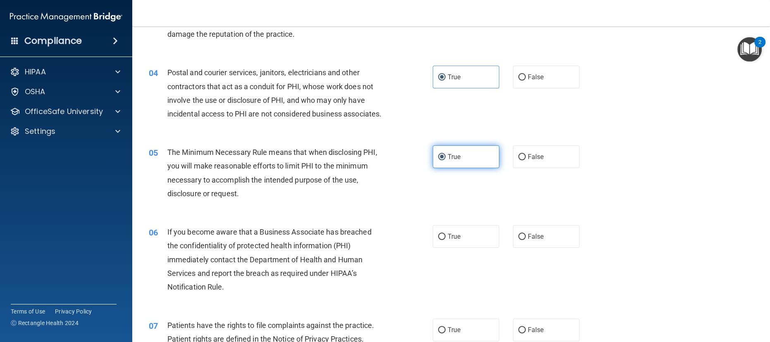
scroll to position [220, 0]
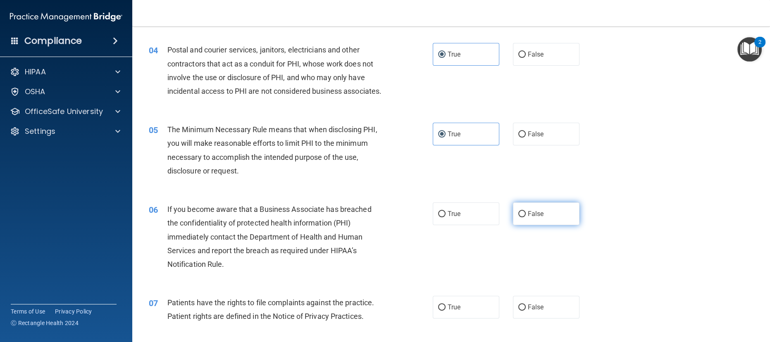
click at [522, 225] on label "False" at bounding box center [546, 214] width 67 height 23
click at [522, 217] on input "False" at bounding box center [521, 214] width 7 height 6
radio input "true"
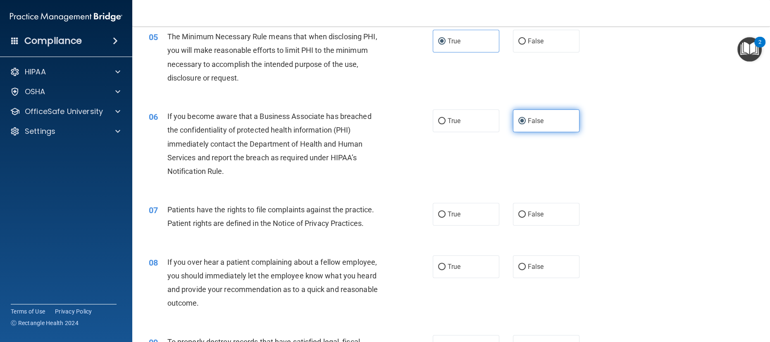
scroll to position [331, 0]
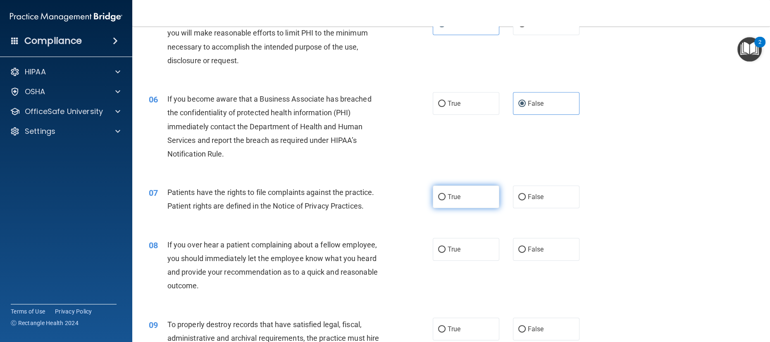
click at [458, 208] on label "True" at bounding box center [466, 197] width 67 height 23
click at [446, 200] on input "True" at bounding box center [441, 197] width 7 height 6
radio input "true"
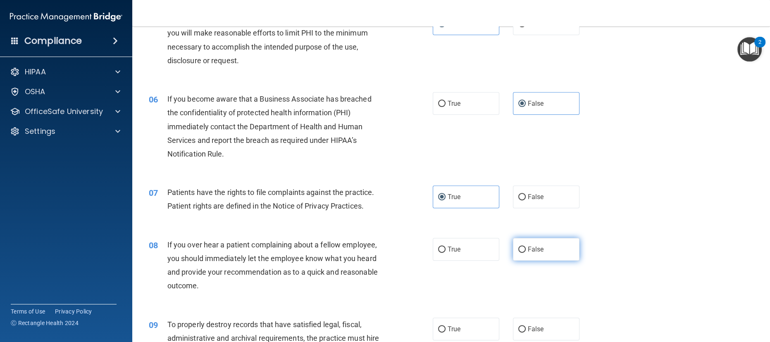
click at [528, 253] on span "False" at bounding box center [536, 249] width 16 height 8
click at [526, 253] on input "False" at bounding box center [521, 250] width 7 height 6
radio input "true"
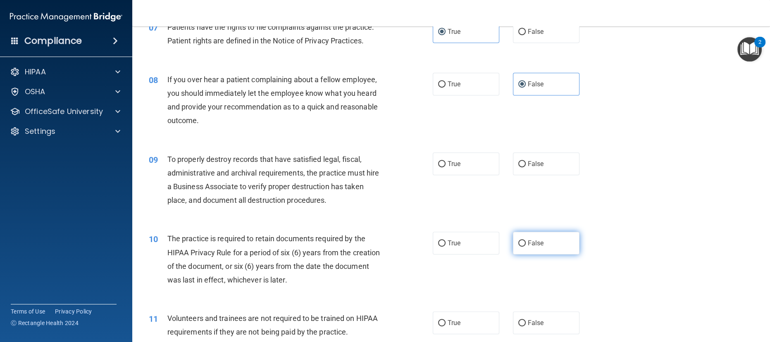
scroll to position [606, 0]
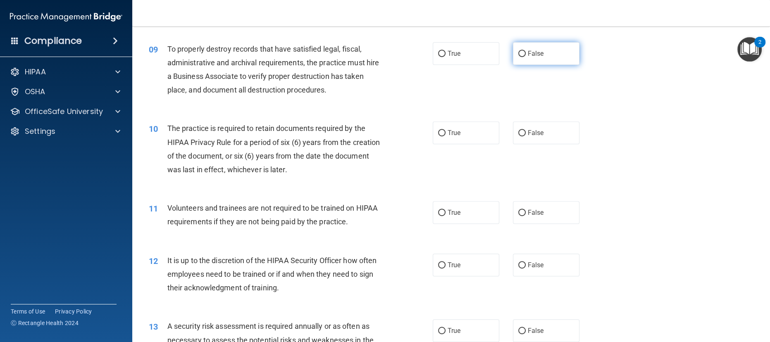
click at [544, 65] on label "False" at bounding box center [546, 53] width 67 height 23
click at [526, 57] on input "False" at bounding box center [521, 54] width 7 height 6
radio input "true"
click at [459, 144] on label "True" at bounding box center [466, 133] width 67 height 23
click at [446, 136] on input "True" at bounding box center [441, 133] width 7 height 6
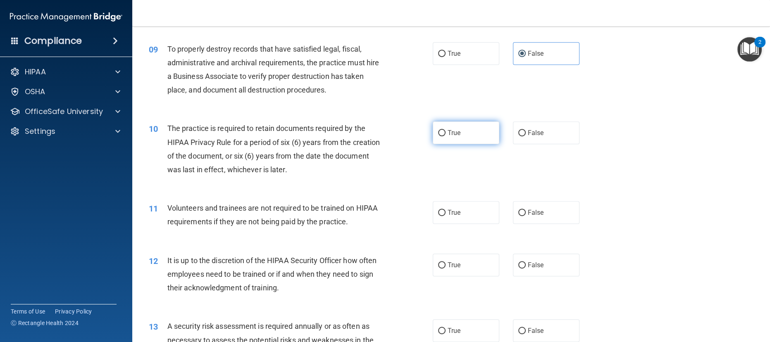
radio input "true"
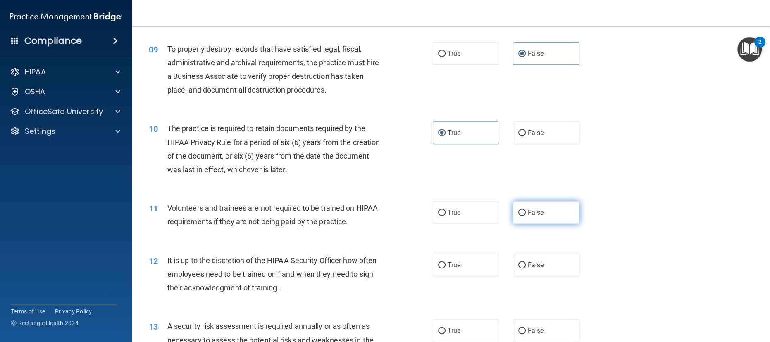
click at [530, 217] on span "False" at bounding box center [536, 213] width 16 height 8
click at [526, 216] on input "False" at bounding box center [521, 213] width 7 height 6
radio input "true"
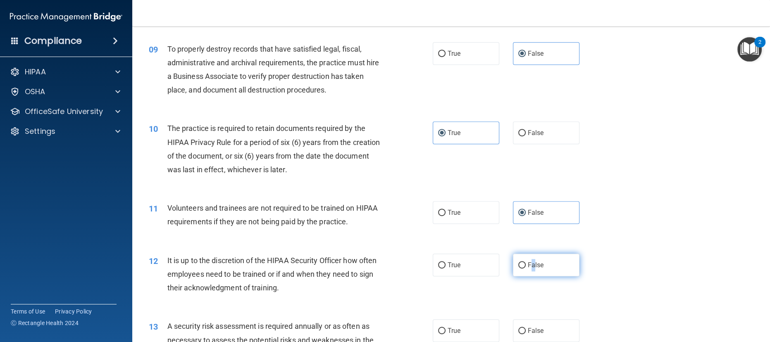
click at [528, 274] on label "False" at bounding box center [546, 265] width 67 height 23
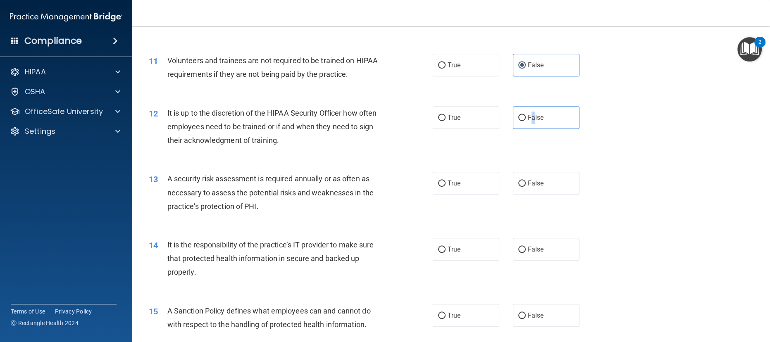
scroll to position [771, 0]
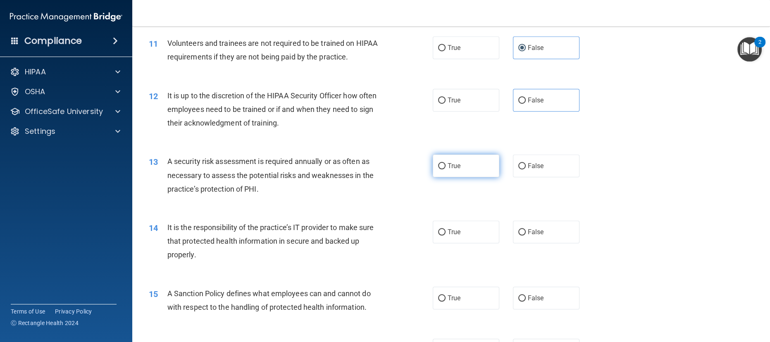
click at [446, 175] on label "True" at bounding box center [466, 166] width 67 height 23
click at [446, 169] on input "True" at bounding box center [441, 166] width 7 height 6
radio input "true"
click at [540, 112] on label "False" at bounding box center [546, 100] width 67 height 23
click at [526, 104] on input "False" at bounding box center [521, 101] width 7 height 6
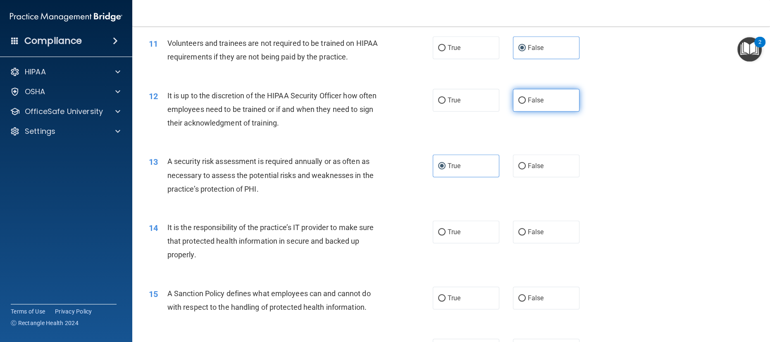
radio input "true"
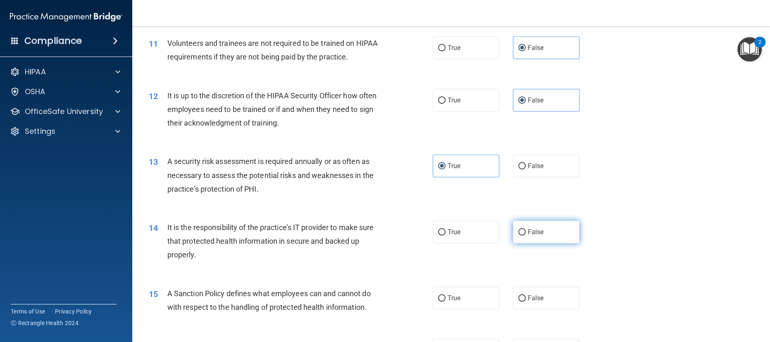
click at [528, 236] on span "False" at bounding box center [536, 232] width 16 height 8
click at [523, 236] on input "False" at bounding box center [521, 232] width 7 height 6
radio input "true"
drag, startPoint x: 456, startPoint y: 305, endPoint x: 462, endPoint y: 303, distance: 6.3
click at [457, 305] on label "True" at bounding box center [466, 298] width 67 height 23
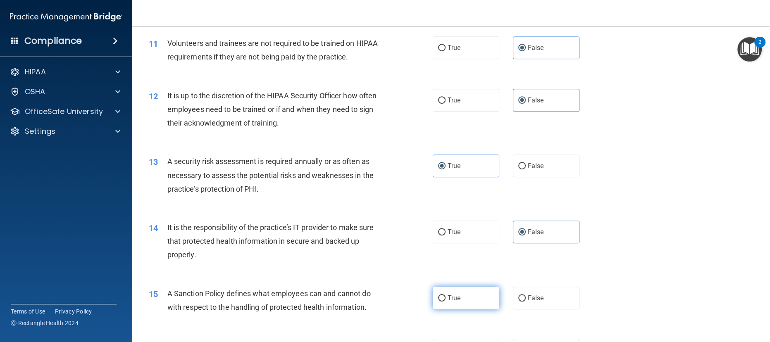
click at [446, 302] on input "True" at bounding box center [441, 298] width 7 height 6
radio input "true"
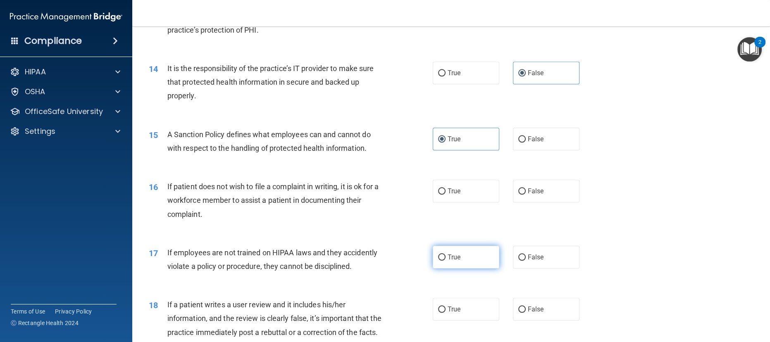
scroll to position [992, 0]
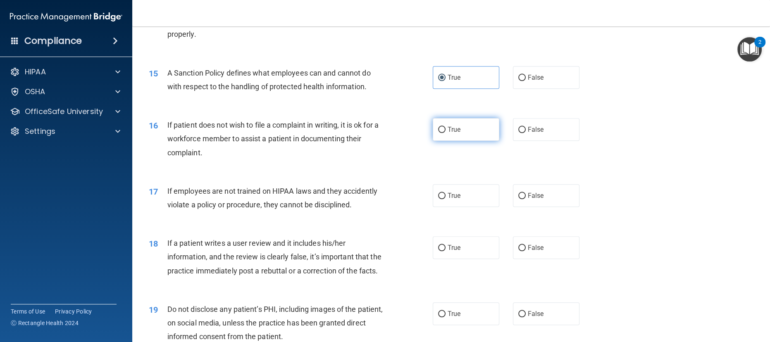
click at [453, 133] on span "True" at bounding box center [454, 130] width 13 height 8
click at [446, 133] on input "True" at bounding box center [441, 130] width 7 height 6
radio input "true"
click at [528, 207] on label "False" at bounding box center [546, 195] width 67 height 23
click at [526, 199] on input "False" at bounding box center [521, 196] width 7 height 6
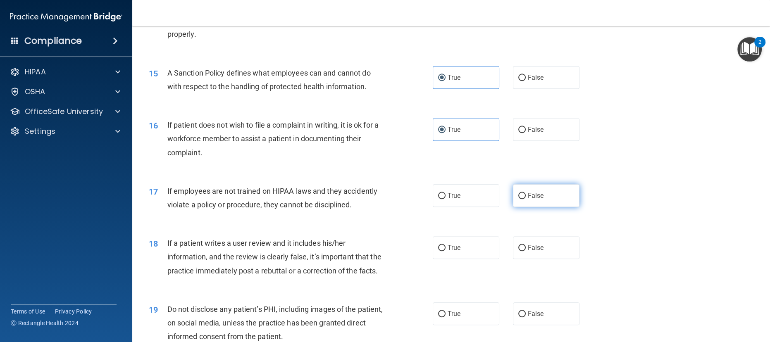
radio input "true"
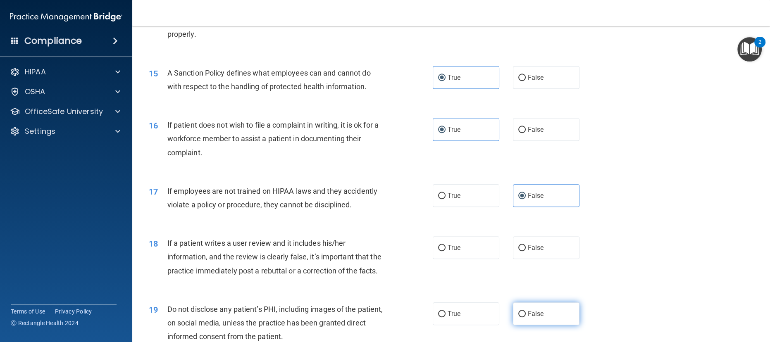
scroll to position [1102, 0]
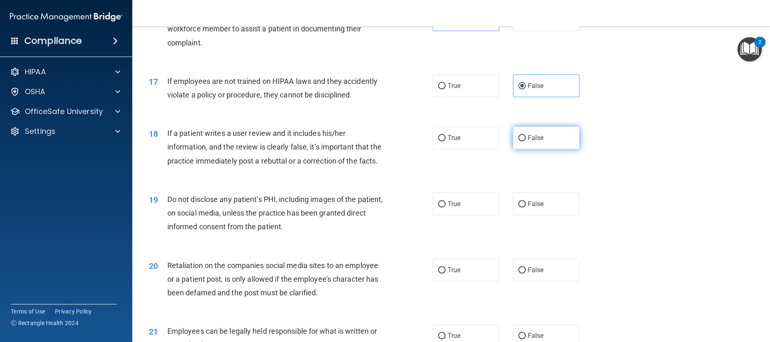
click at [530, 149] on label "False" at bounding box center [546, 137] width 67 height 23
click at [526, 141] on input "False" at bounding box center [521, 138] width 7 height 6
radio input "true"
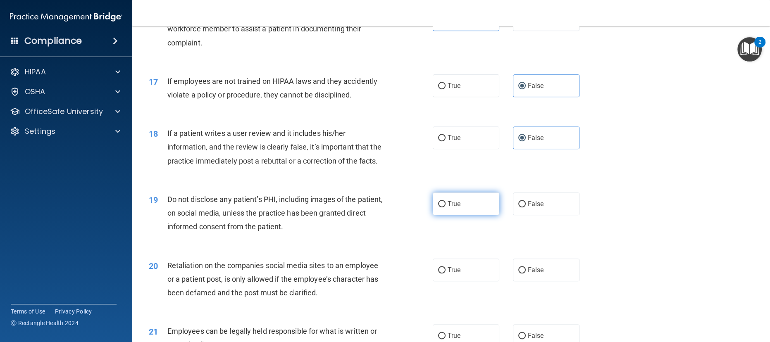
click at [452, 208] on span "True" at bounding box center [454, 204] width 13 height 8
click at [446, 207] on input "True" at bounding box center [441, 204] width 7 height 6
radio input "true"
click at [530, 274] on span "False" at bounding box center [536, 270] width 16 height 8
click at [526, 274] on input "False" at bounding box center [521, 270] width 7 height 6
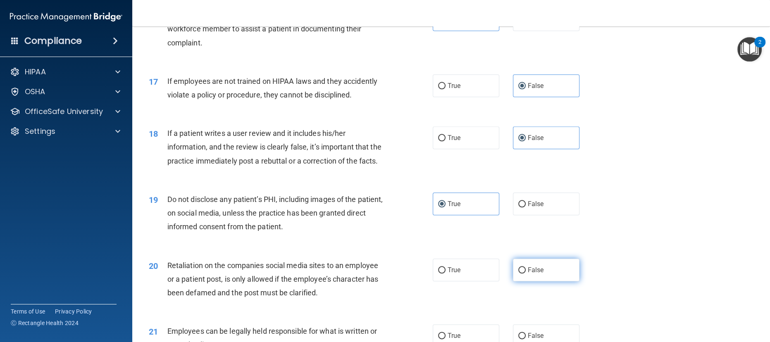
radio input "true"
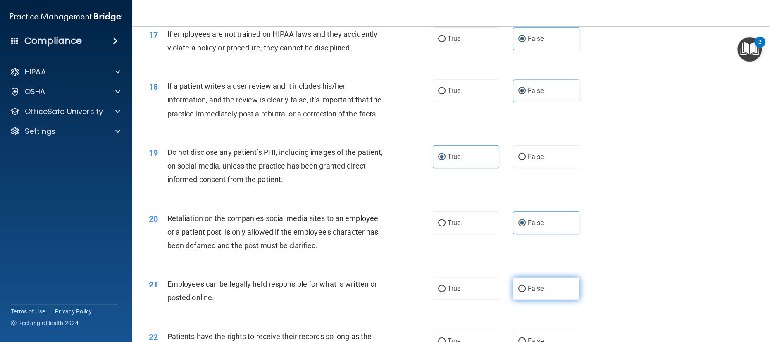
scroll to position [1212, 0]
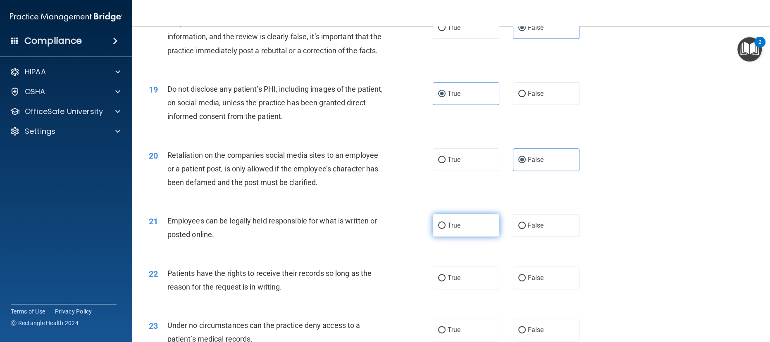
click at [441, 237] on label "True" at bounding box center [466, 225] width 67 height 23
click at [441, 229] on input "True" at bounding box center [441, 226] width 7 height 6
radio input "true"
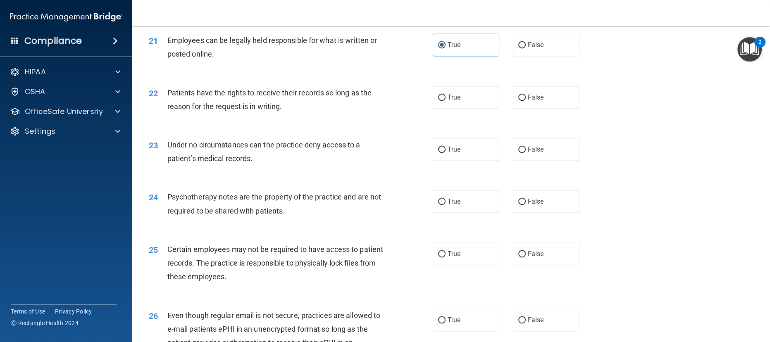
scroll to position [1377, 0]
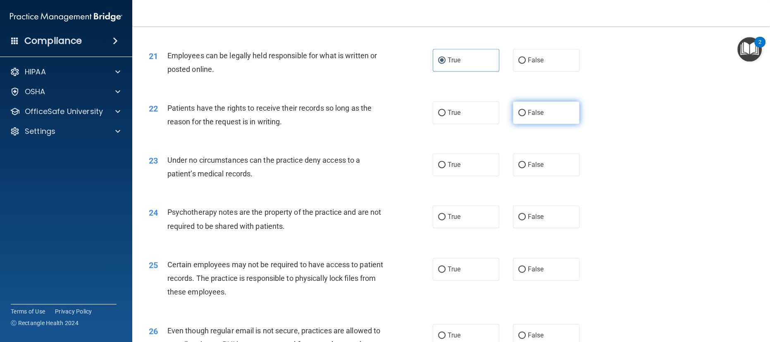
click at [541, 124] on label "False" at bounding box center [546, 112] width 67 height 23
click at [526, 116] on input "False" at bounding box center [521, 113] width 7 height 6
radio input "true"
click at [542, 176] on label "False" at bounding box center [546, 164] width 67 height 23
click at [526, 168] on input "False" at bounding box center [521, 165] width 7 height 6
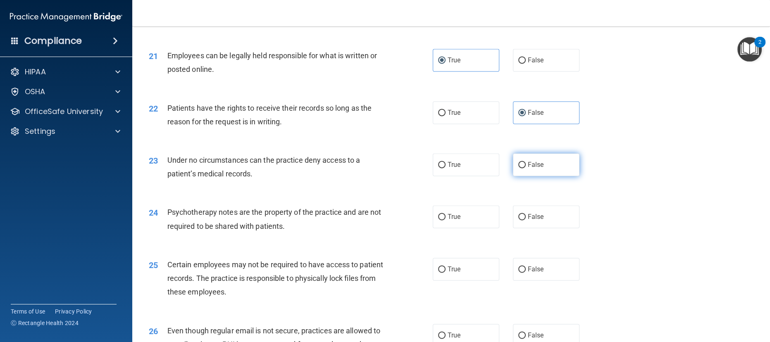
radio input "true"
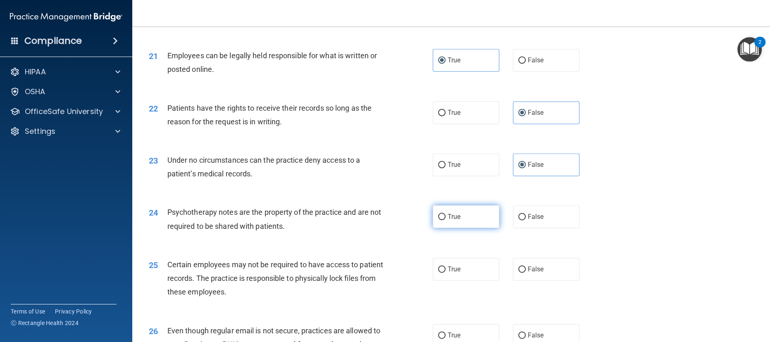
click at [467, 228] on label "True" at bounding box center [466, 216] width 67 height 23
click at [446, 220] on input "True" at bounding box center [441, 217] width 7 height 6
radio input "true"
click at [468, 281] on label "True" at bounding box center [466, 269] width 67 height 23
click at [446, 273] on input "True" at bounding box center [441, 270] width 7 height 6
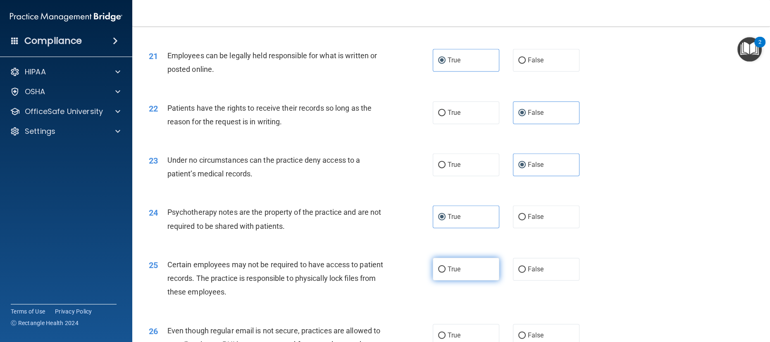
radio input "true"
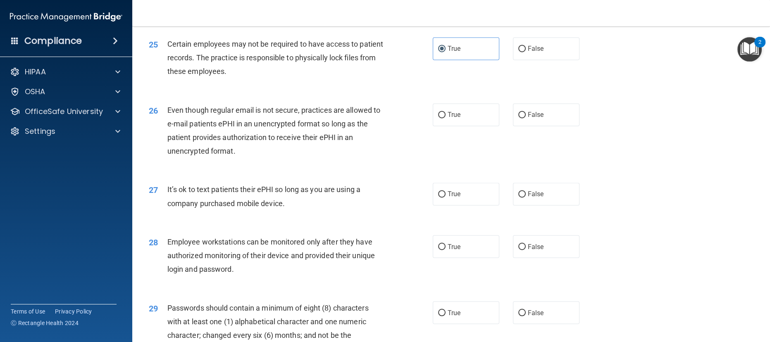
scroll to position [1653, 0]
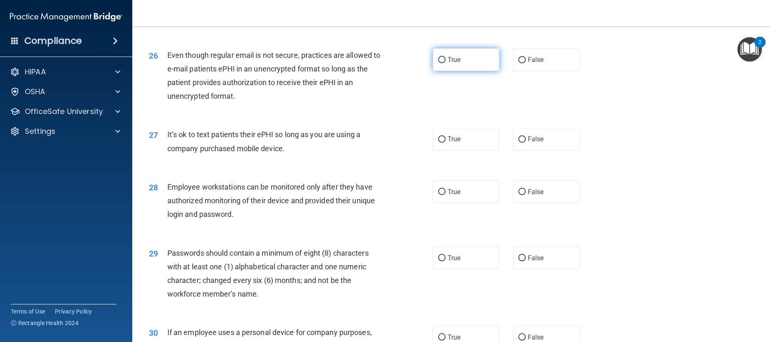
click at [448, 64] on span "True" at bounding box center [454, 60] width 13 height 8
click at [446, 63] on input "True" at bounding box center [441, 60] width 7 height 6
radio input "true"
click at [533, 143] on span "False" at bounding box center [536, 139] width 16 height 8
click at [526, 143] on input "False" at bounding box center [521, 139] width 7 height 6
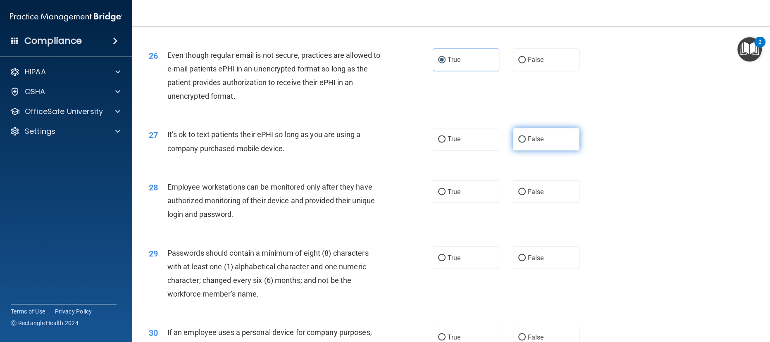
radio input "true"
click at [452, 195] on span "True" at bounding box center [454, 192] width 13 height 8
click at [446, 195] on input "True" at bounding box center [441, 192] width 7 height 6
radio input "true"
click at [456, 262] on span "True" at bounding box center [454, 258] width 13 height 8
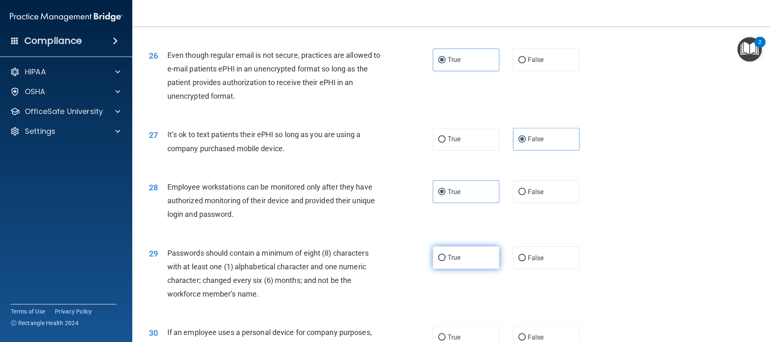
click at [446, 261] on input "True" at bounding box center [441, 258] width 7 height 6
radio input "true"
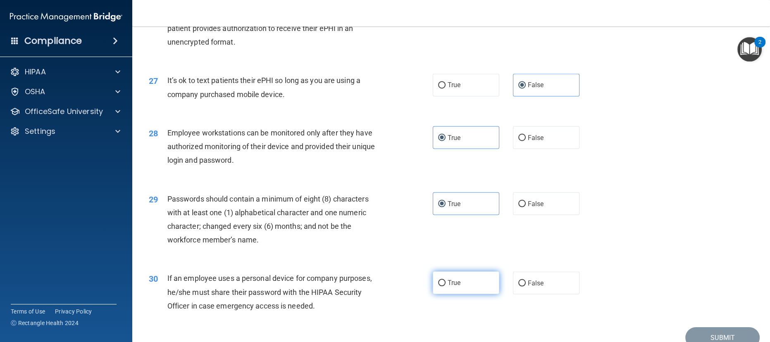
scroll to position [1763, 0]
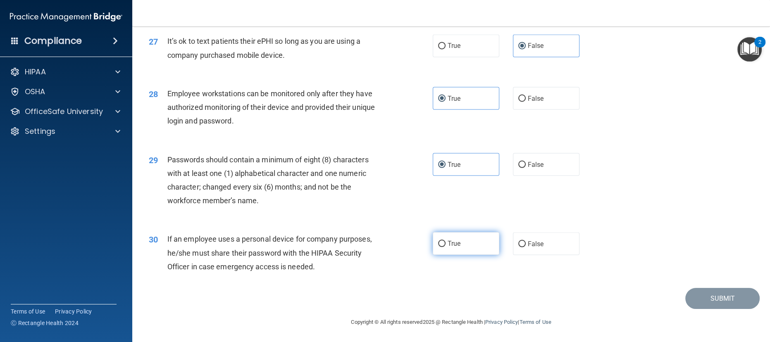
click at [464, 251] on label "True" at bounding box center [466, 243] width 67 height 23
click at [446, 247] on input "True" at bounding box center [441, 244] width 7 height 6
radio input "true"
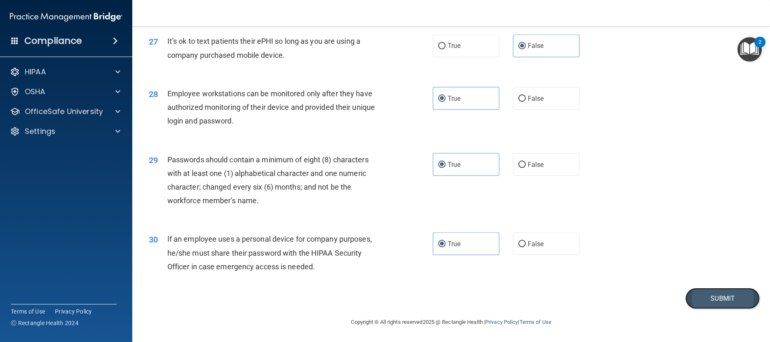
click at [698, 309] on button "Submit" at bounding box center [722, 298] width 74 height 21
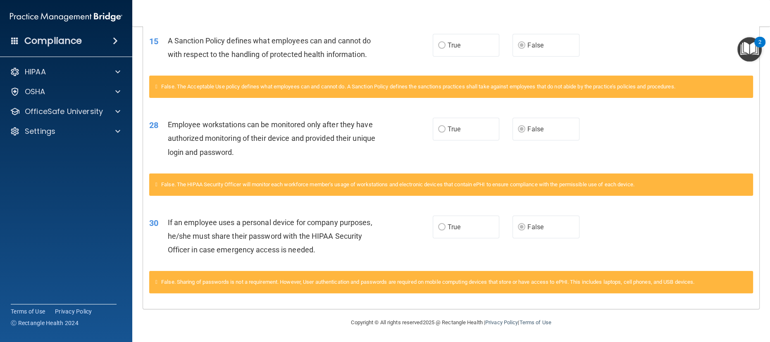
scroll to position [88, 0]
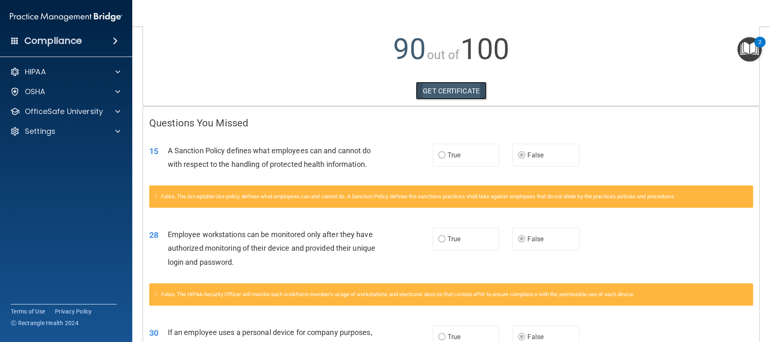
click at [457, 88] on link "GET CERTIFICATE" at bounding box center [451, 91] width 71 height 18
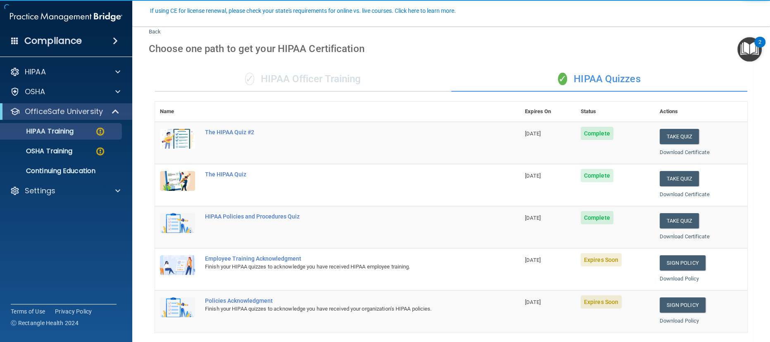
scroll to position [110, 0]
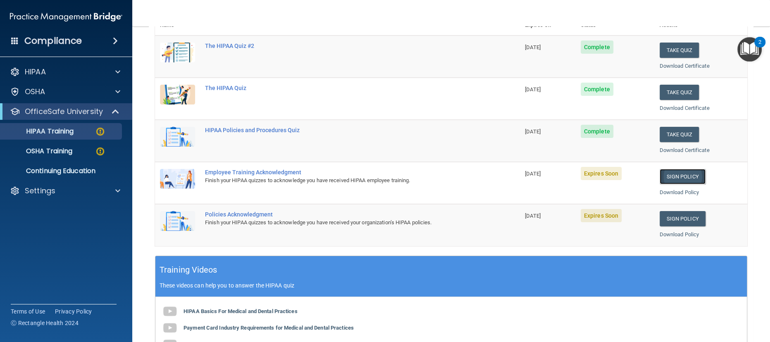
click at [669, 178] on link "Sign Policy" at bounding box center [683, 176] width 46 height 15
click at [675, 220] on link "Sign Policy" at bounding box center [683, 218] width 46 height 15
click at [675, 191] on link "Download Policy" at bounding box center [680, 192] width 40 height 6
click at [668, 234] on link "Download Policy" at bounding box center [680, 234] width 40 height 6
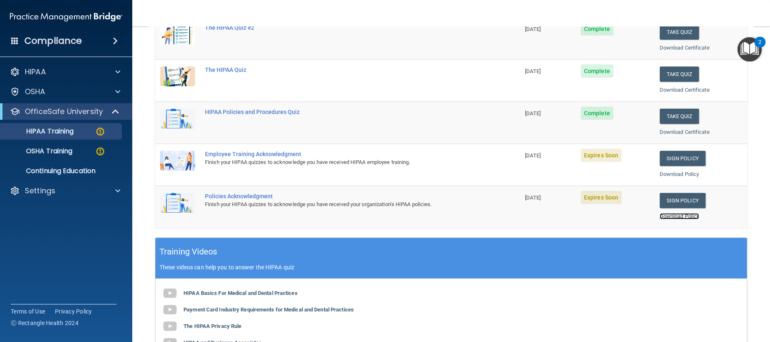
scroll to position [55, 0]
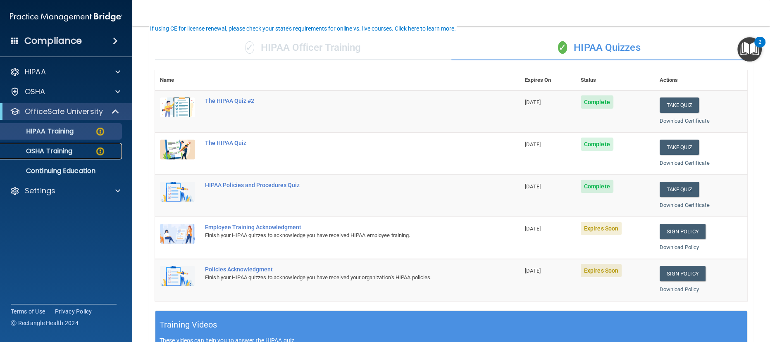
click at [64, 150] on p "OSHA Training" at bounding box center [38, 151] width 67 height 8
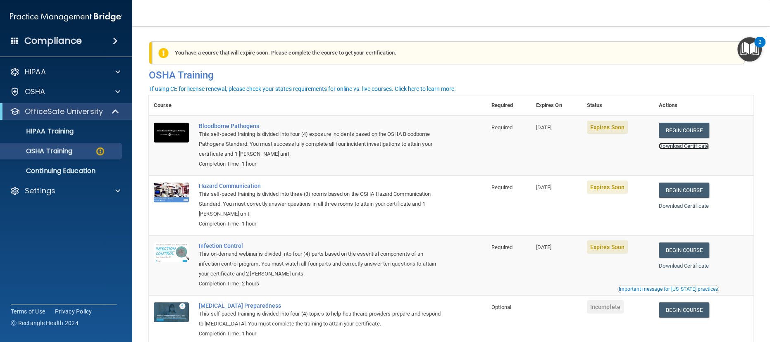
click at [693, 145] on link "Download Certificate" at bounding box center [684, 146] width 50 height 6
click at [684, 133] on link "Begin Course" at bounding box center [684, 130] width 50 height 15
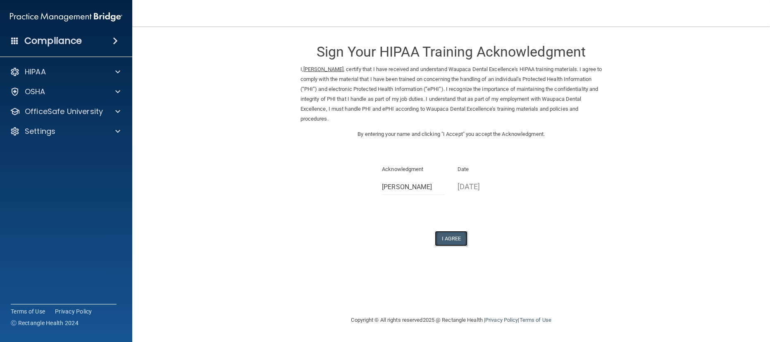
click at [446, 239] on button "I Agree" at bounding box center [451, 238] width 33 height 15
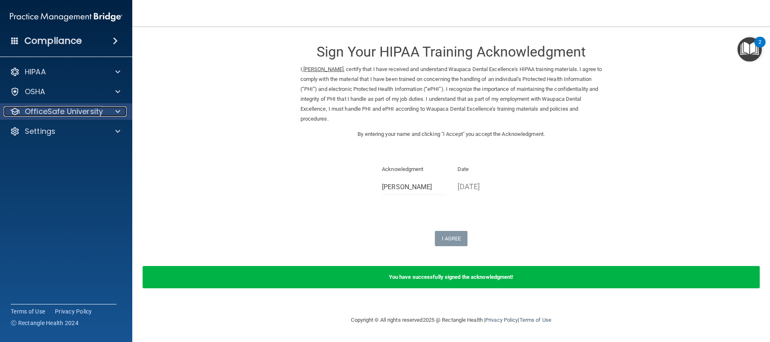
click at [114, 112] on div at bounding box center [116, 112] width 21 height 10
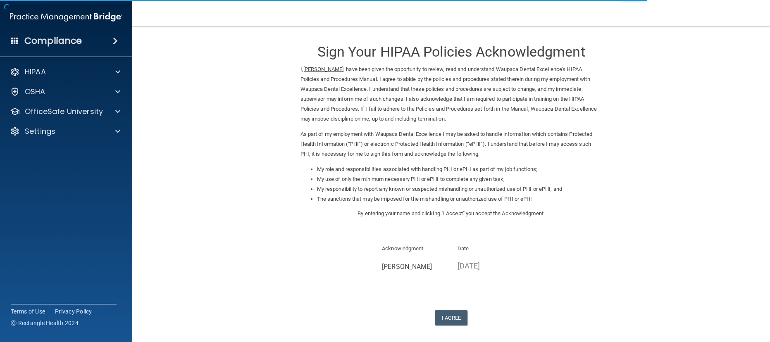
scroll to position [36, 0]
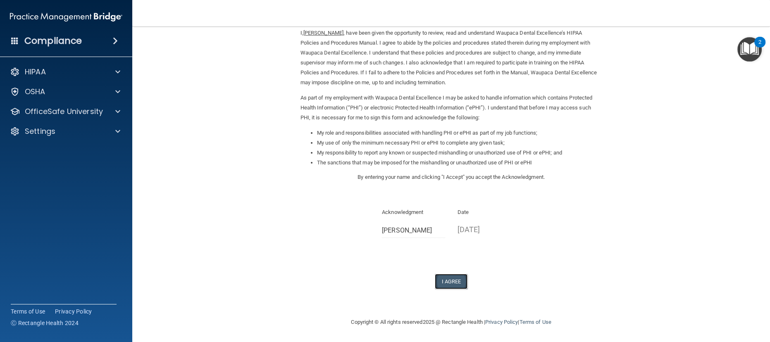
click at [451, 283] on button "I Agree" at bounding box center [451, 281] width 33 height 15
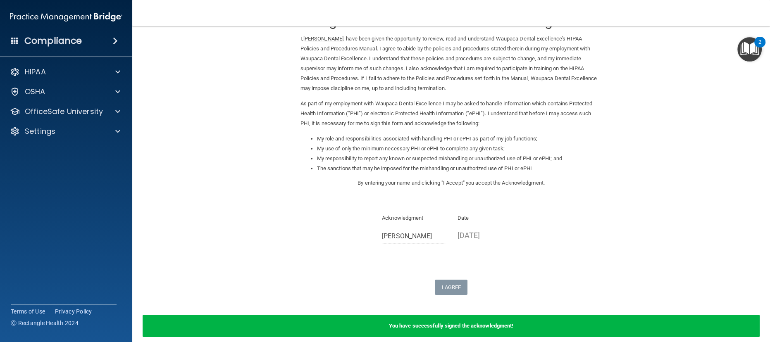
scroll to position [0, 0]
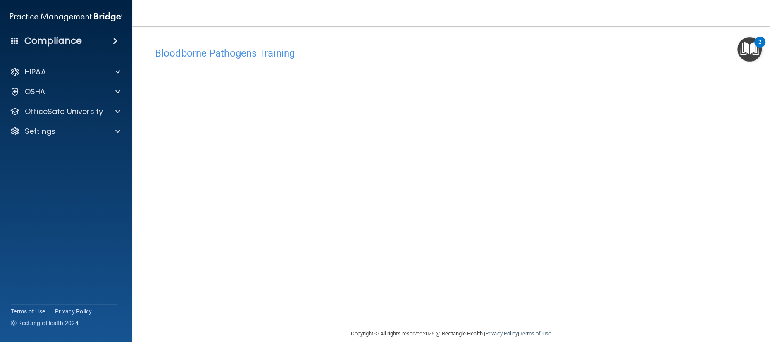
scroll to position [12, 0]
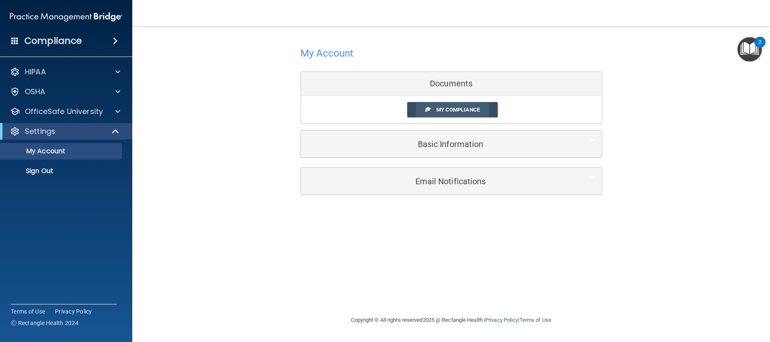
click at [460, 115] on link "My Compliance" at bounding box center [452, 109] width 91 height 15
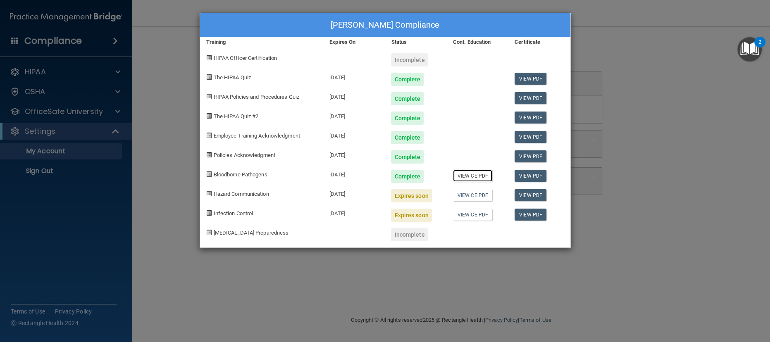
click at [472, 176] on link "View CE PDF" at bounding box center [472, 176] width 39 height 12
click at [262, 195] on span "Hazard Communication" at bounding box center [241, 194] width 55 height 6
click at [650, 42] on div "Heather Wiesner's Compliance Training Expires On Status Cont. Education Certifi…" at bounding box center [385, 171] width 770 height 342
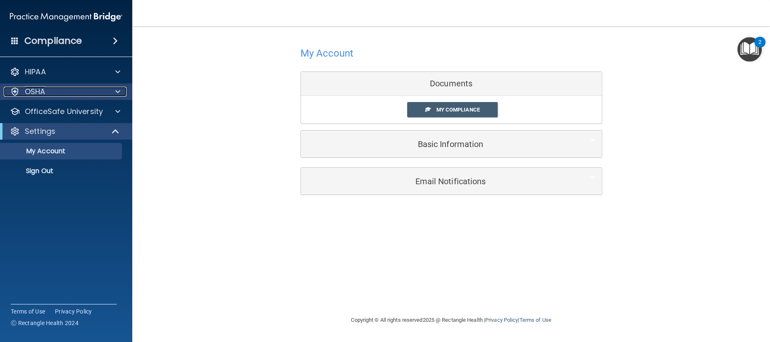
click at [119, 95] on span at bounding box center [117, 92] width 5 height 10
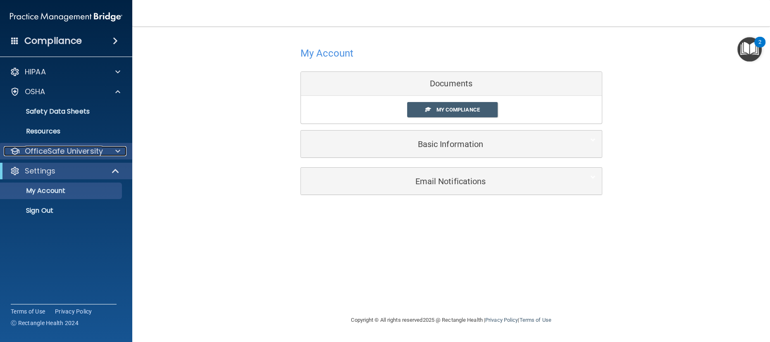
click at [87, 151] on p "OfficeSafe University" at bounding box center [64, 151] width 78 height 10
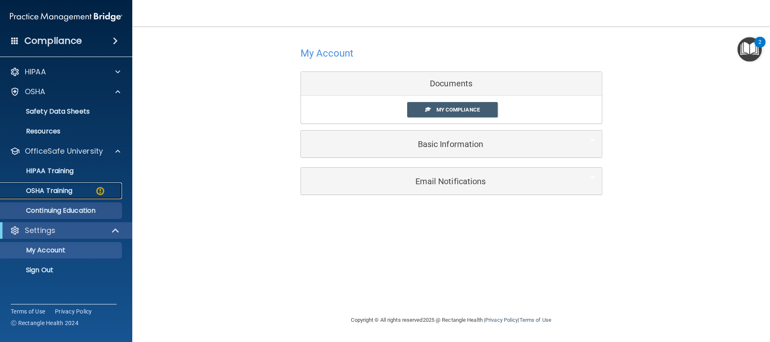
drag, startPoint x: 59, startPoint y: 195, endPoint x: 64, endPoint y: 195, distance: 5.4
click at [60, 195] on link "OSHA Training" at bounding box center [57, 191] width 130 height 17
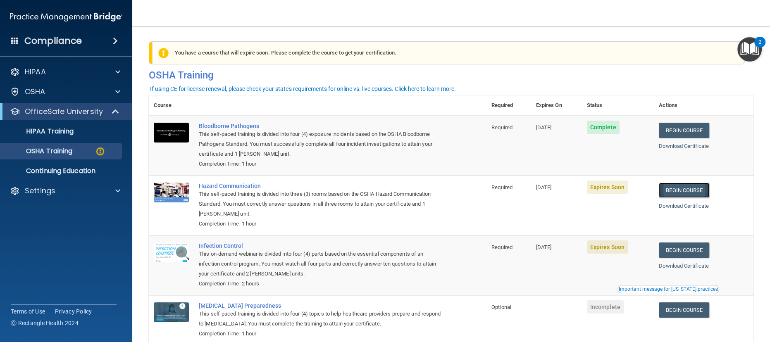
click at [684, 191] on link "Begin Course" at bounding box center [684, 190] width 50 height 15
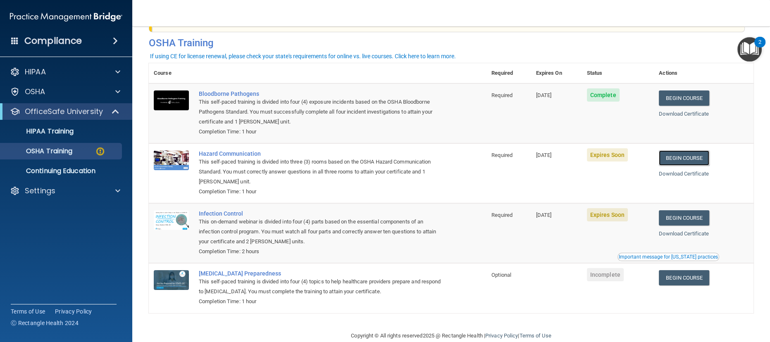
scroll to position [48, 0]
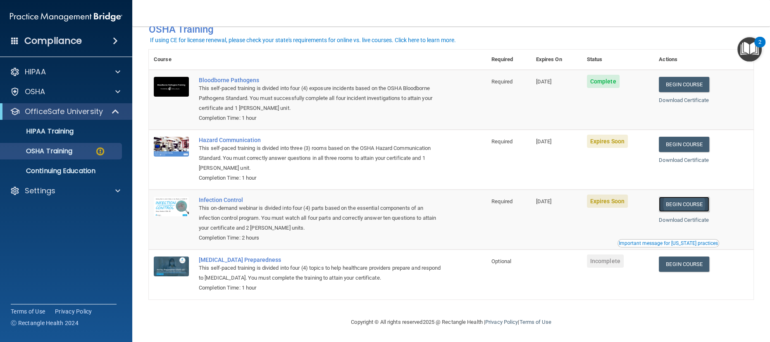
click at [689, 206] on link "Begin Course" at bounding box center [684, 204] width 50 height 15
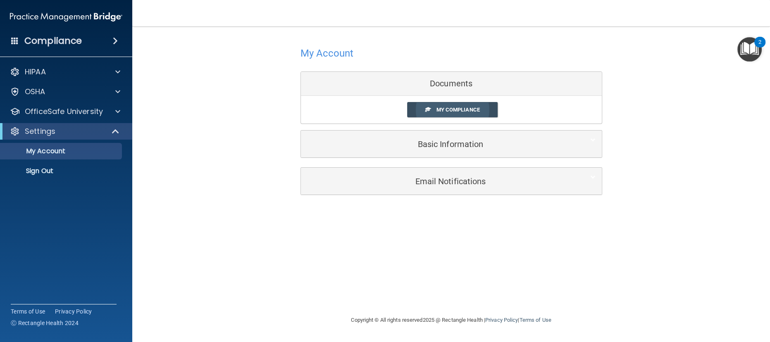
click at [449, 111] on span "My Compliance" at bounding box center [457, 110] width 43 height 6
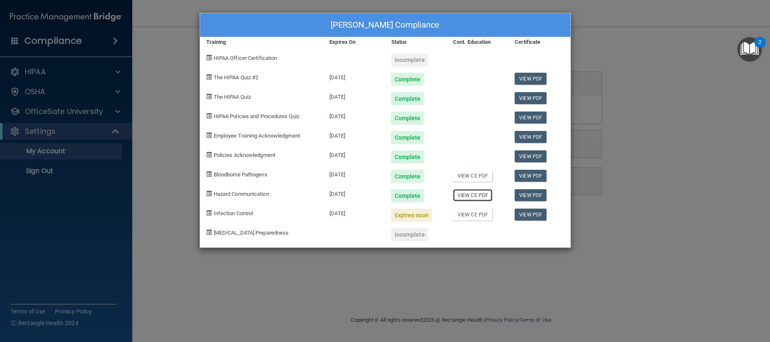
click at [474, 197] on link "View CE PDF" at bounding box center [472, 195] width 39 height 12
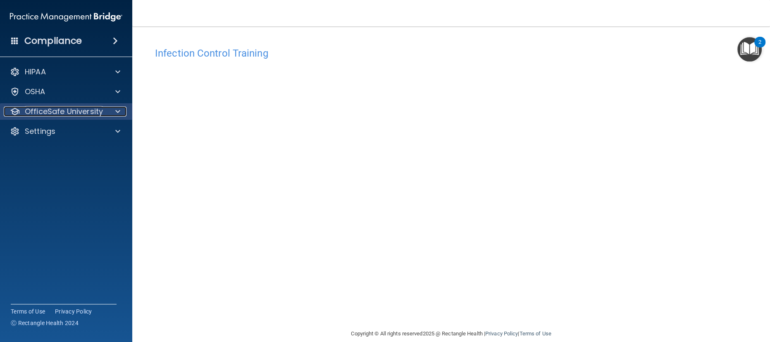
click at [114, 111] on div at bounding box center [116, 112] width 21 height 10
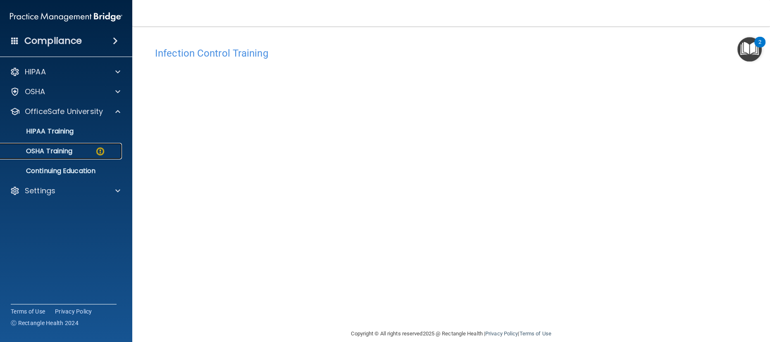
click at [75, 152] on div "OSHA Training" at bounding box center [61, 151] width 113 height 8
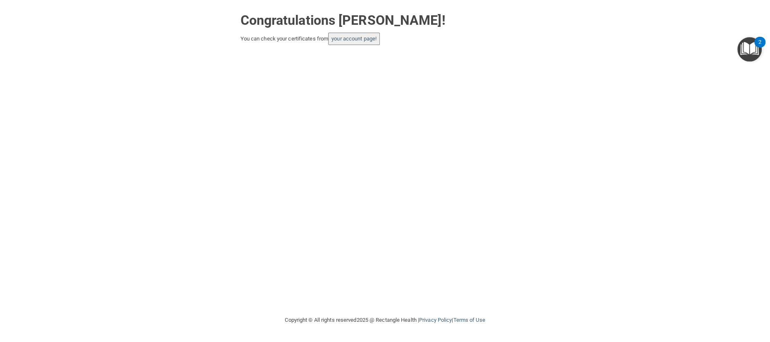
click at [373, 42] on button "your account page!" at bounding box center [354, 39] width 52 height 12
click at [366, 43] on button "your account page!" at bounding box center [354, 39] width 52 height 12
click at [357, 42] on link "your account page!" at bounding box center [353, 39] width 45 height 6
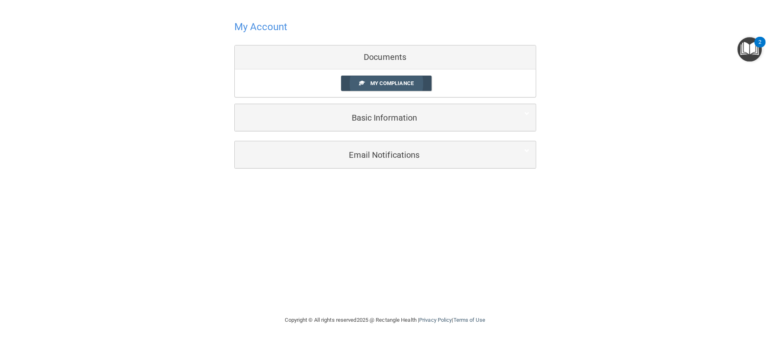
click at [372, 82] on span "My Compliance" at bounding box center [391, 83] width 43 height 6
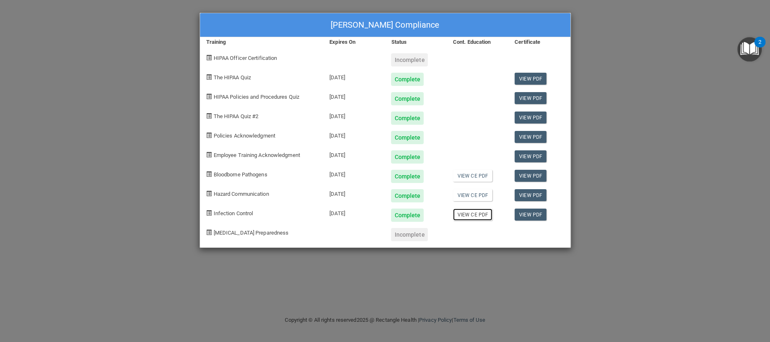
click at [478, 218] on link "View CE PDF" at bounding box center [472, 215] width 39 height 12
